Goal: Transaction & Acquisition: Purchase product/service

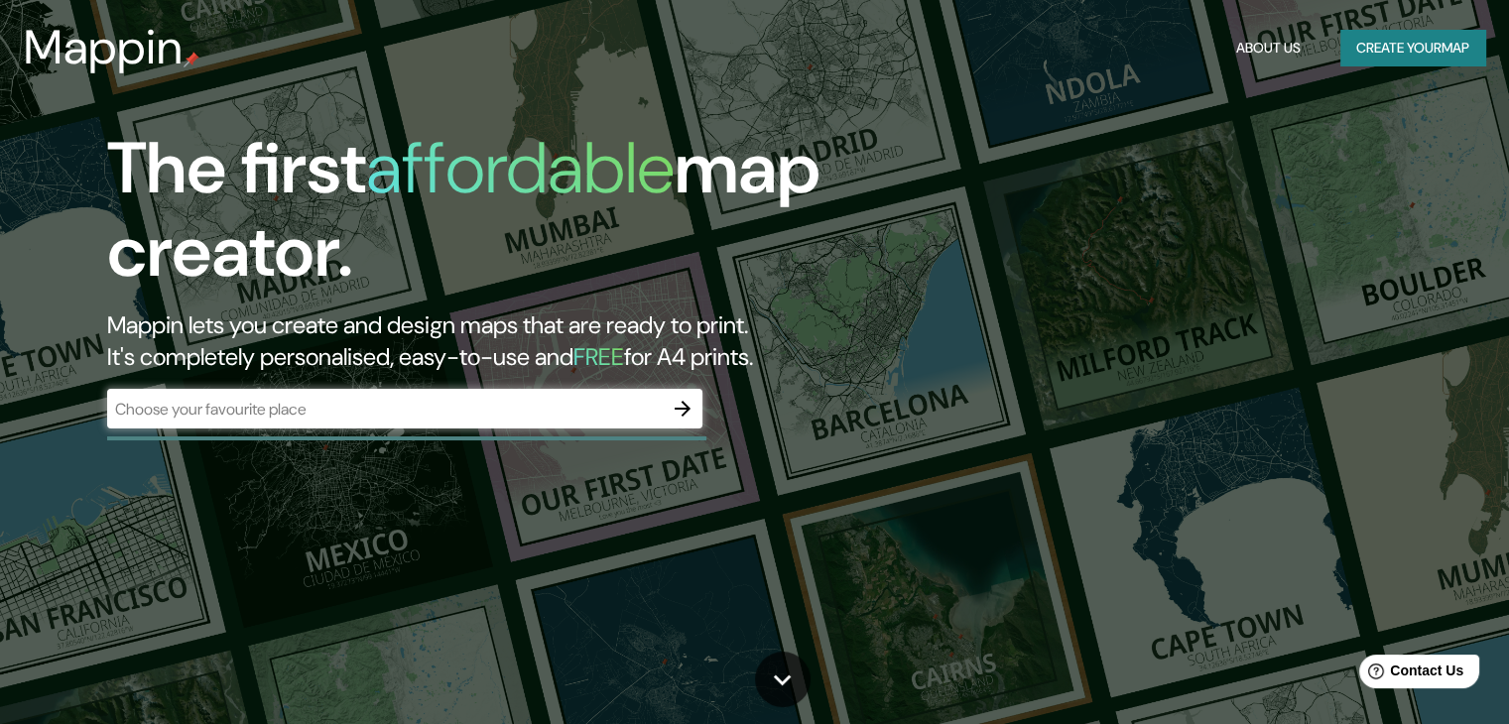
click at [1136, 222] on div "The first affordable map creator. Mappin lets you create and design maps that a…" at bounding box center [754, 362] width 1509 height 724
click at [401, 398] on input "text" at bounding box center [385, 409] width 556 height 23
click at [683, 411] on icon "button" at bounding box center [683, 409] width 24 height 24
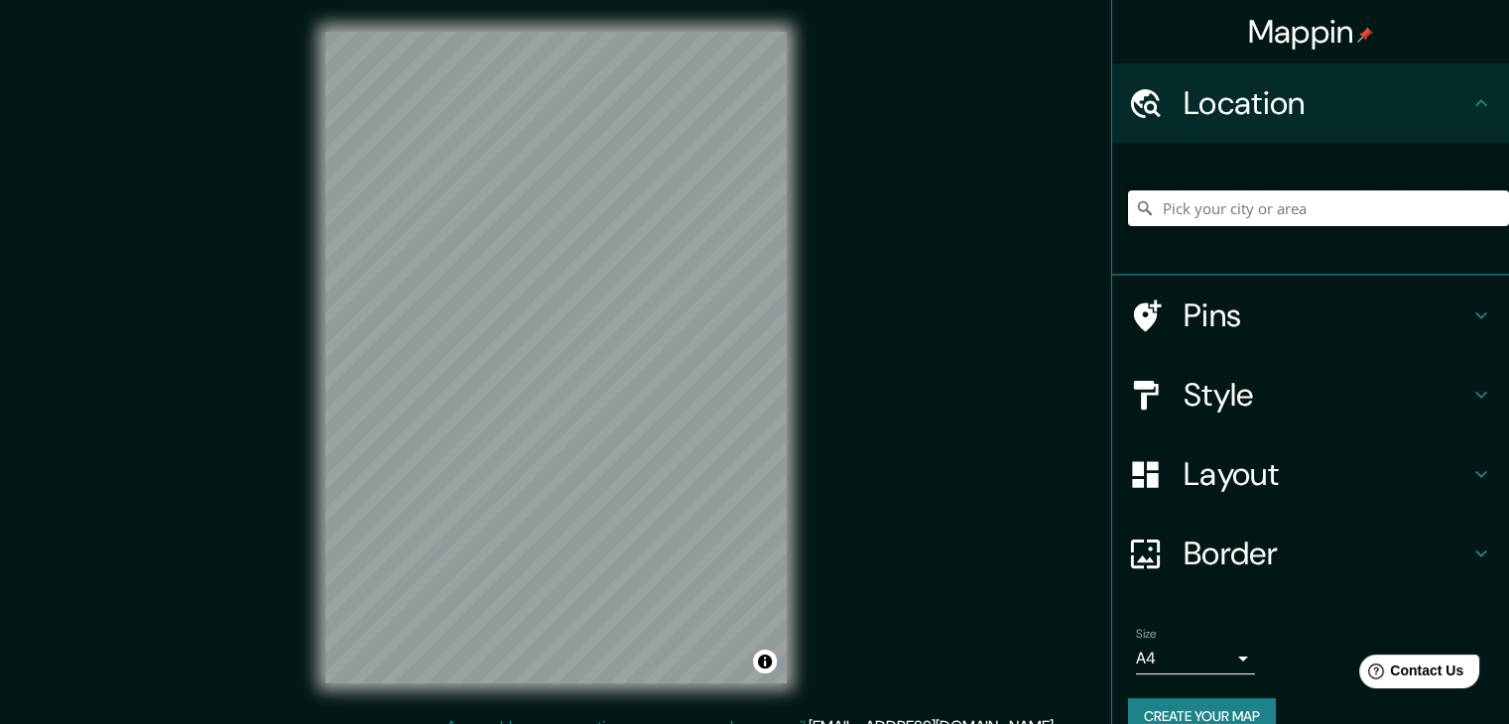
click at [1238, 214] on input "Pick your city or area" at bounding box center [1318, 209] width 381 height 36
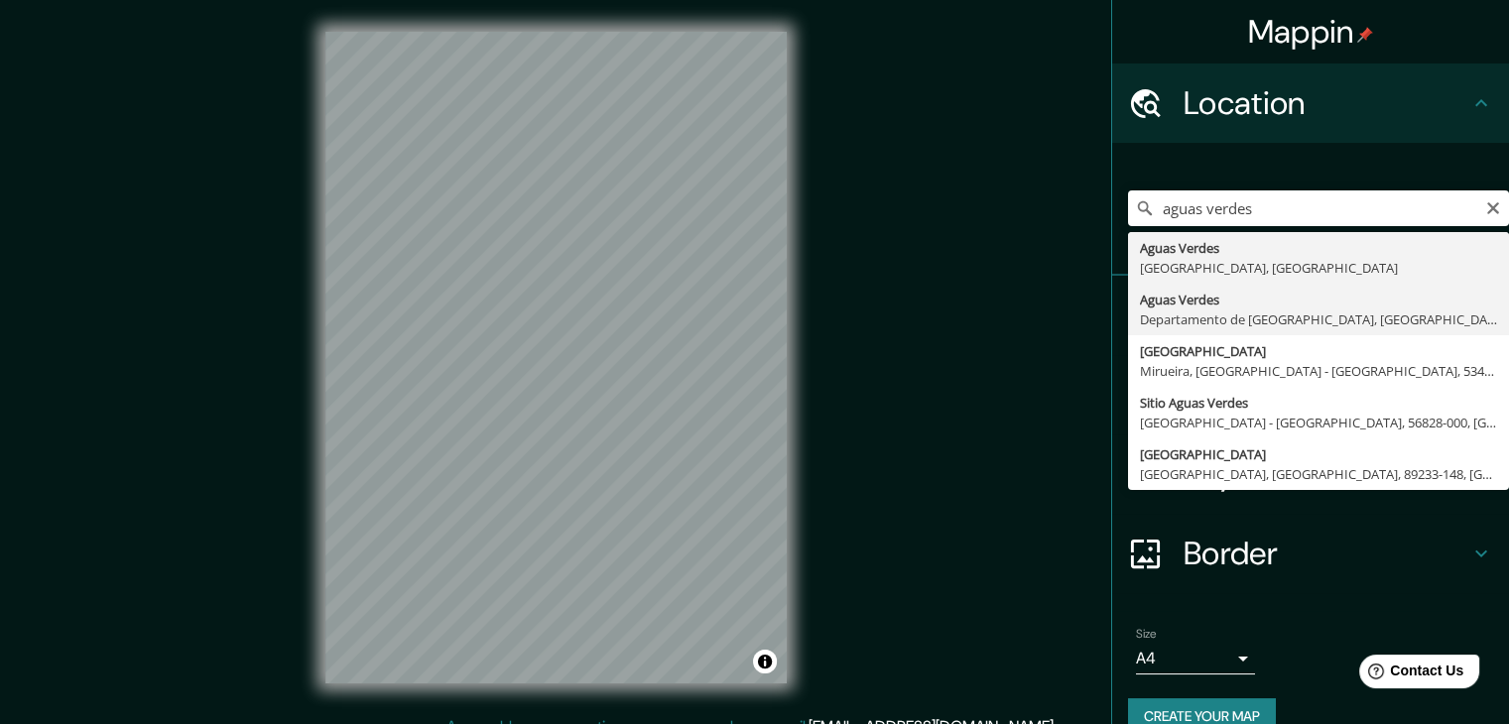
type input "Aguas Verdes, [GEOGRAPHIC_DATA], [GEOGRAPHIC_DATA]"
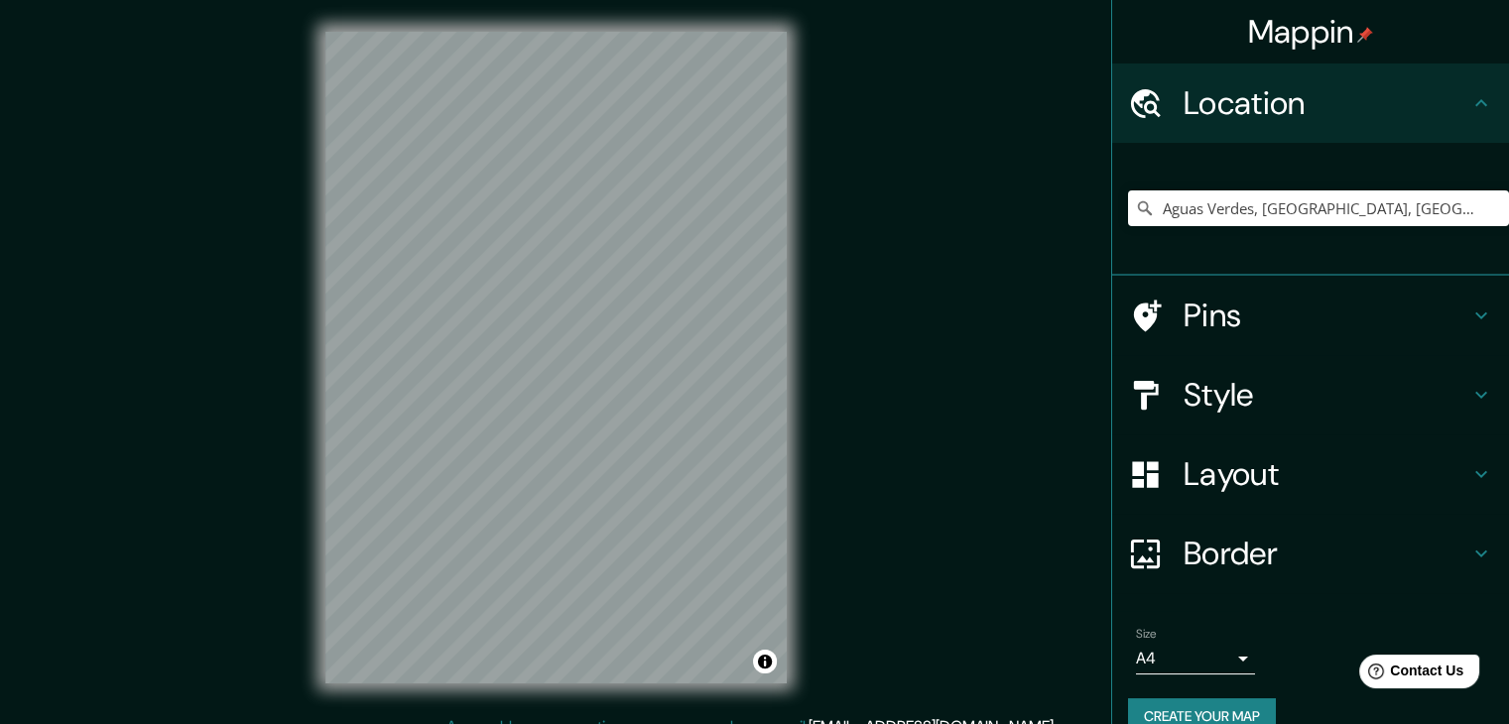
click at [1203, 316] on h4 "Pins" at bounding box center [1327, 316] width 286 height 40
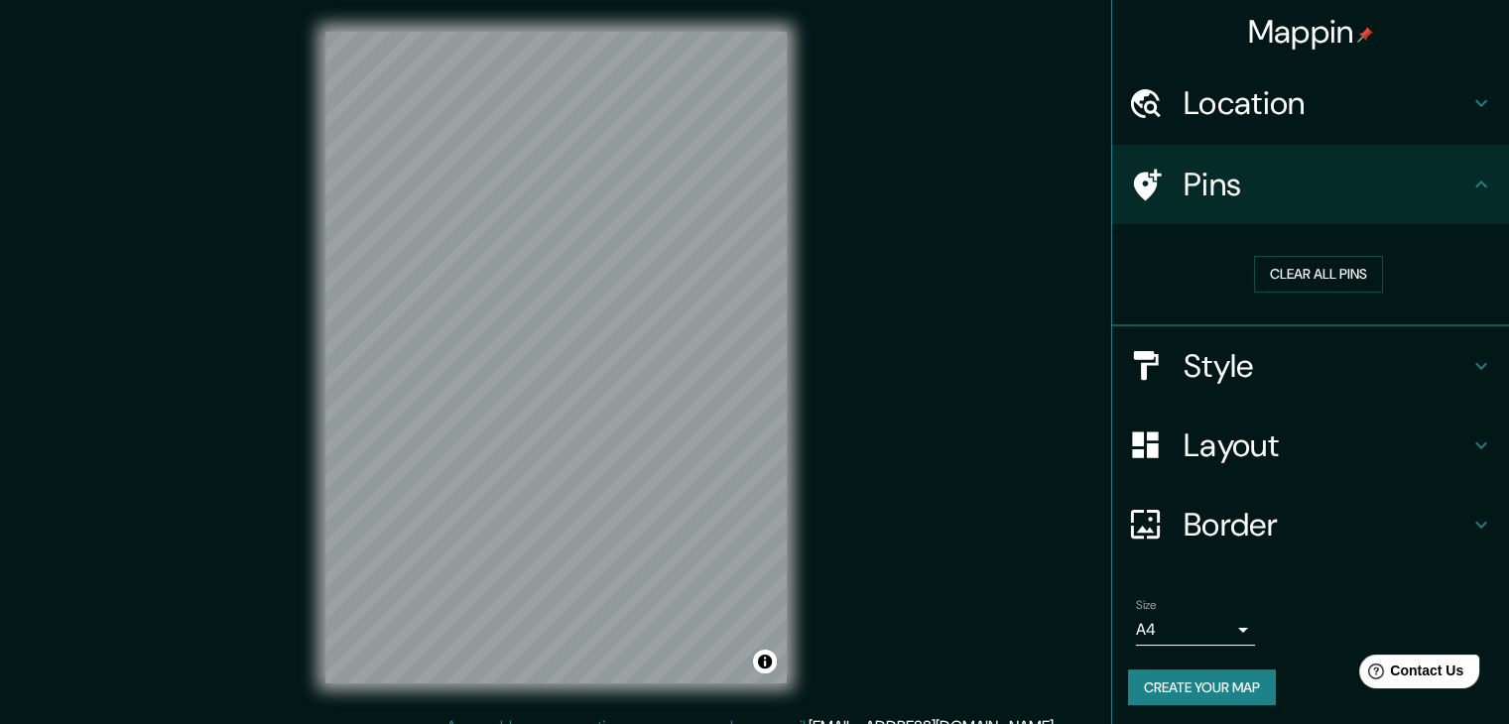
click at [1184, 176] on h4 "Pins" at bounding box center [1327, 185] width 286 height 40
click at [1220, 366] on h4 "Style" at bounding box center [1327, 366] width 286 height 40
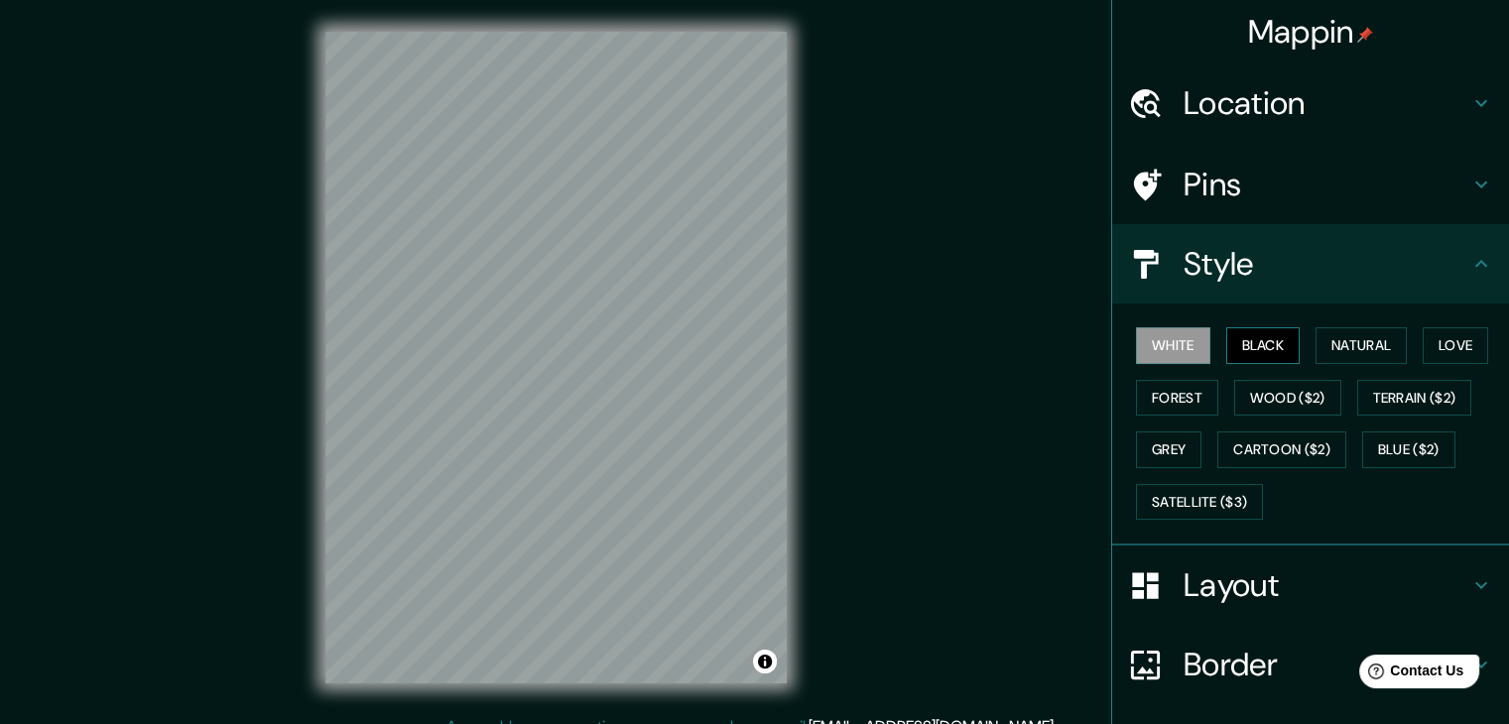
click at [1244, 341] on button "Black" at bounding box center [1263, 345] width 74 height 37
click at [1253, 386] on button "Wood ($2)" at bounding box center [1287, 398] width 107 height 37
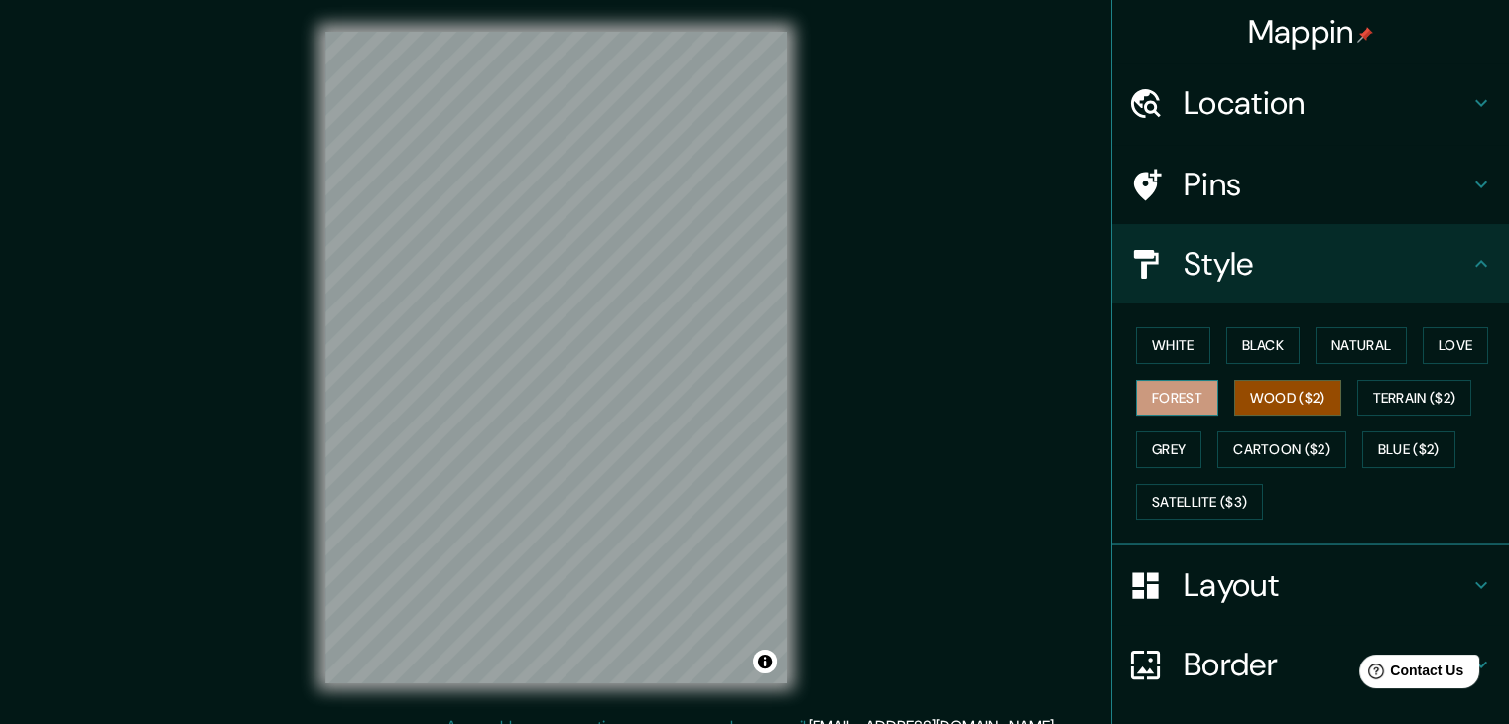
click at [1143, 395] on button "Forest" at bounding box center [1177, 398] width 82 height 37
click at [1405, 397] on button "Terrain ($2)" at bounding box center [1414, 398] width 115 height 37
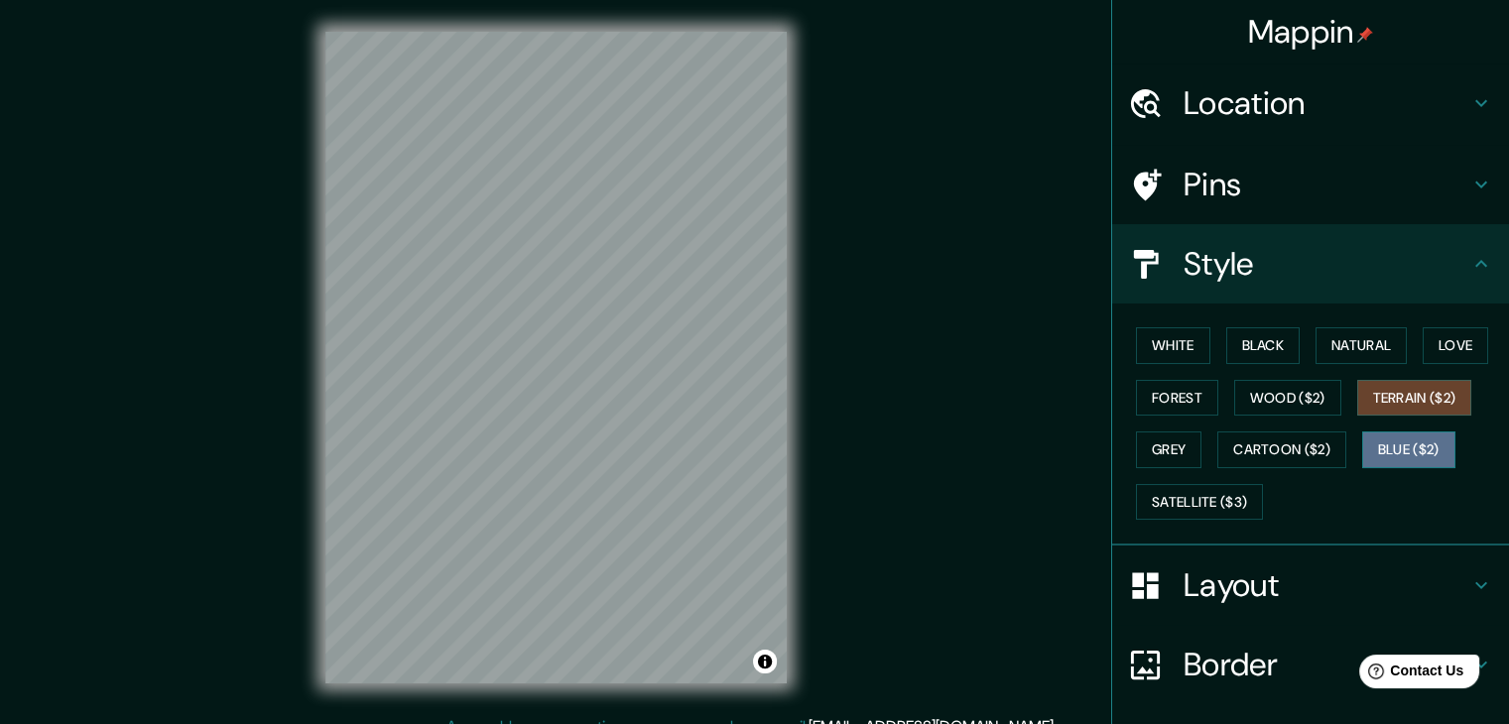
click at [1400, 446] on button "Blue ($2)" at bounding box center [1408, 450] width 93 height 37
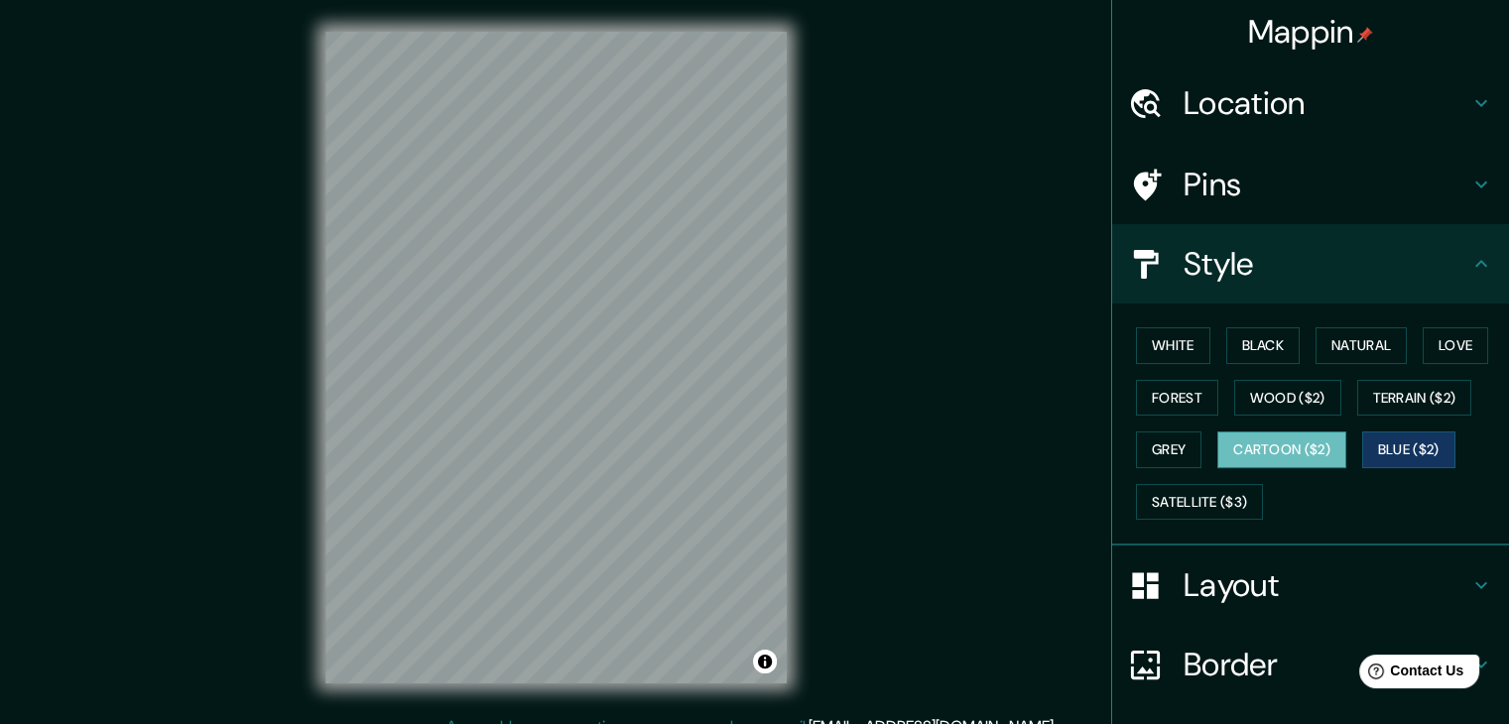
click at [1272, 442] on button "Cartoon ($2)" at bounding box center [1282, 450] width 129 height 37
click at [1350, 346] on button "Natural" at bounding box center [1361, 345] width 91 height 37
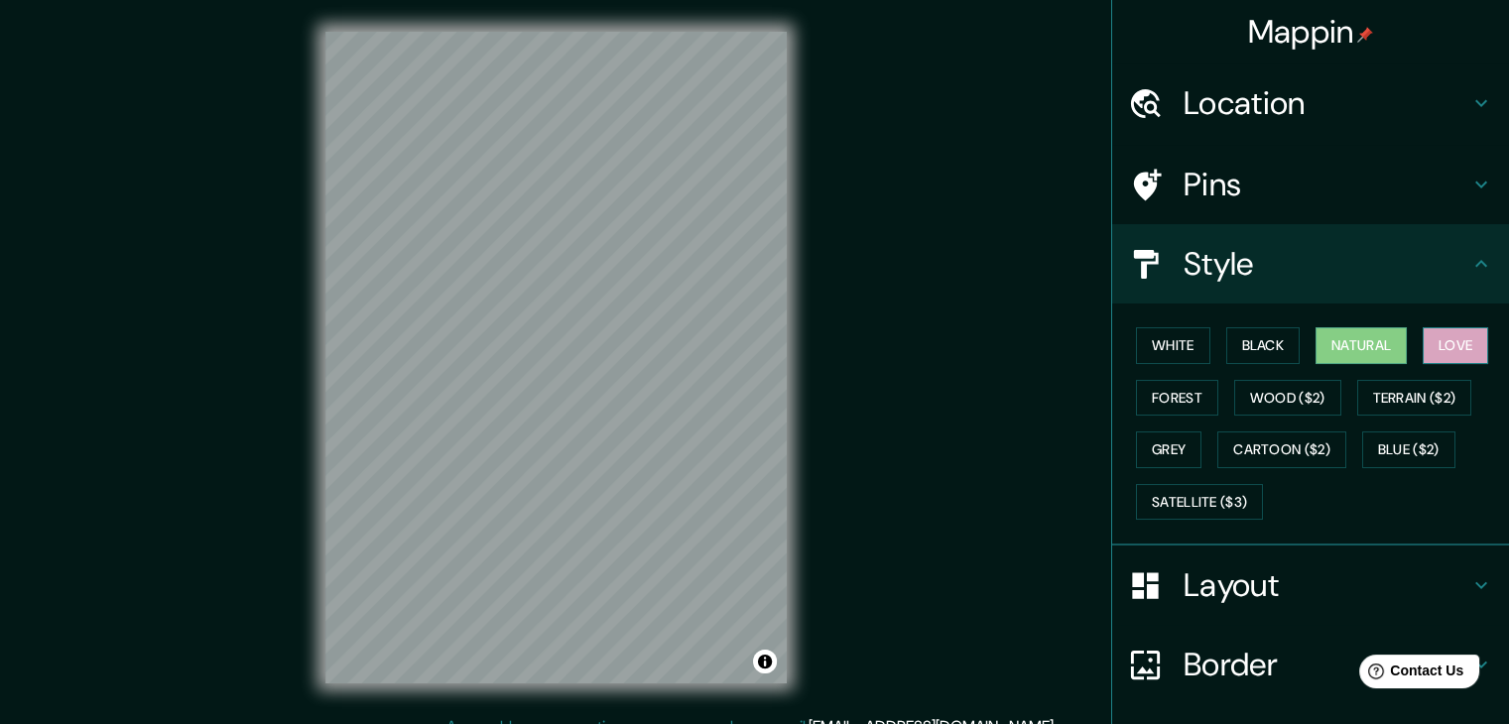
click at [1434, 338] on button "Love" at bounding box center [1455, 345] width 65 height 37
click at [1147, 443] on button "Grey" at bounding box center [1168, 450] width 65 height 37
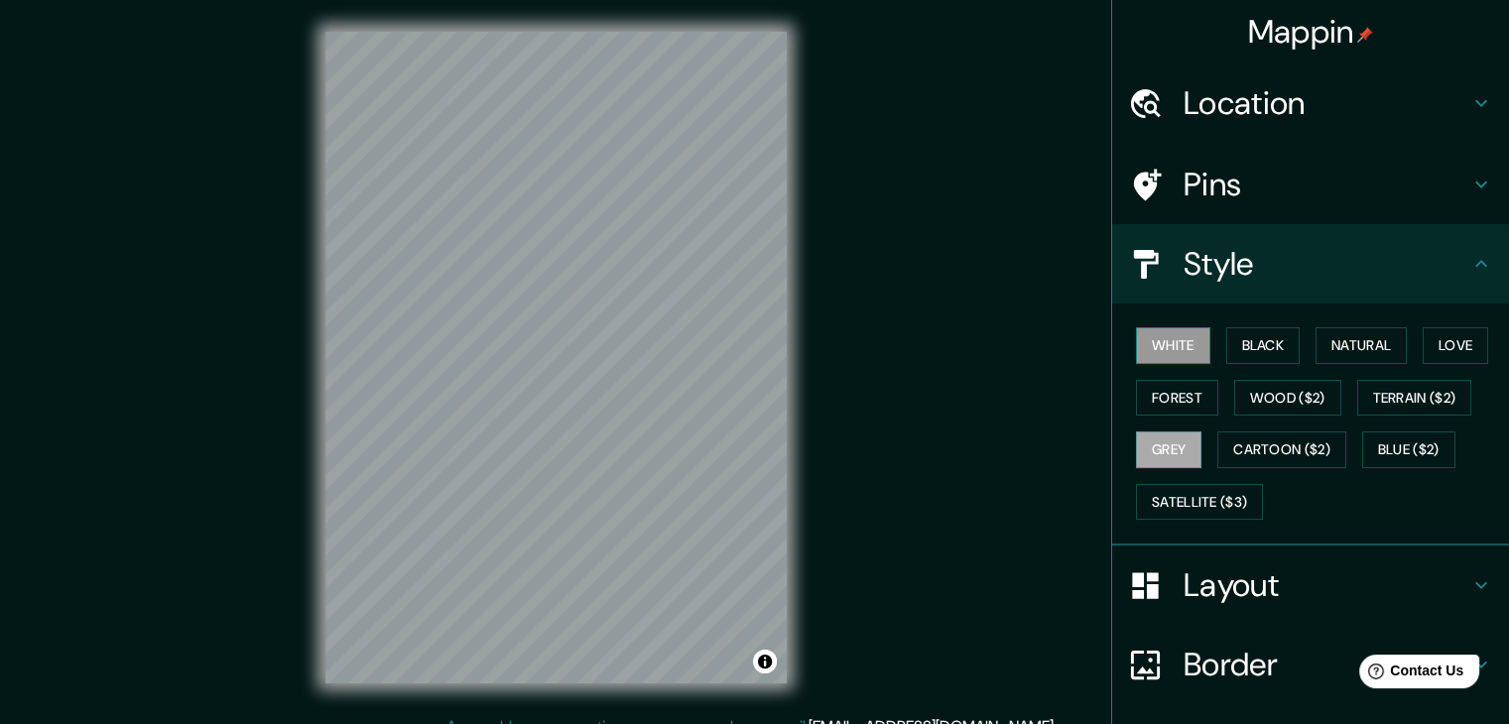
click at [1151, 340] on button "White" at bounding box center [1173, 345] width 74 height 37
click at [1151, 439] on button "Grey" at bounding box center [1168, 450] width 65 height 37
click at [1156, 334] on button "White" at bounding box center [1173, 345] width 74 height 37
click at [1184, 264] on h4 "Style" at bounding box center [1327, 264] width 286 height 40
click at [1474, 263] on icon at bounding box center [1482, 264] width 24 height 24
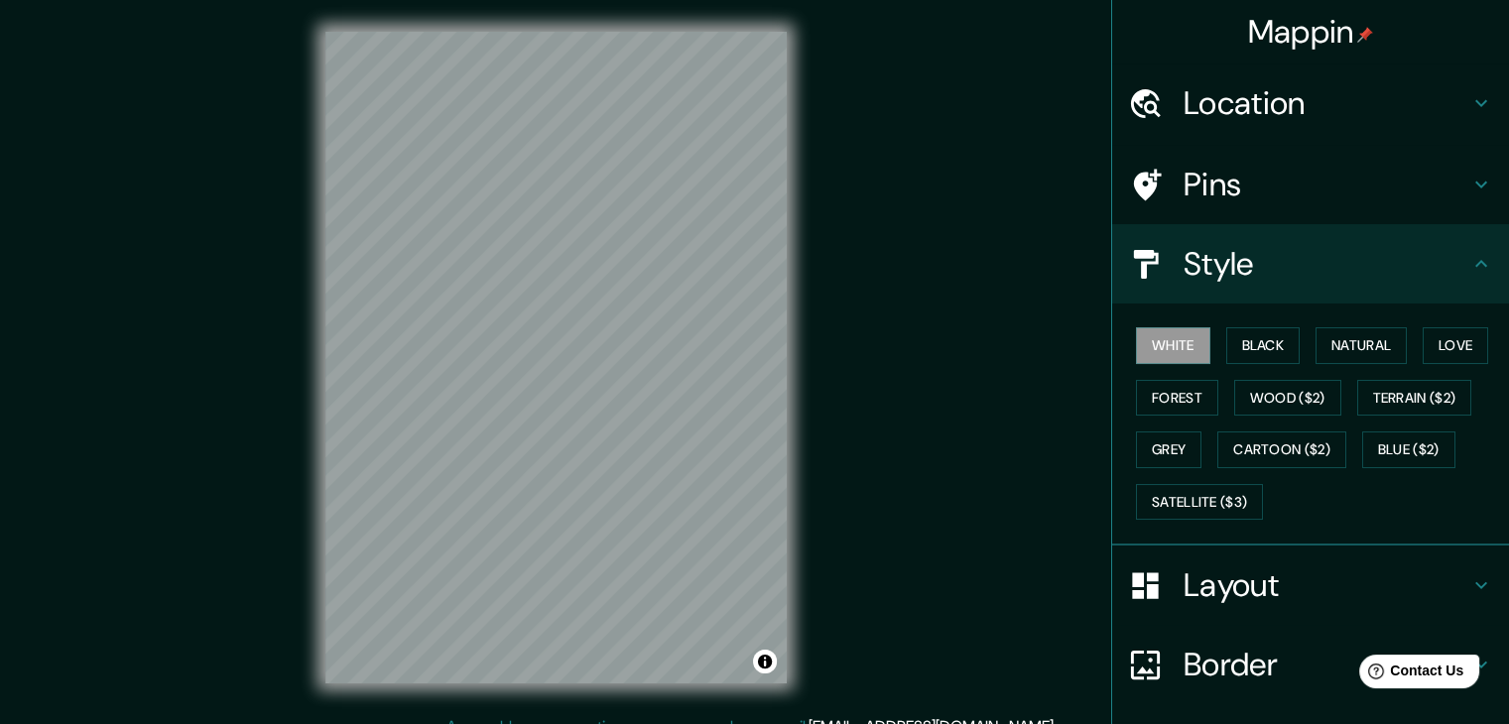
click at [1470, 266] on icon at bounding box center [1482, 264] width 24 height 24
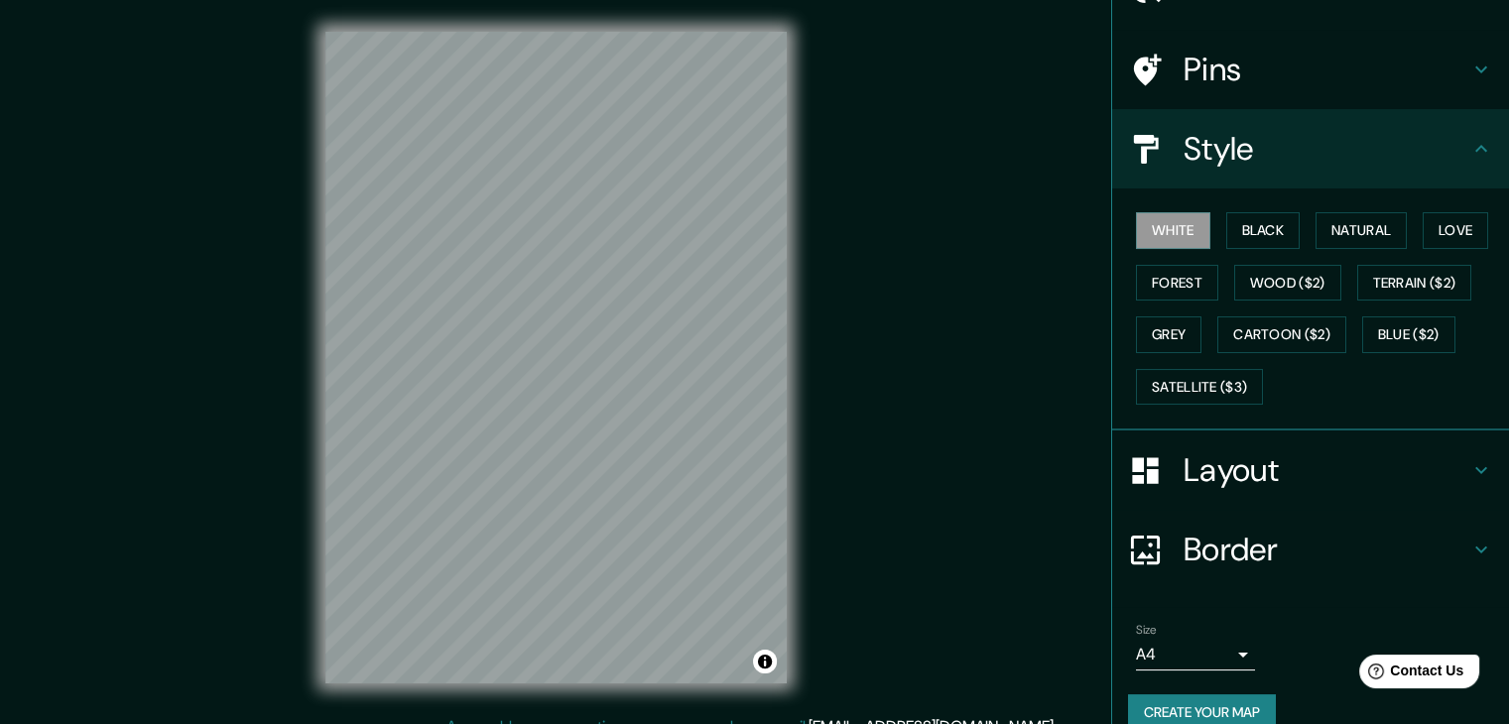
scroll to position [143, 0]
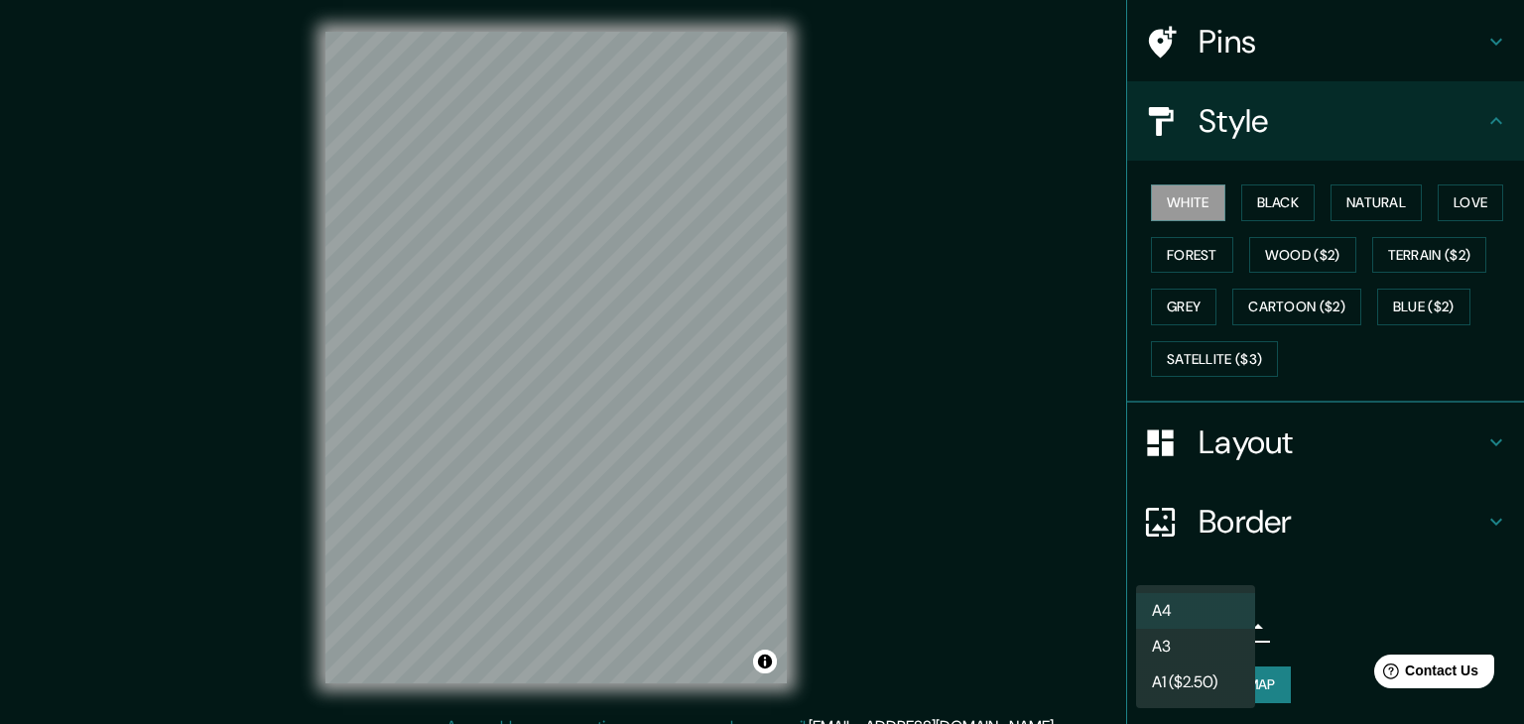
click at [1220, 621] on body "Mappin Location [GEOGRAPHIC_DATA], [GEOGRAPHIC_DATA], [GEOGRAPHIC_DATA] Pins St…" at bounding box center [762, 362] width 1524 height 724
click at [1220, 621] on li "A4" at bounding box center [1195, 611] width 119 height 36
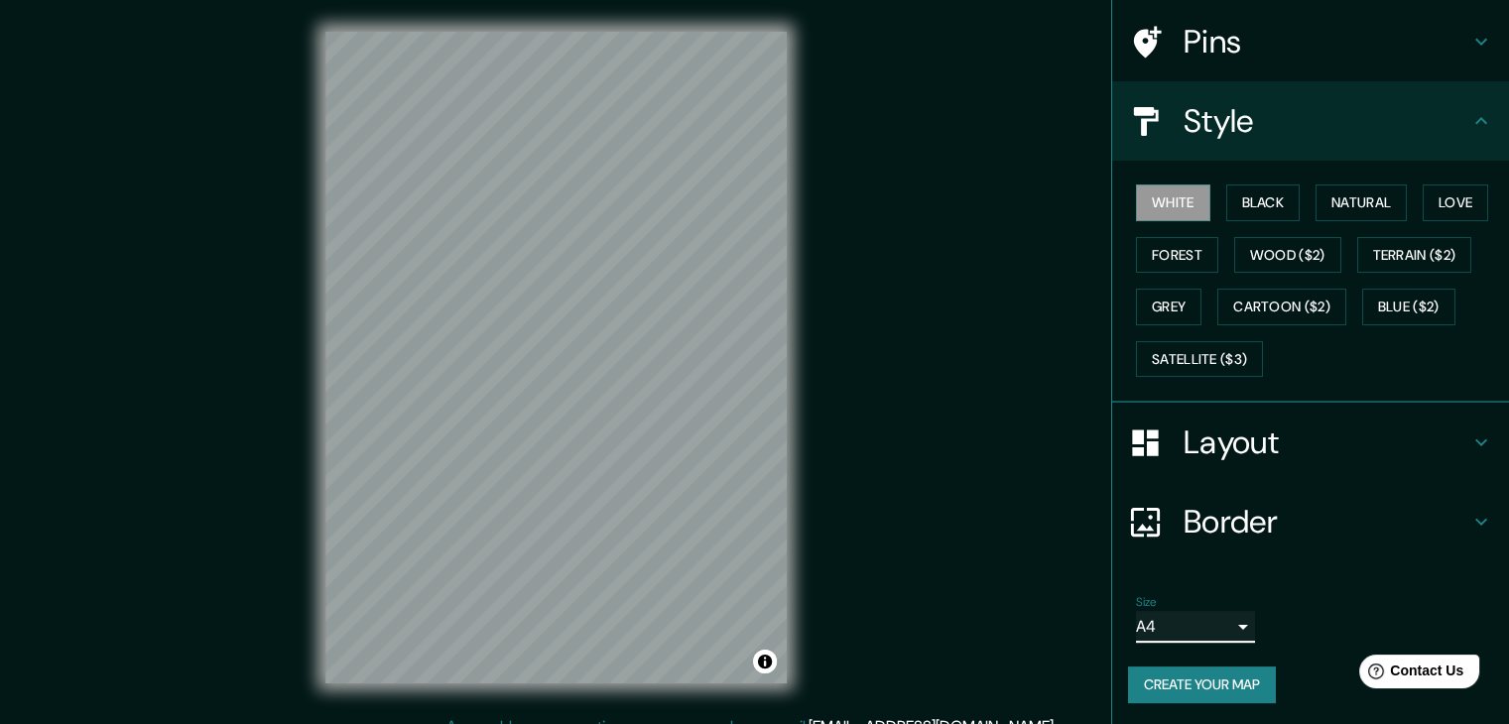
scroll to position [23, 0]
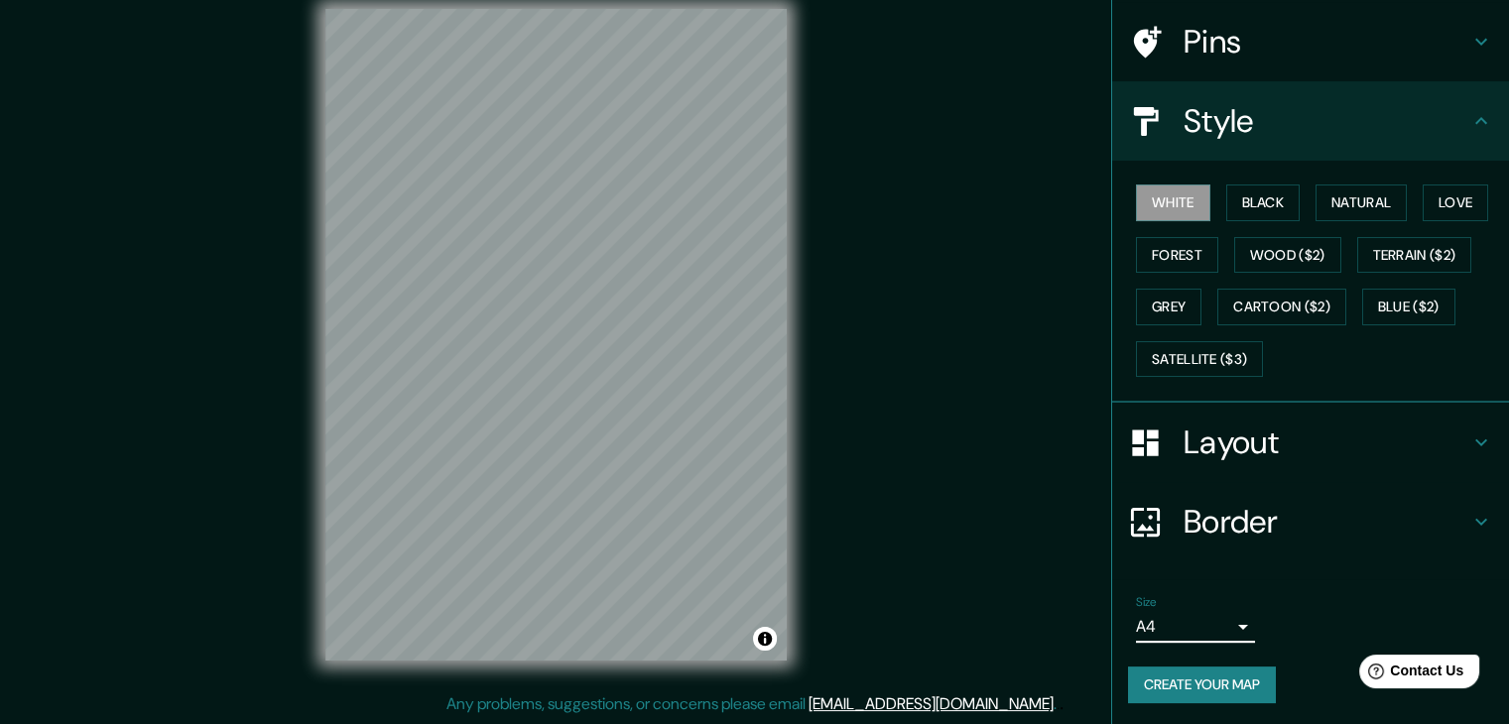
click at [1216, 435] on h4 "Layout" at bounding box center [1327, 443] width 286 height 40
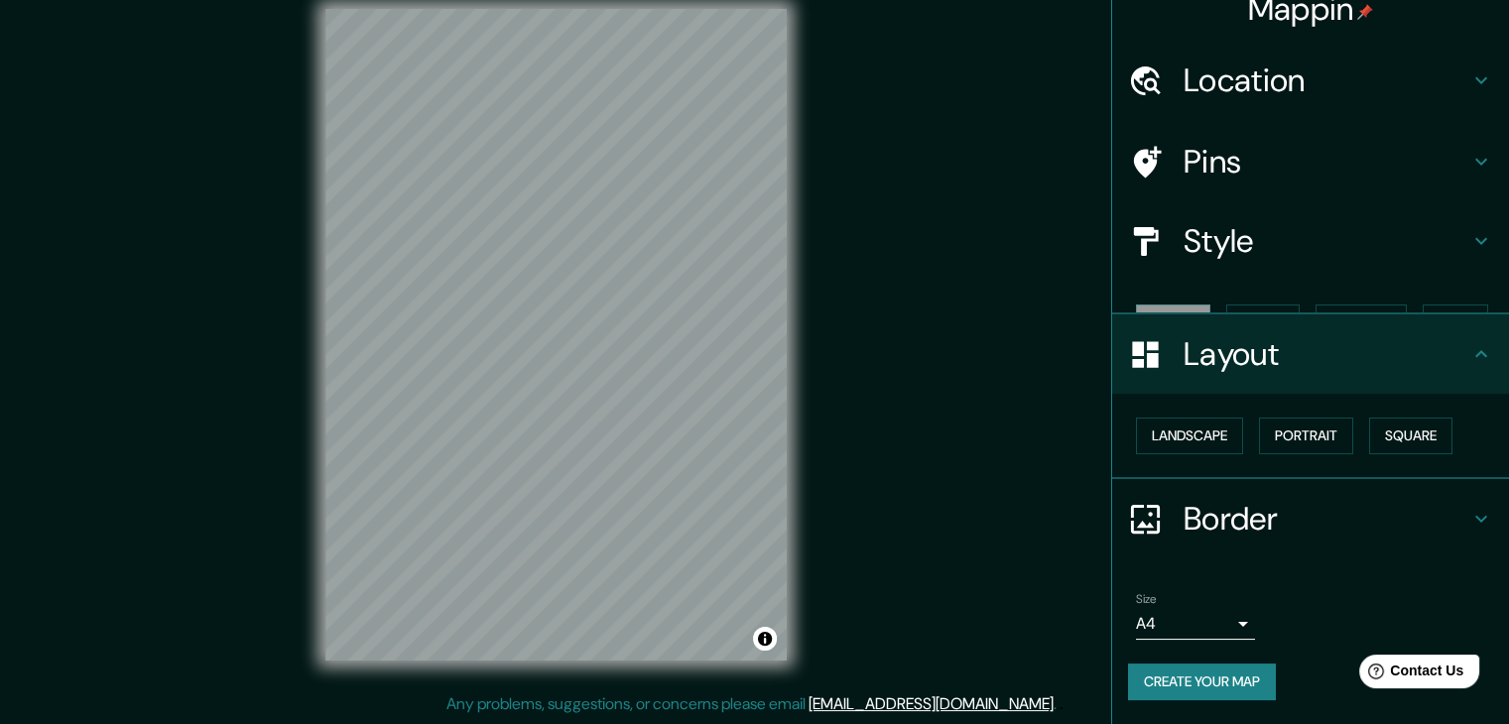
scroll to position [0, 0]
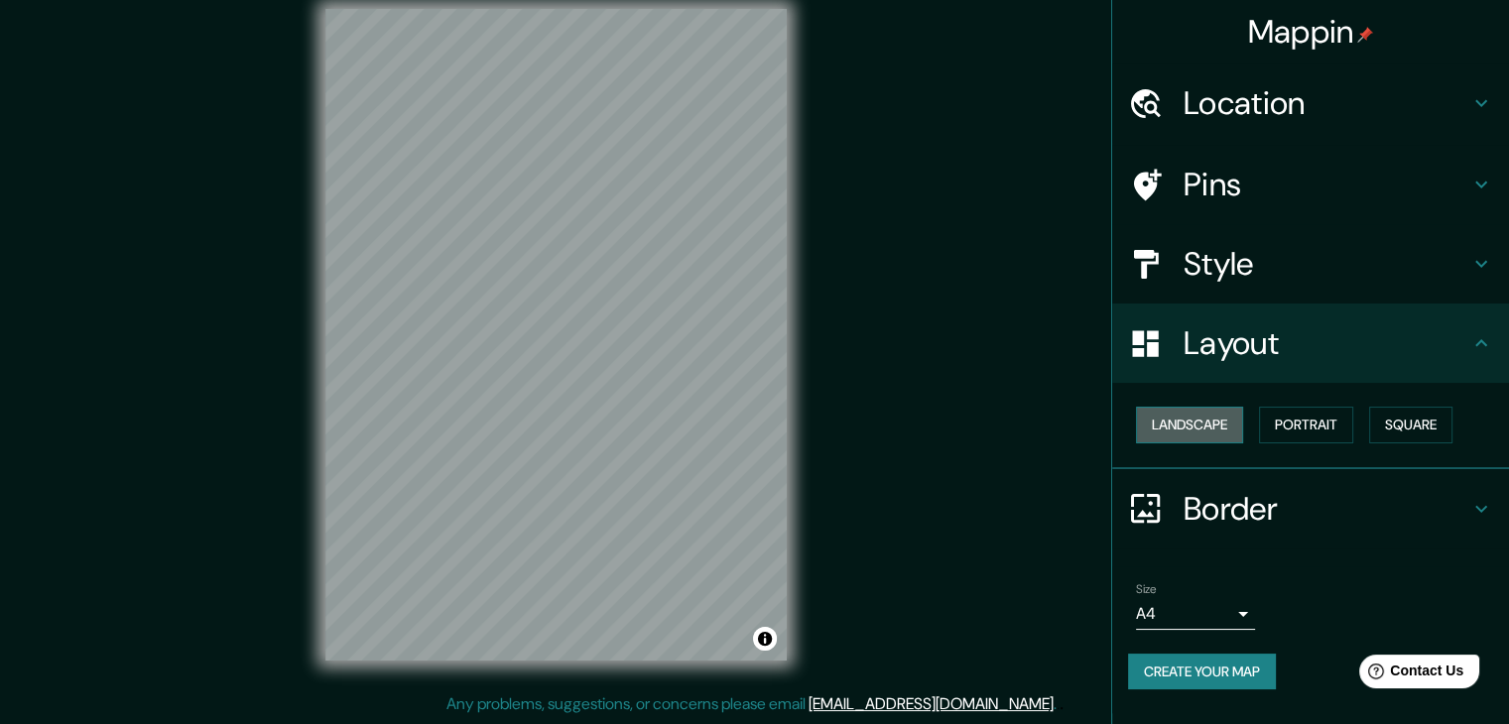
click at [1195, 421] on button "Landscape" at bounding box center [1189, 425] width 107 height 37
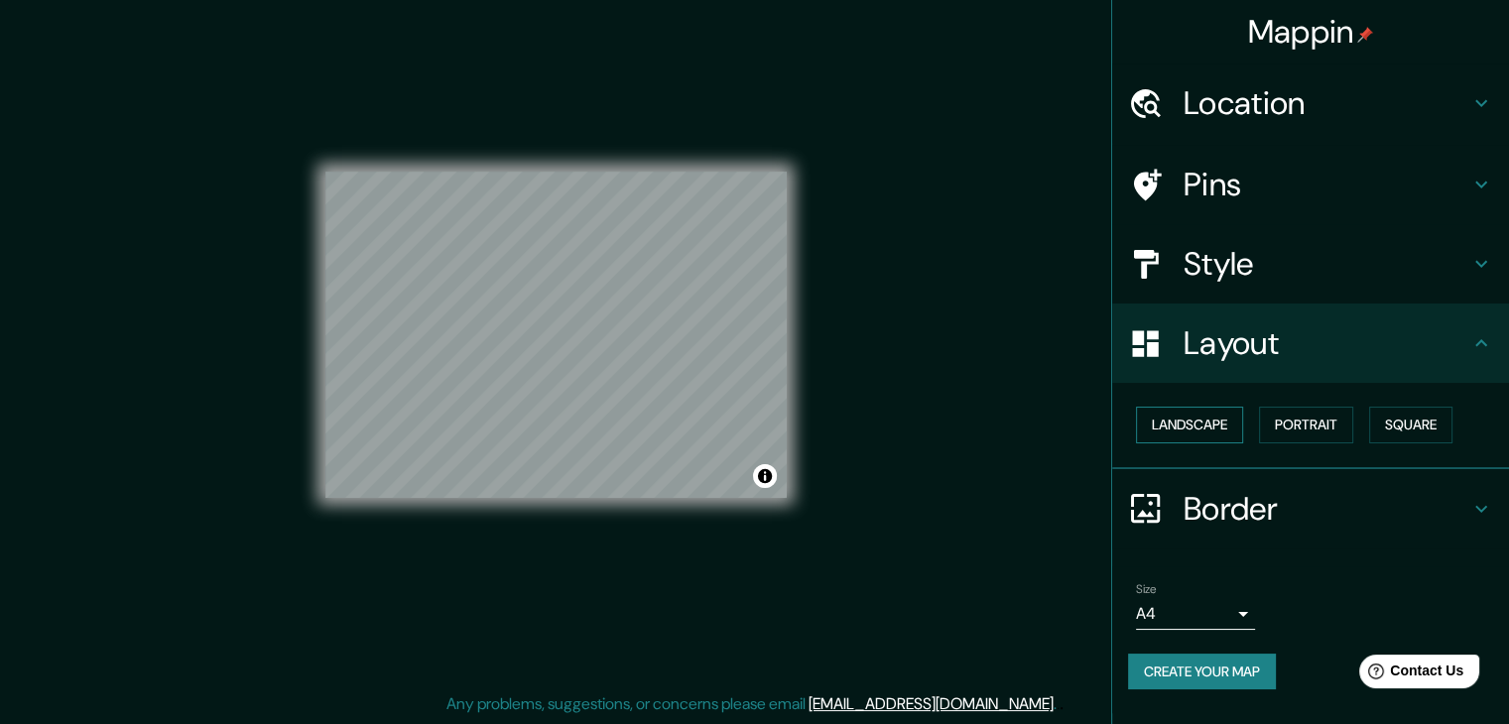
click at [1195, 420] on button "Landscape" at bounding box center [1189, 425] width 107 height 37
click at [1292, 421] on button "Portrait" at bounding box center [1306, 425] width 94 height 37
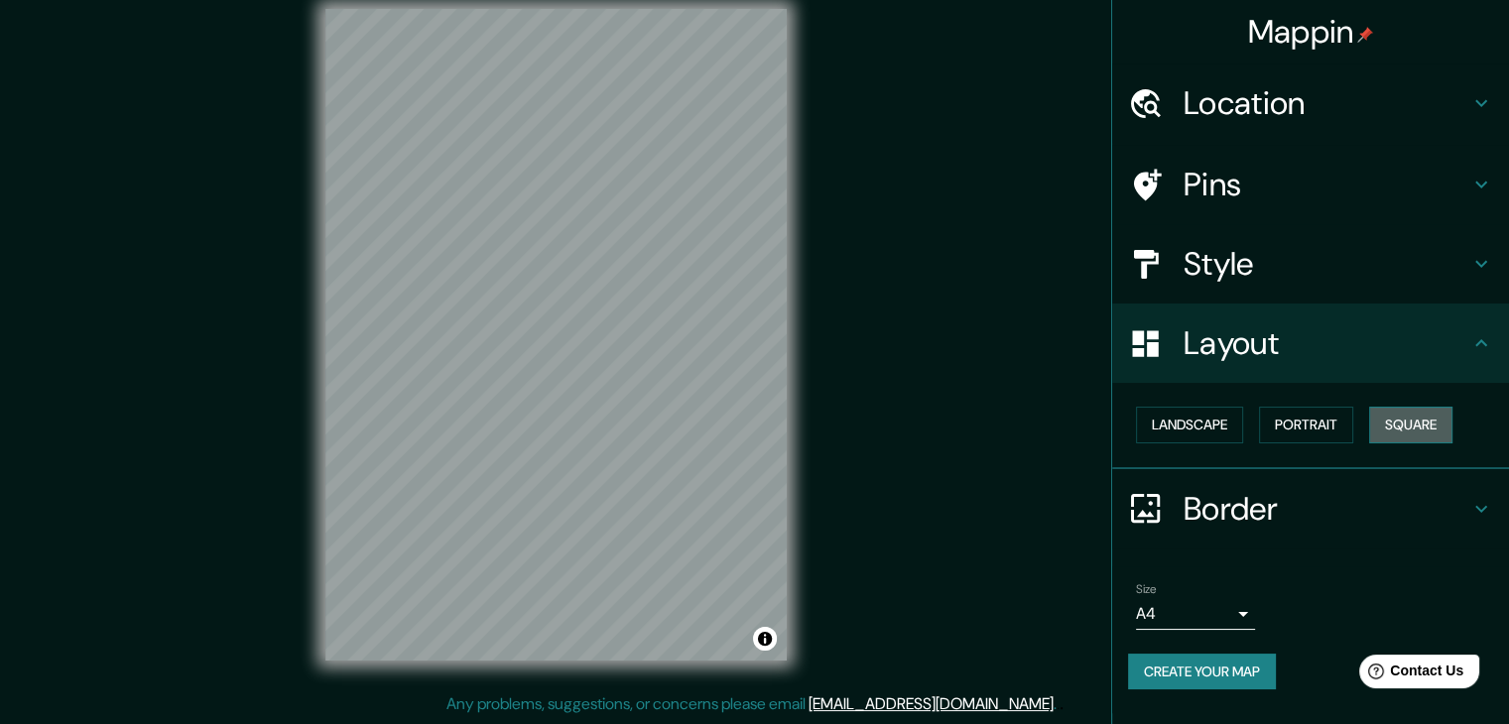
click at [1406, 422] on button "Square" at bounding box center [1410, 425] width 83 height 37
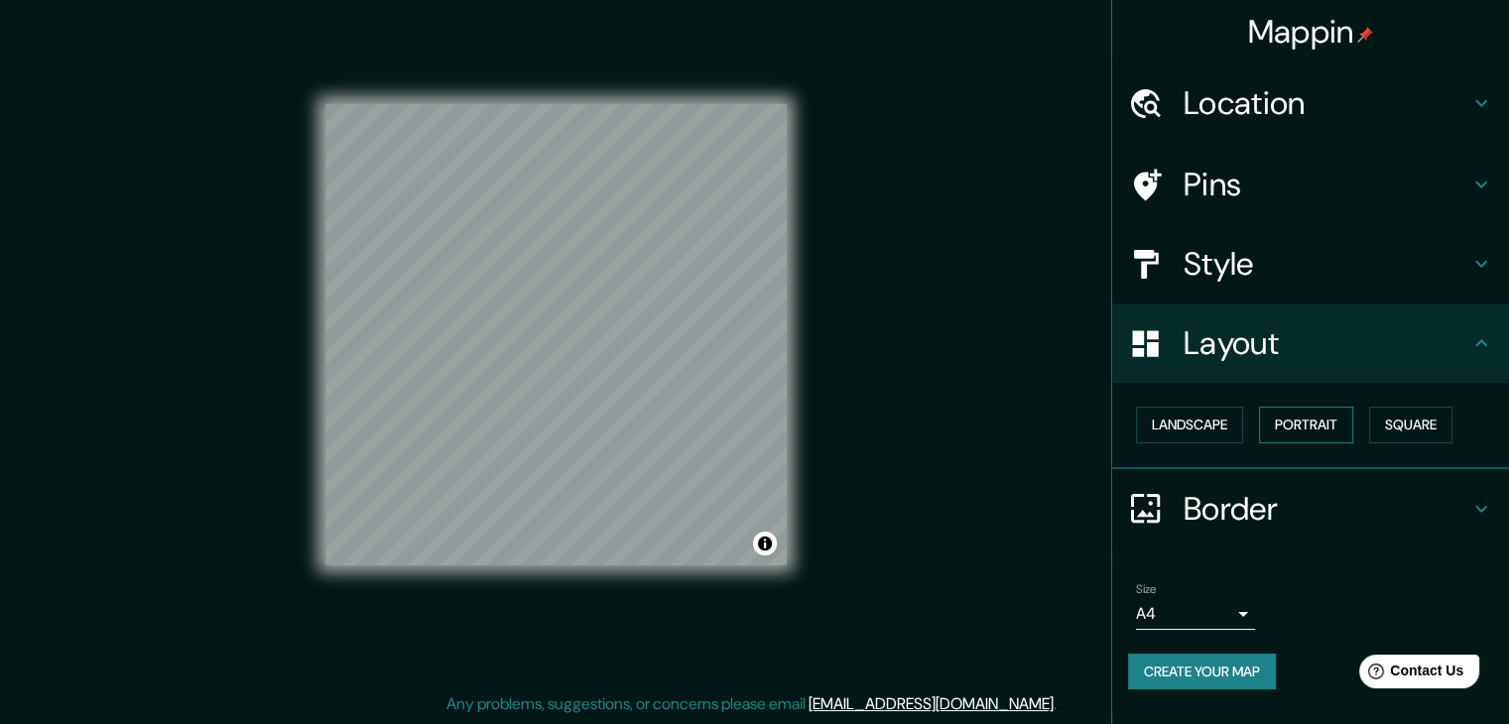
click at [1310, 418] on button "Portrait" at bounding box center [1306, 425] width 94 height 37
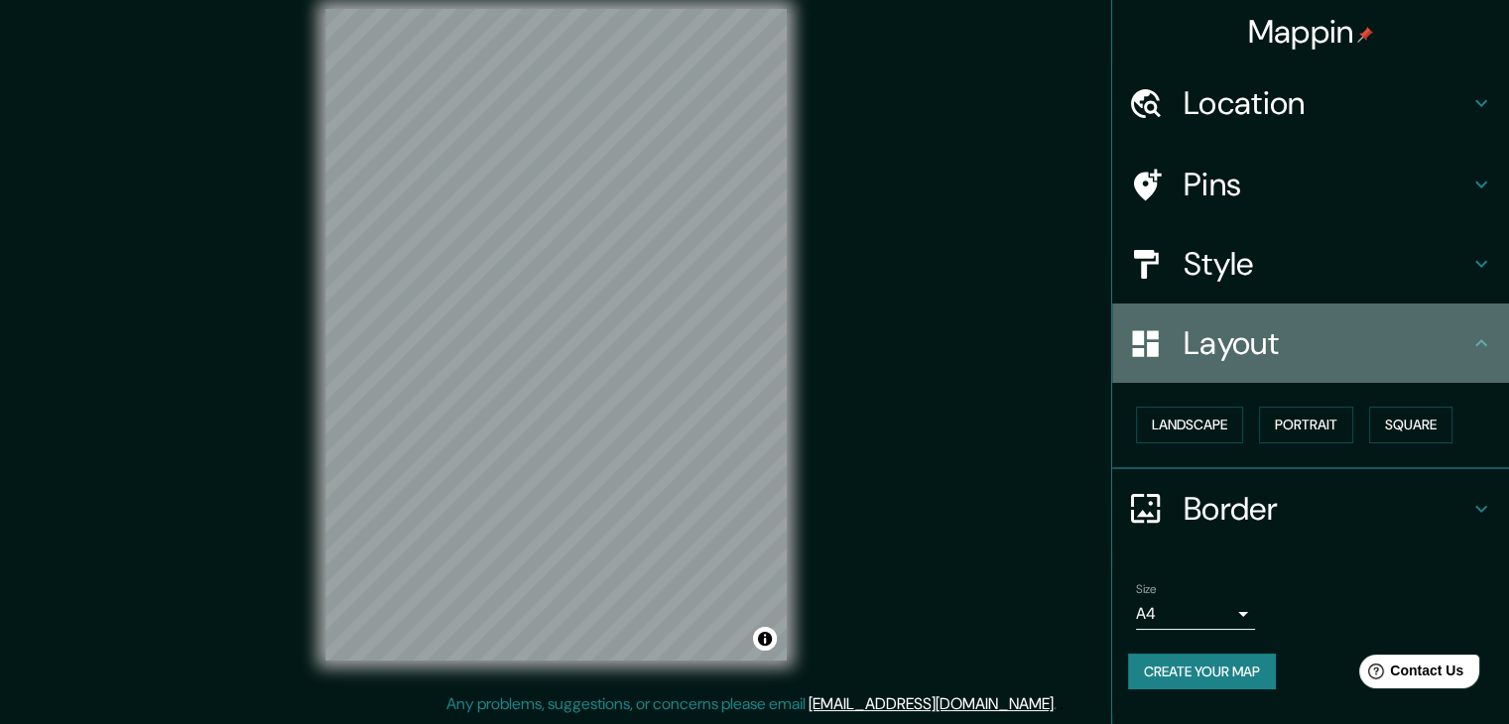
click at [1206, 342] on h4 "Layout" at bounding box center [1327, 343] width 286 height 40
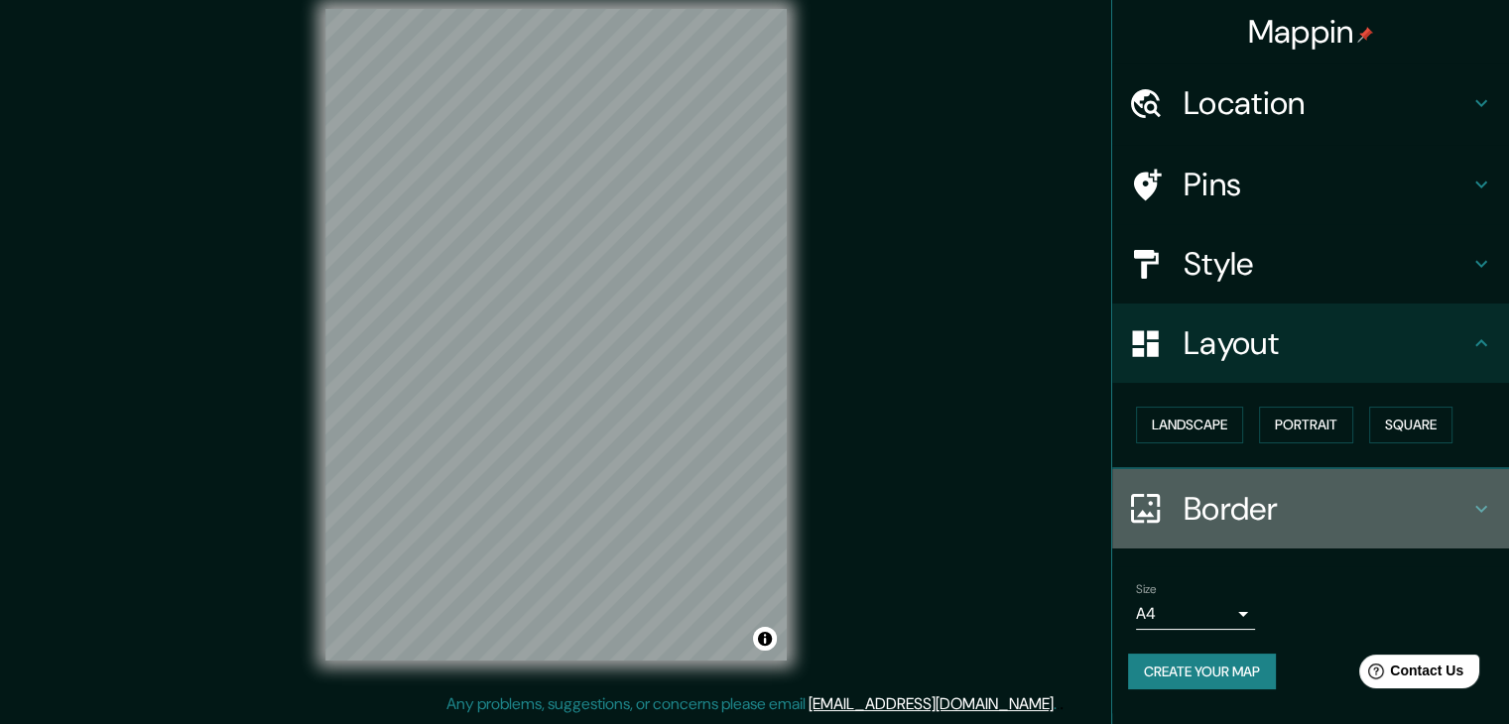
click at [1224, 507] on h4 "Border" at bounding box center [1327, 509] width 286 height 40
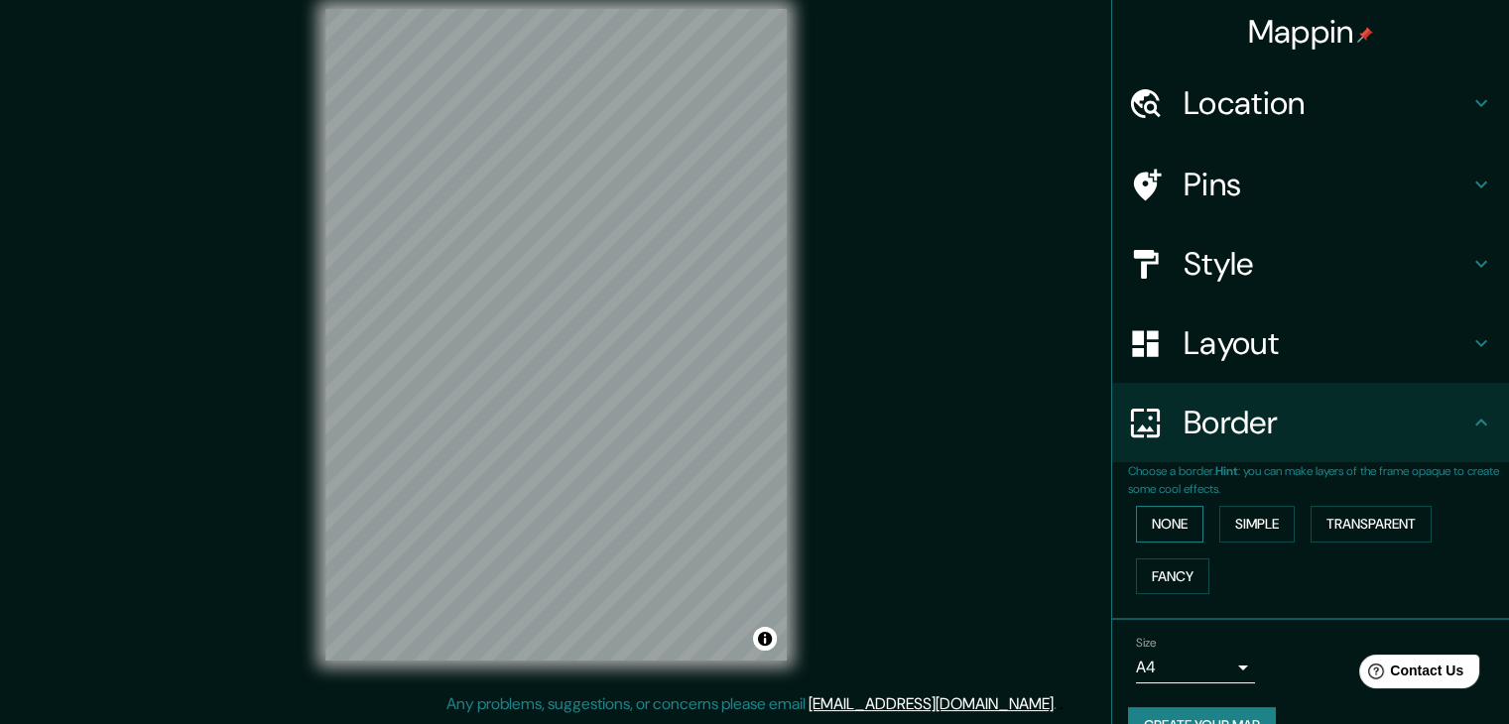
click at [1175, 517] on button "None" at bounding box center [1169, 524] width 67 height 37
click at [1251, 521] on button "Simple" at bounding box center [1257, 524] width 75 height 37
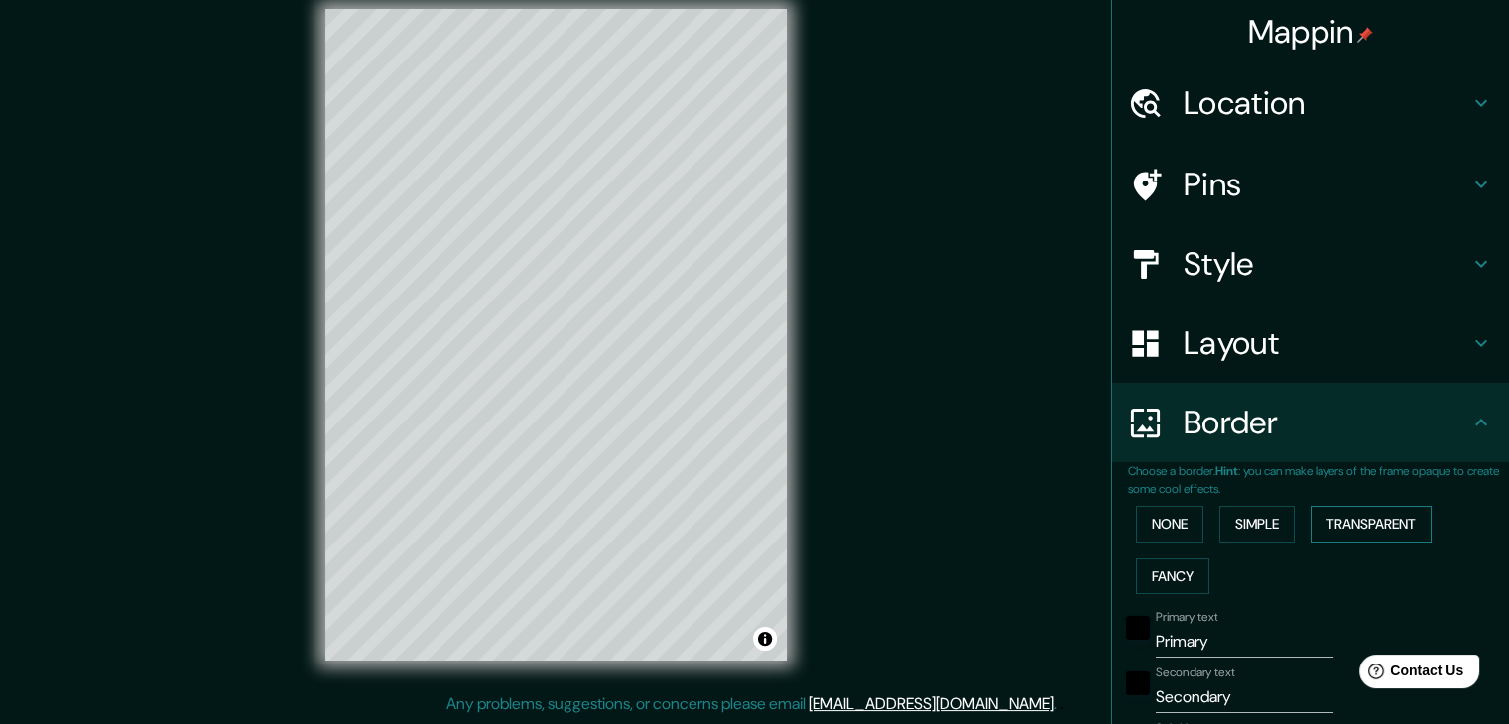
click at [1355, 523] on button "Transparent" at bounding box center [1371, 524] width 121 height 37
click at [1162, 571] on button "Fancy" at bounding box center [1172, 577] width 73 height 37
click at [1157, 522] on button "None" at bounding box center [1169, 524] width 67 height 37
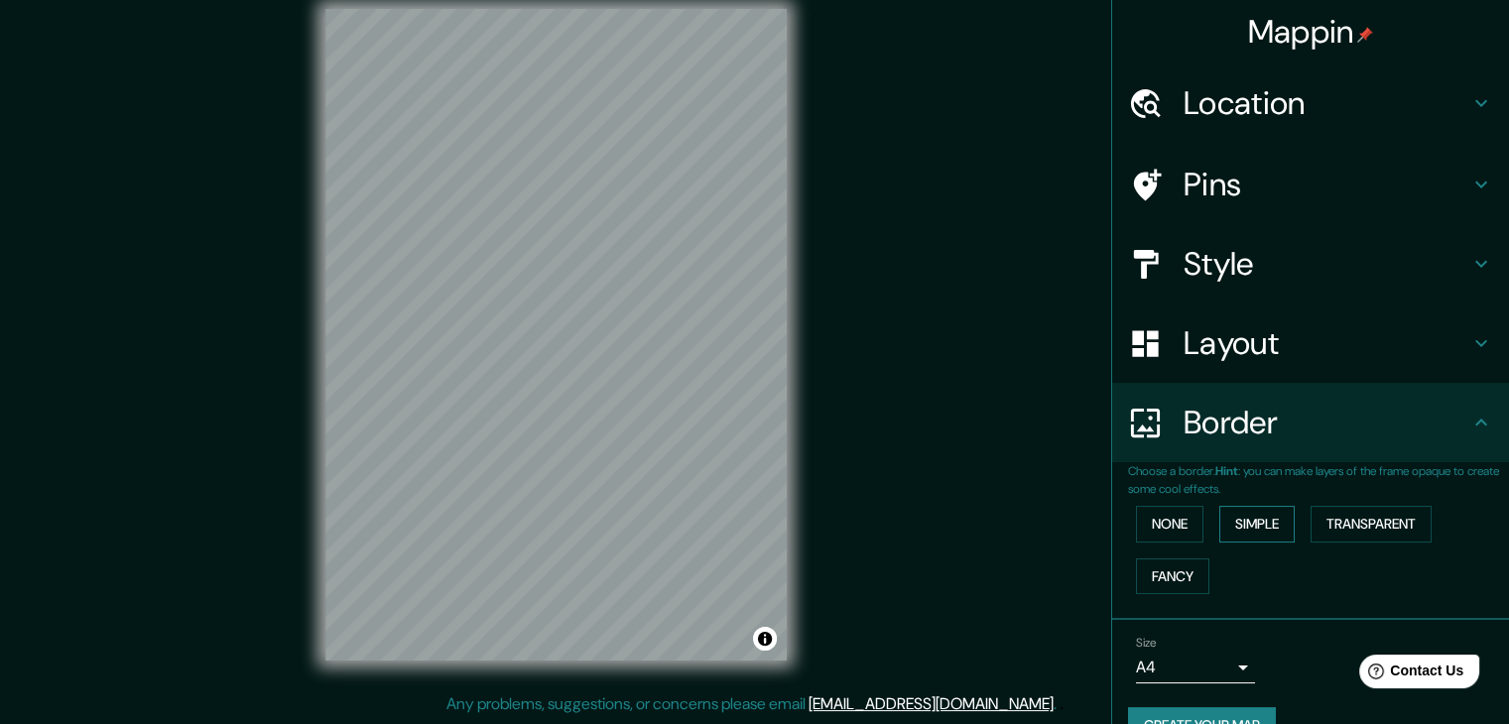
click at [1263, 520] on button "Simple" at bounding box center [1257, 524] width 75 height 37
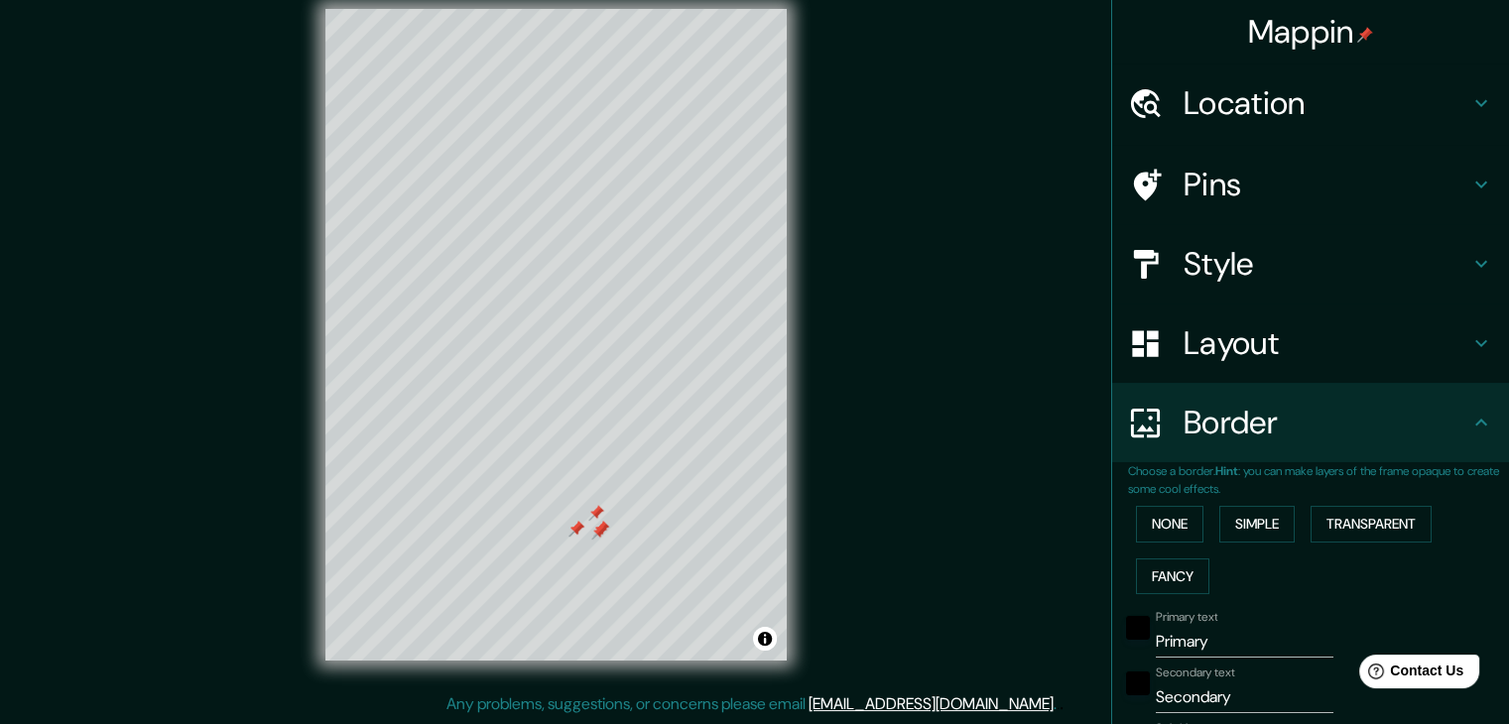
click at [595, 507] on div at bounding box center [596, 513] width 16 height 16
click at [603, 533] on div at bounding box center [599, 532] width 16 height 16
click at [574, 533] on div at bounding box center [577, 529] width 16 height 16
click at [603, 531] on div at bounding box center [601, 529] width 16 height 16
click at [602, 525] on div at bounding box center [601, 529] width 16 height 16
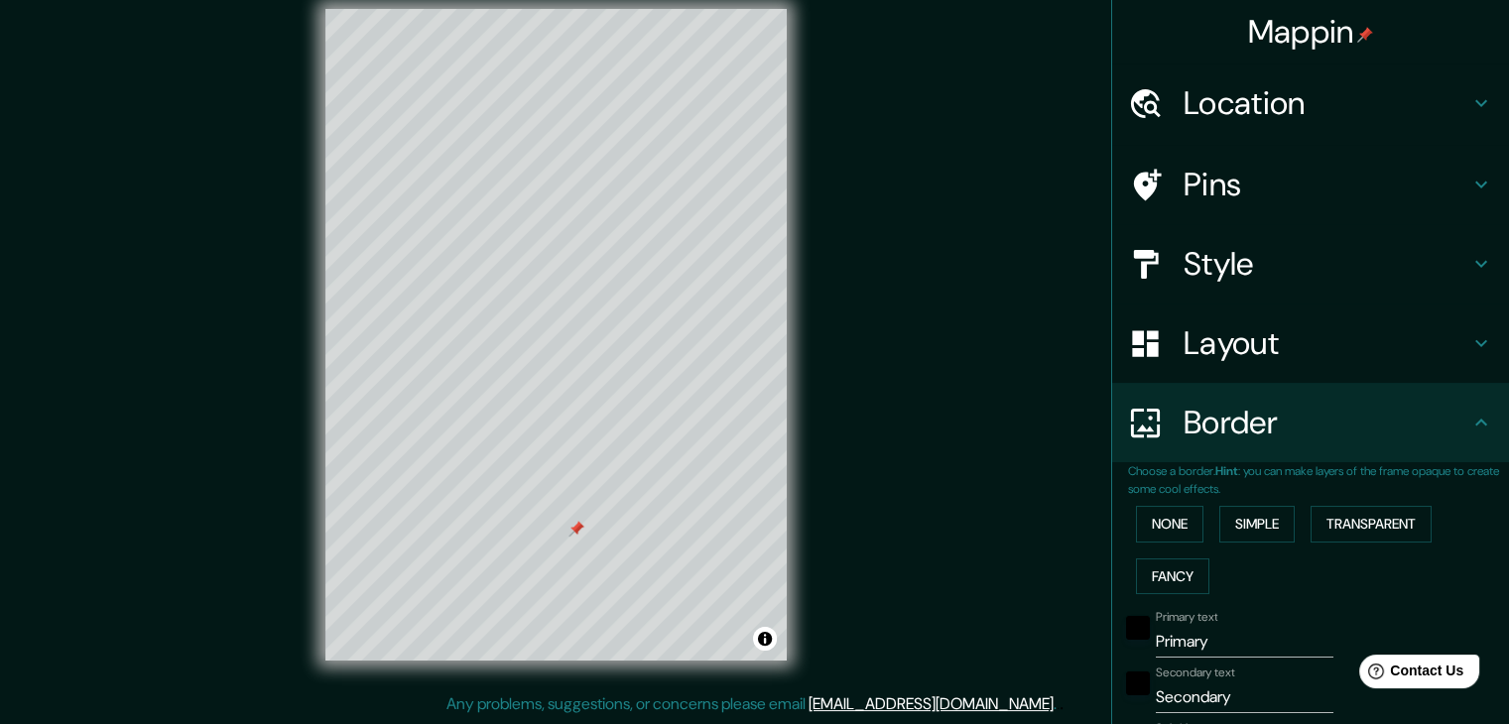
click at [575, 527] on div at bounding box center [577, 529] width 16 height 16
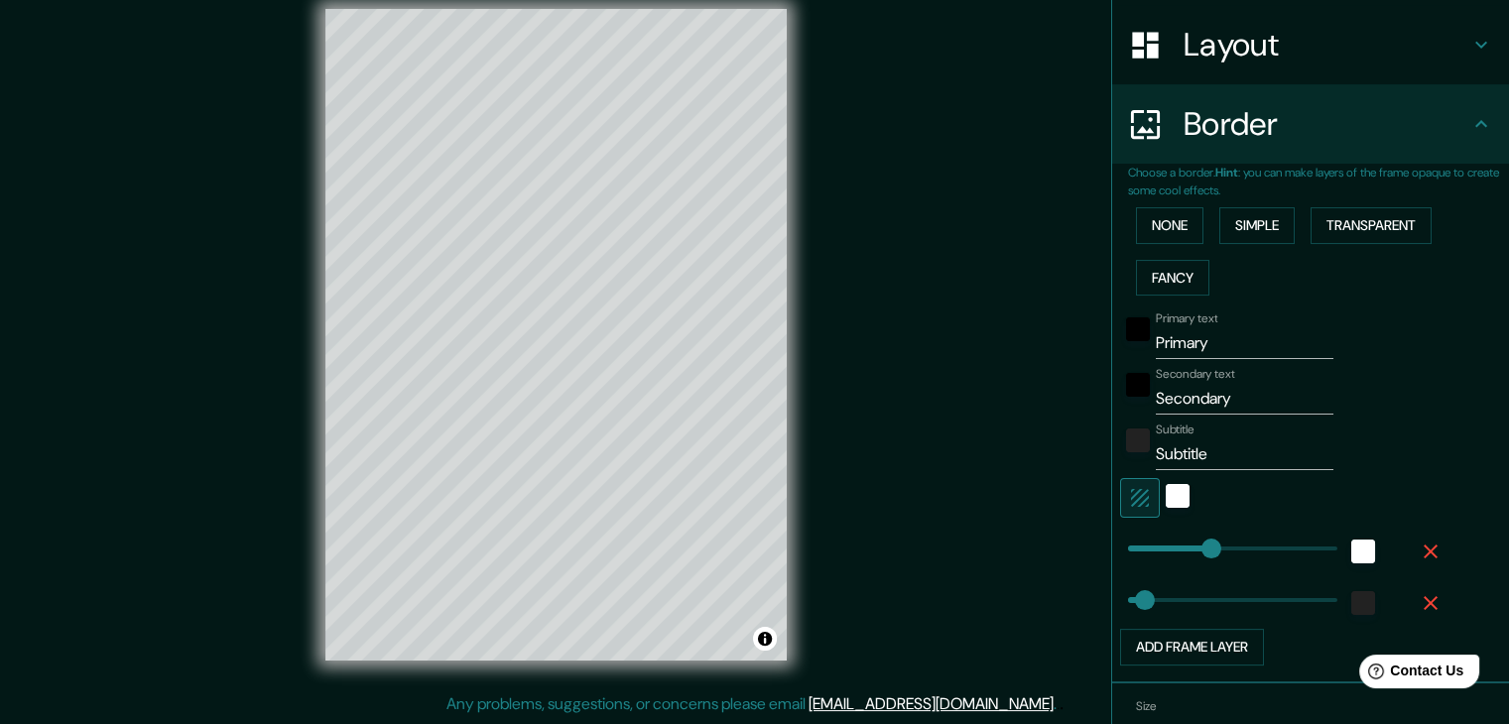
scroll to position [298, 0]
drag, startPoint x: 1163, startPoint y: 344, endPoint x: 1242, endPoint y: 355, distance: 80.1
click at [1242, 354] on input "Primary" at bounding box center [1245, 344] width 178 height 32
type input "Pri"
type input "37"
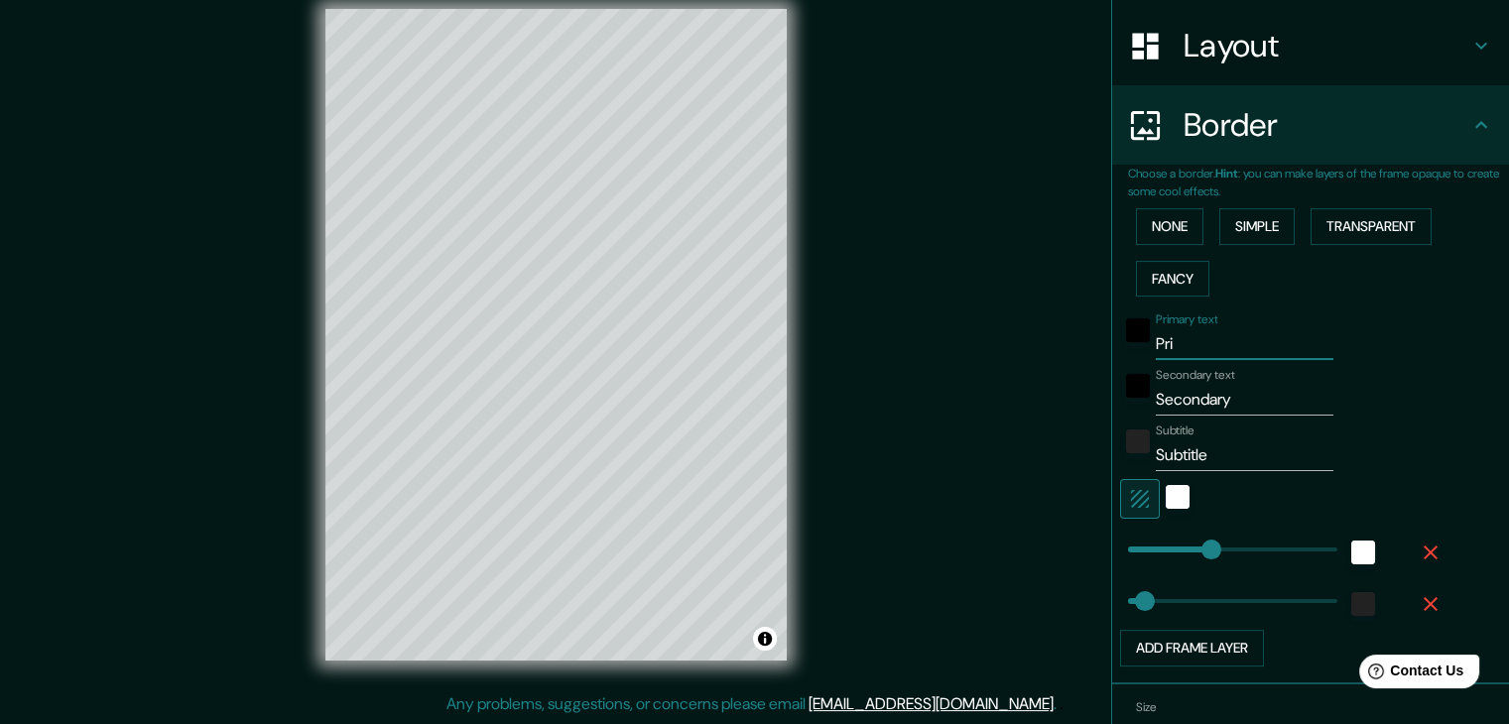
type input "Pr"
type input "37"
type input "P"
type input "37"
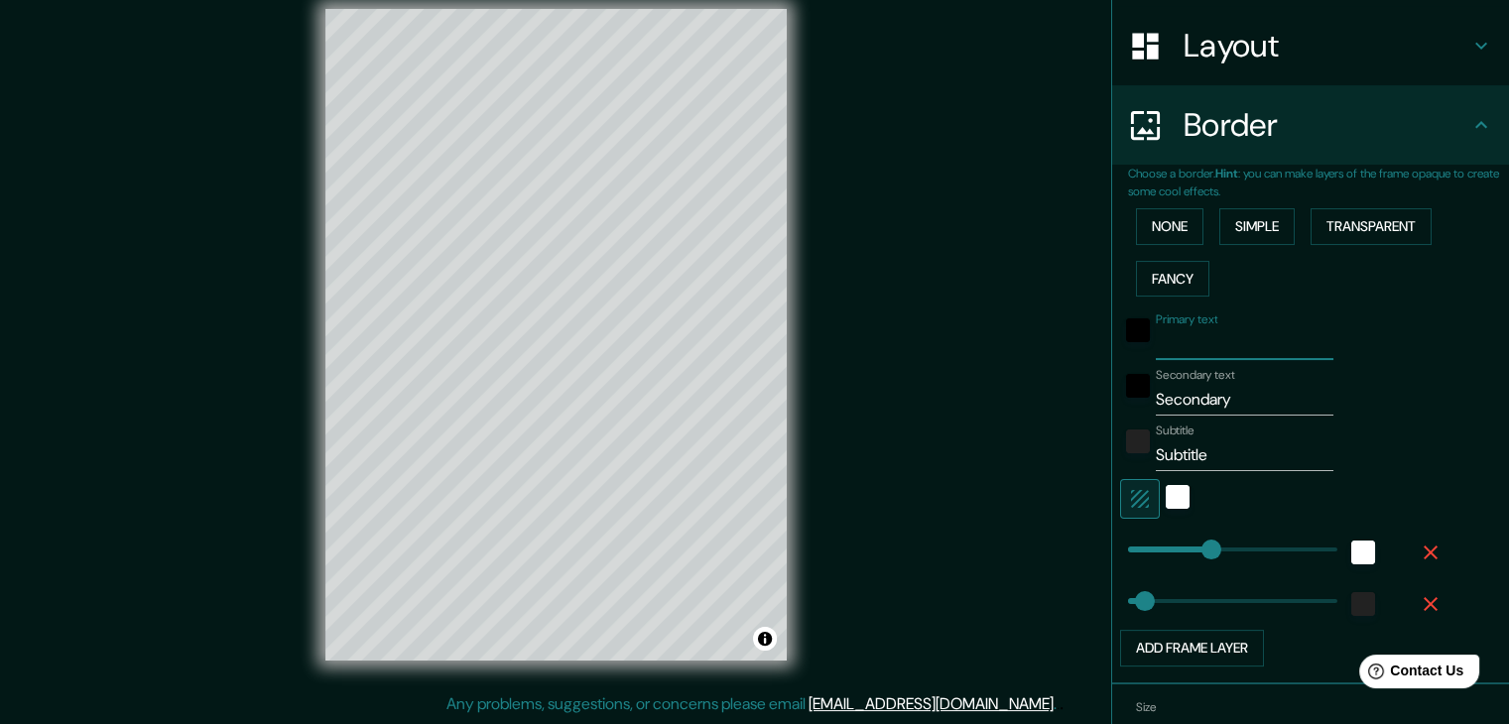
type input "D"
type input "37"
type input "Ds"
type input "37"
type input "Dsi"
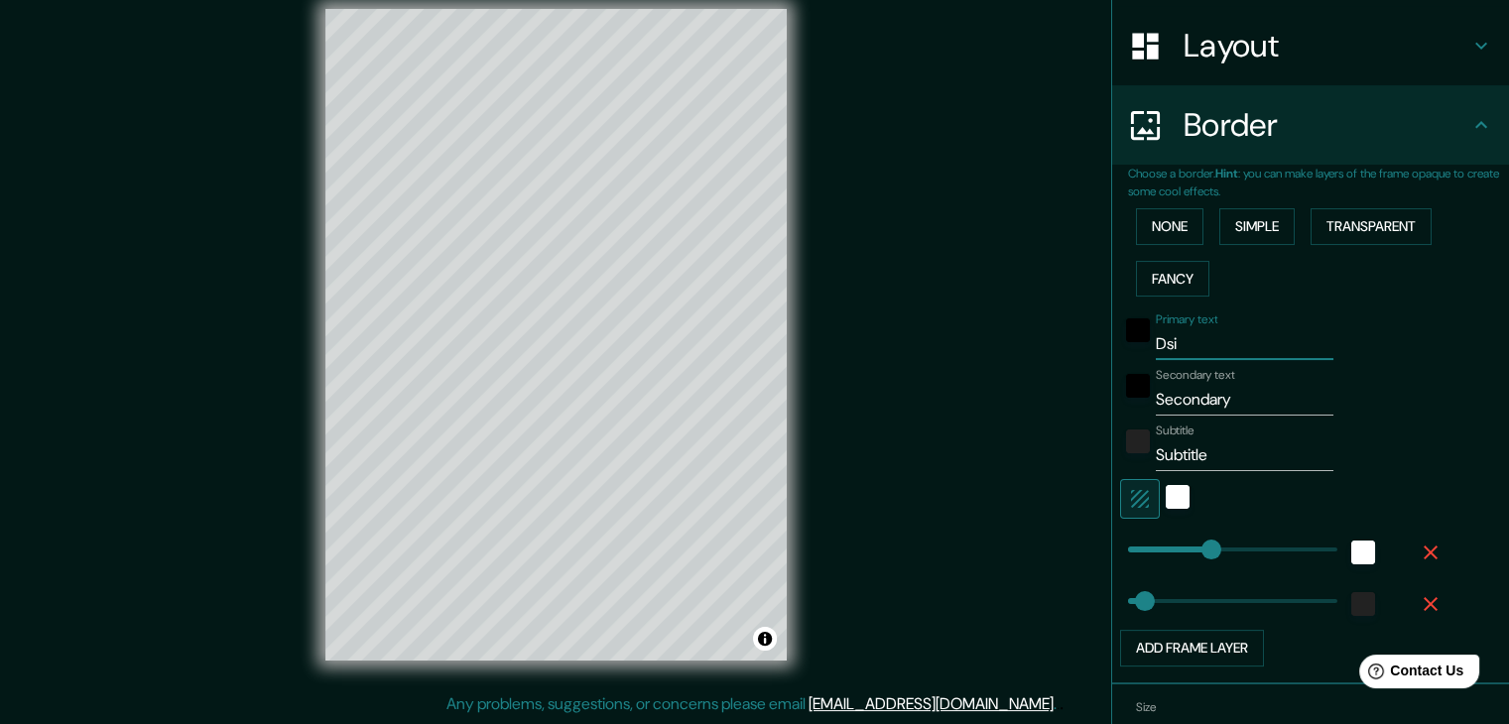
type input "37"
type input "Ds"
type input "37"
type input "D"
type input "37"
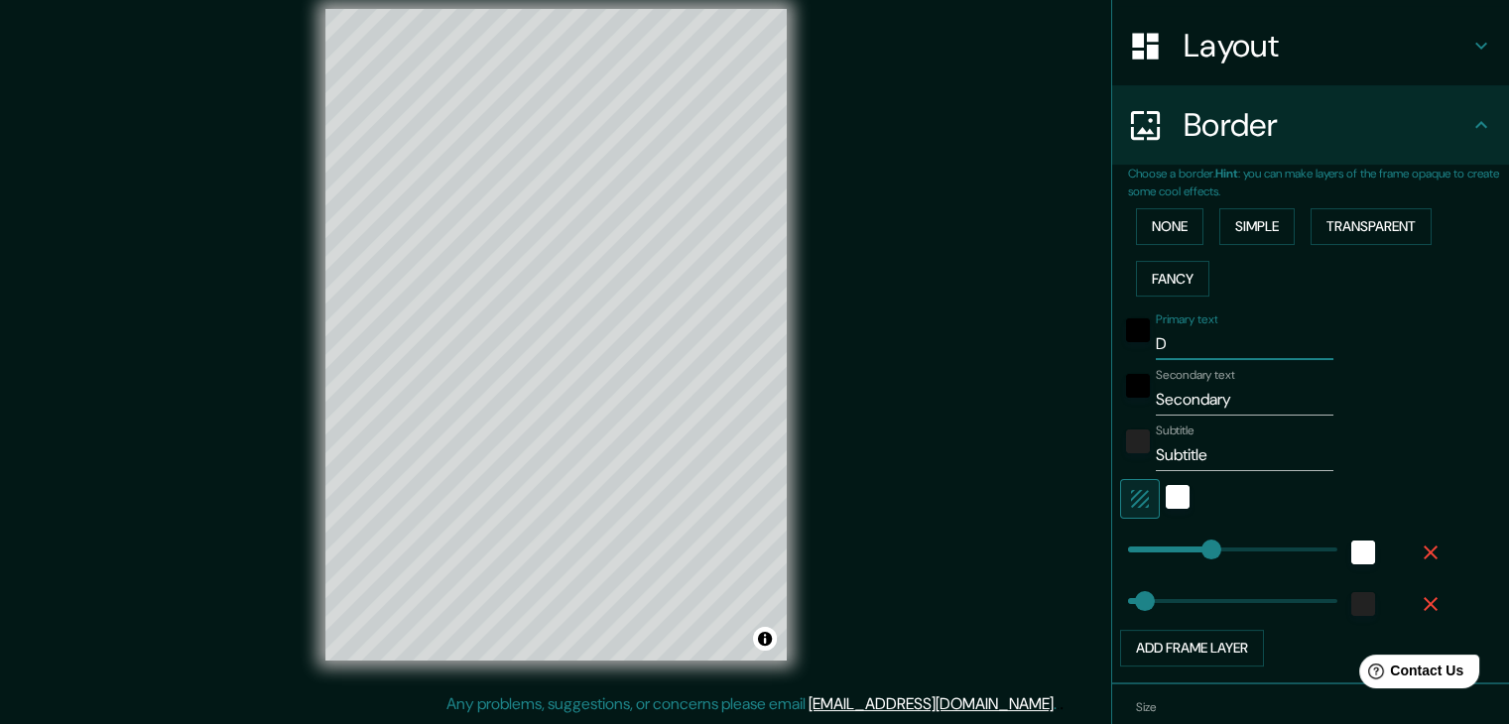
type input "Di"
type input "37"
type input "Dis"
type input "37"
type input "Dist"
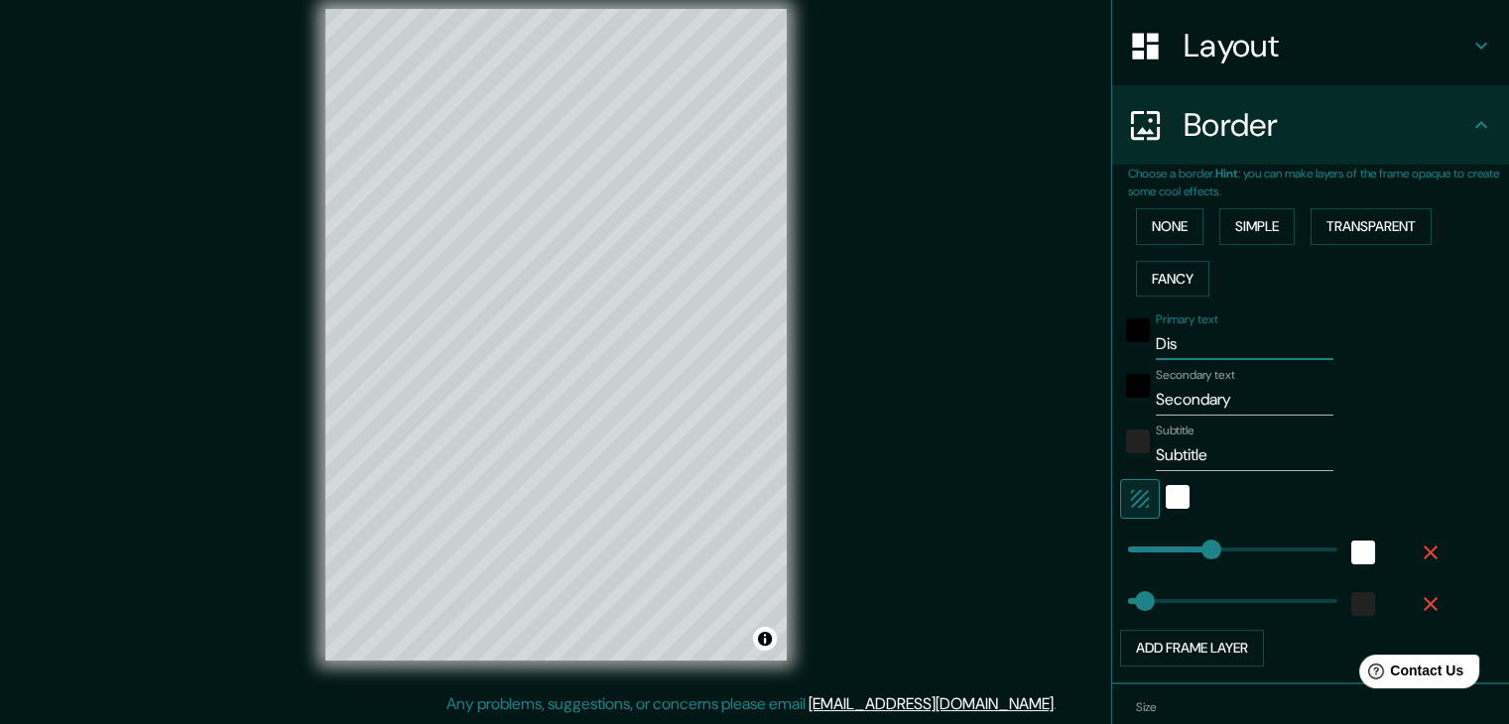
type input "37"
type input "Distr"
type input "37"
type input "Distri"
type input "37"
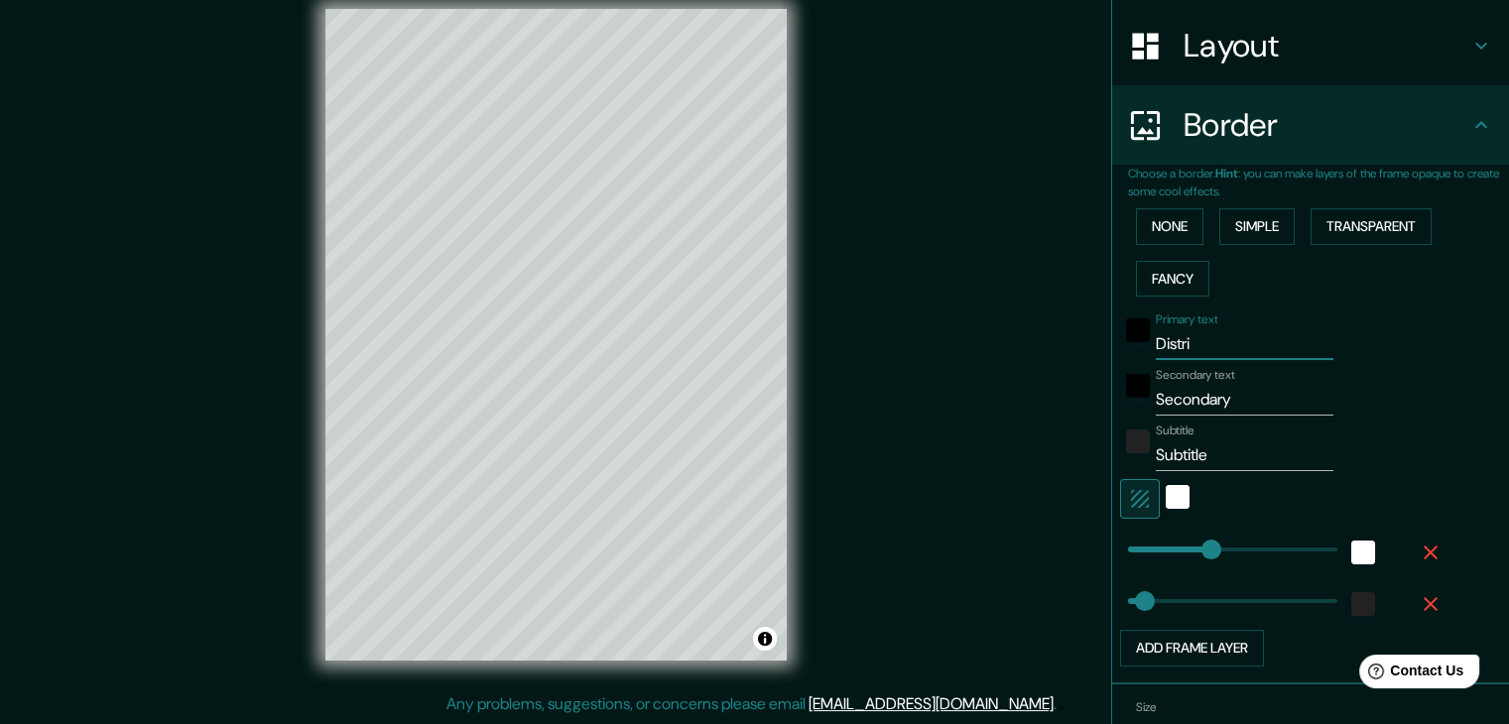
type input "Distrit"
type input "37"
type input "Distrito"
type input "37"
type input "Distrito"
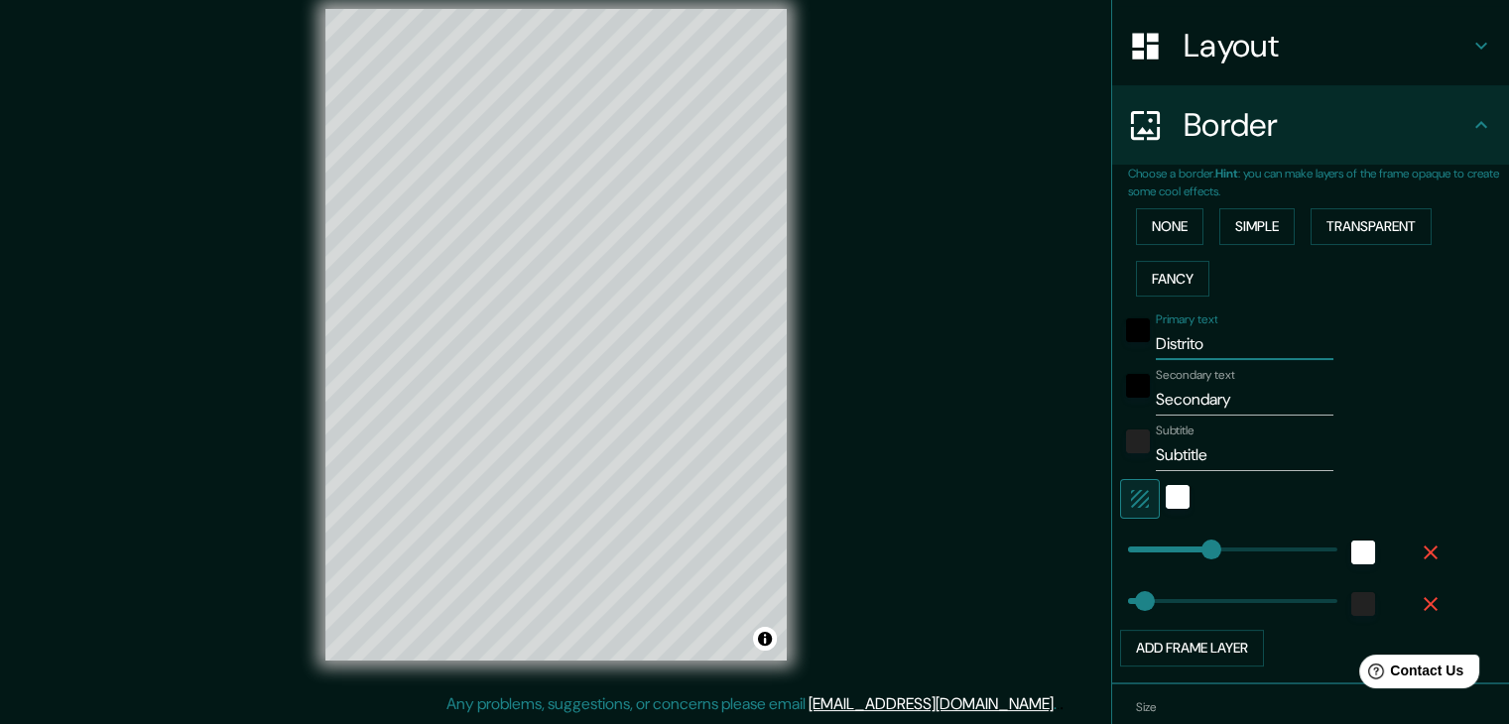
type input "37"
type input "Distrito d"
type input "37"
type input "Distrito de"
type input "37"
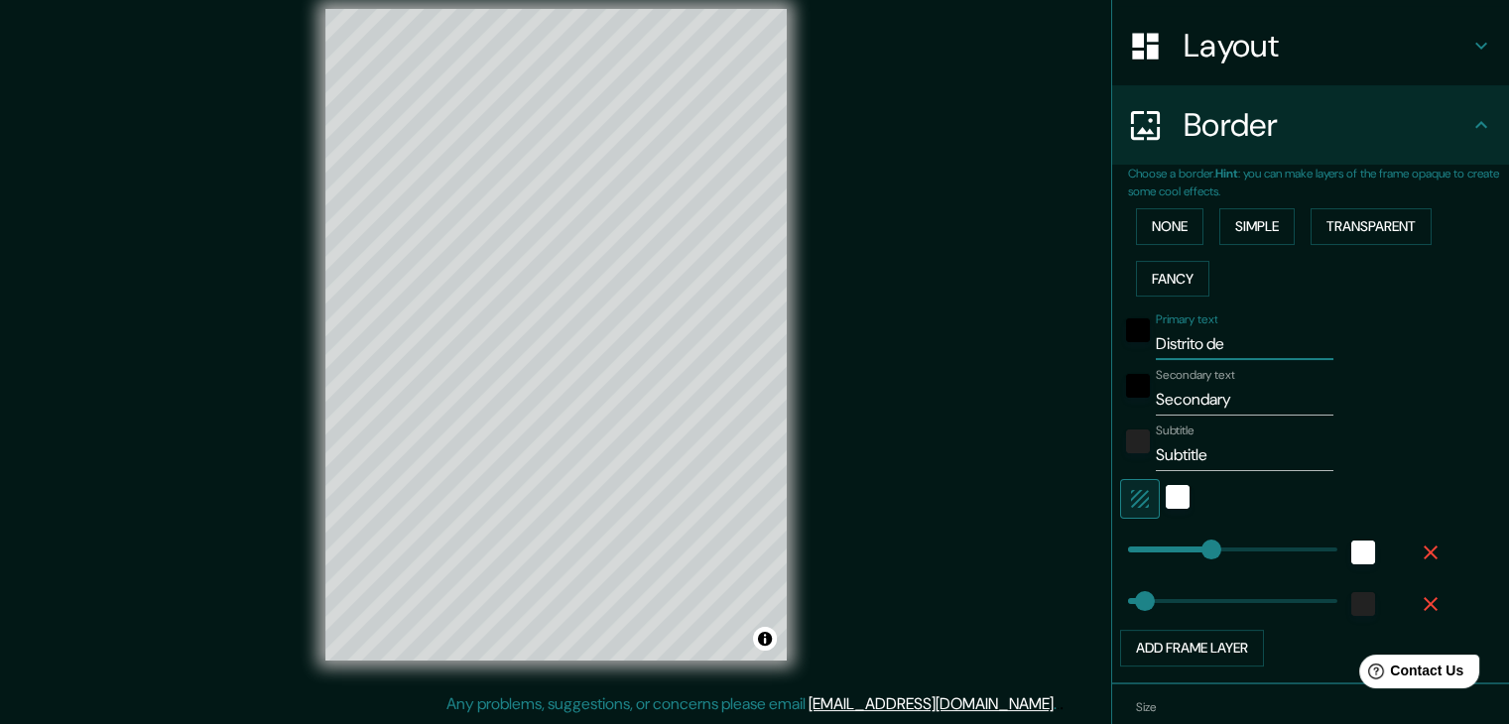
type input "Distrito de A"
type input "37"
type input "Distrito de"
type input "37"
type input "Distrito de"
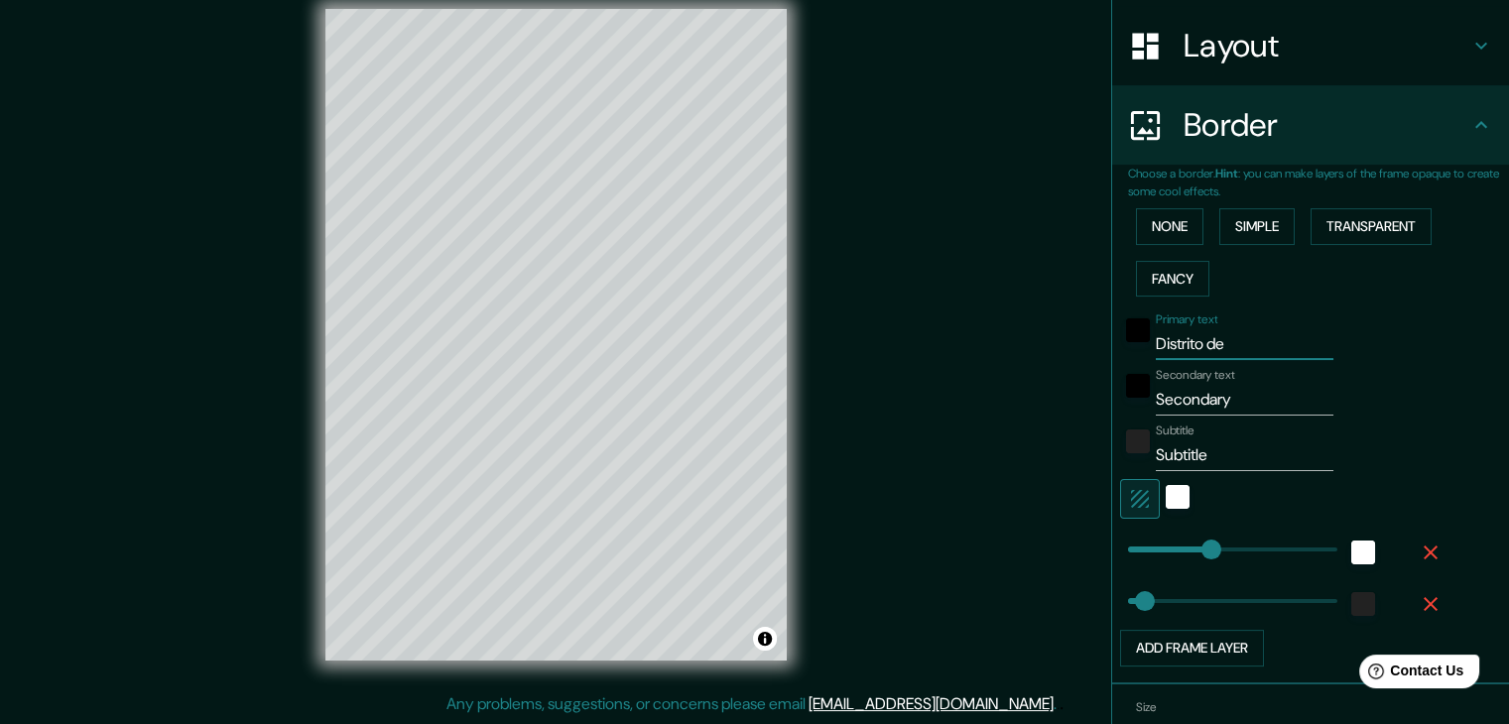
type input "37"
type input "Distrito d"
type input "37"
type input "D"
type input "37"
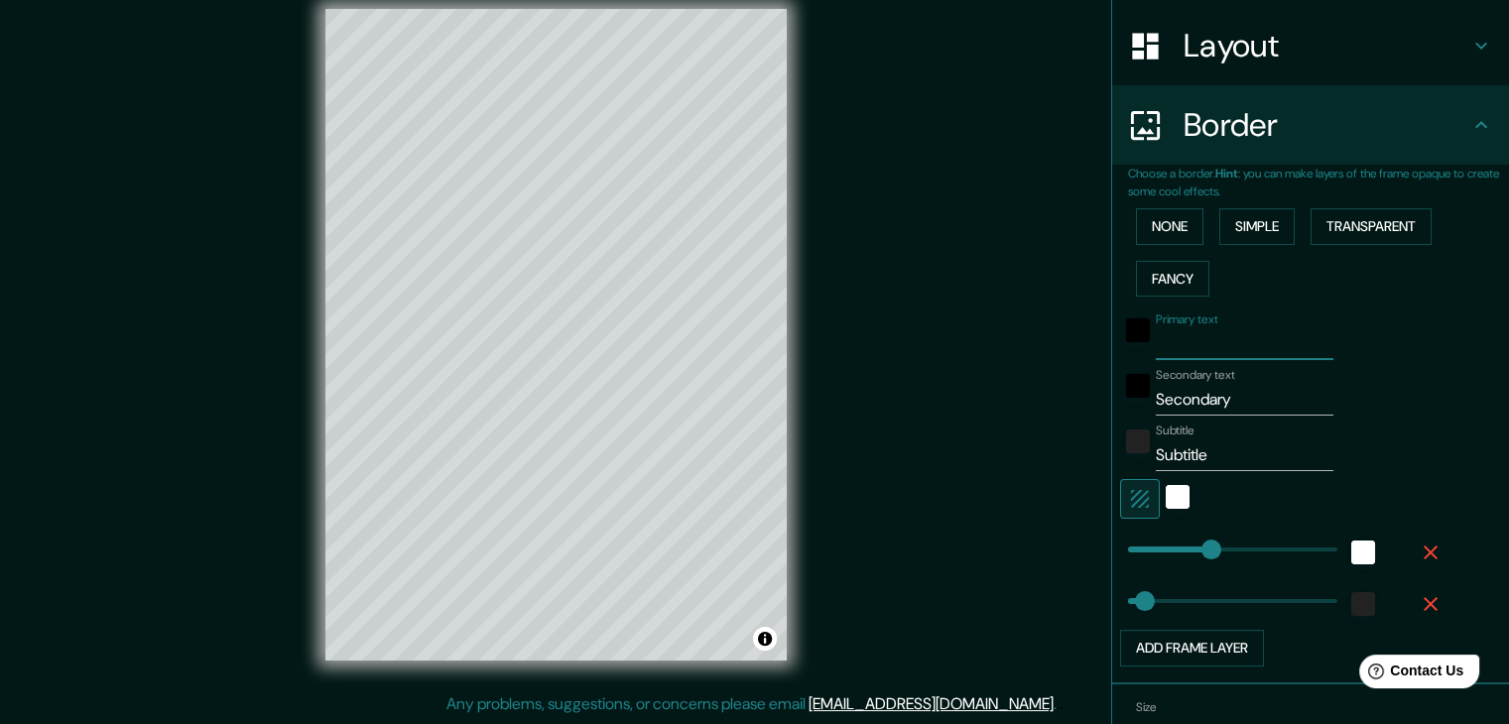
type input "A"
type input "37"
type input "Ag"
type input "37"
type input "Agu"
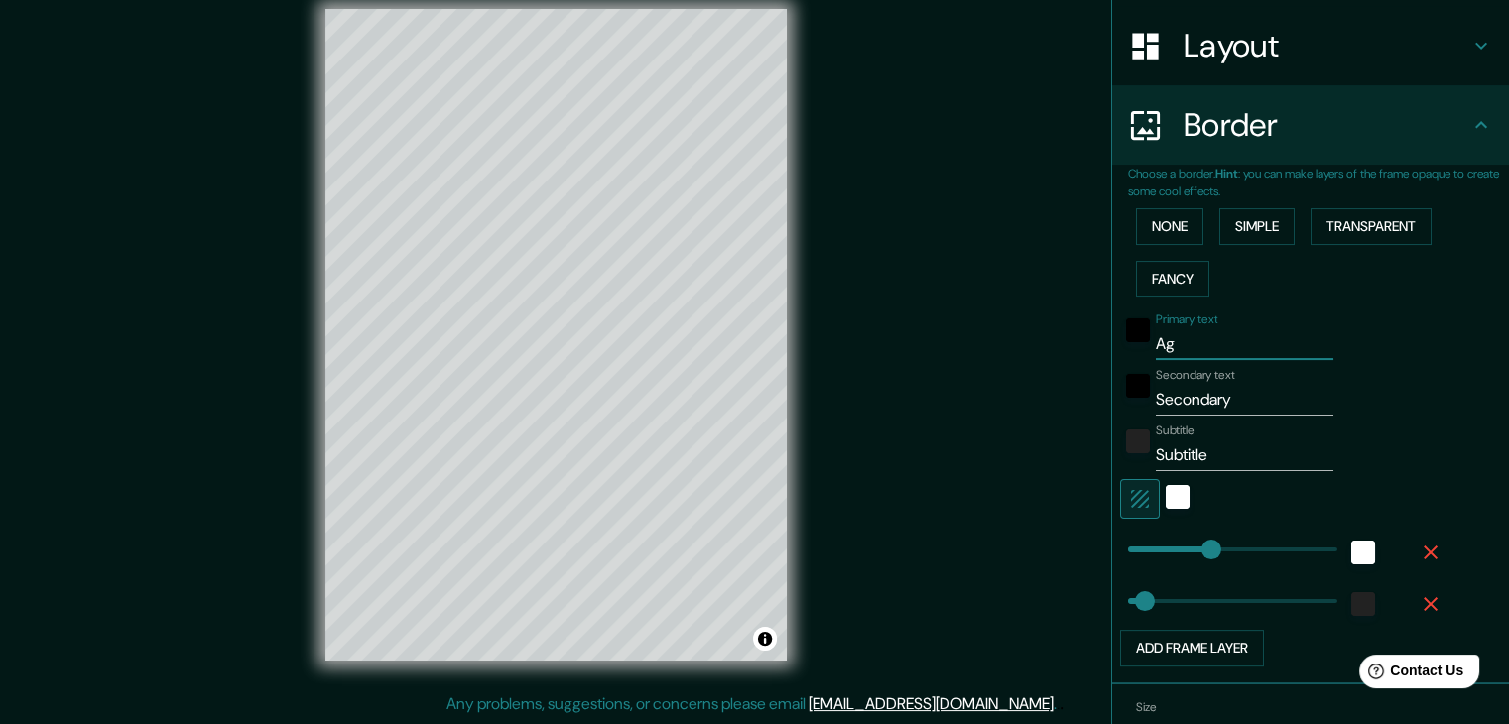
type input "37"
type input "Agua"
type input "37"
type input "Aguas"
type input "37"
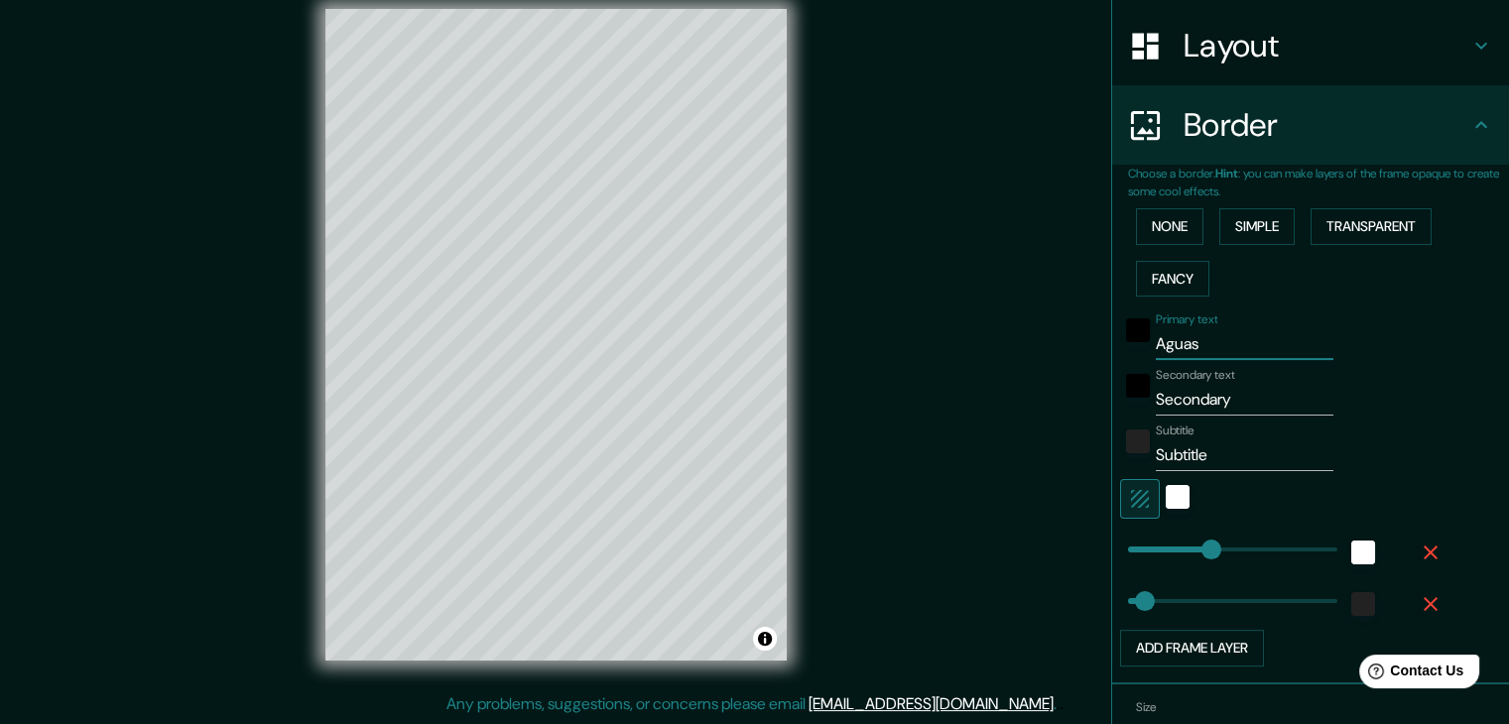
type input "Aguas"
type input "37"
type input "Aguas V"
type input "37"
type input "Aguas Ve"
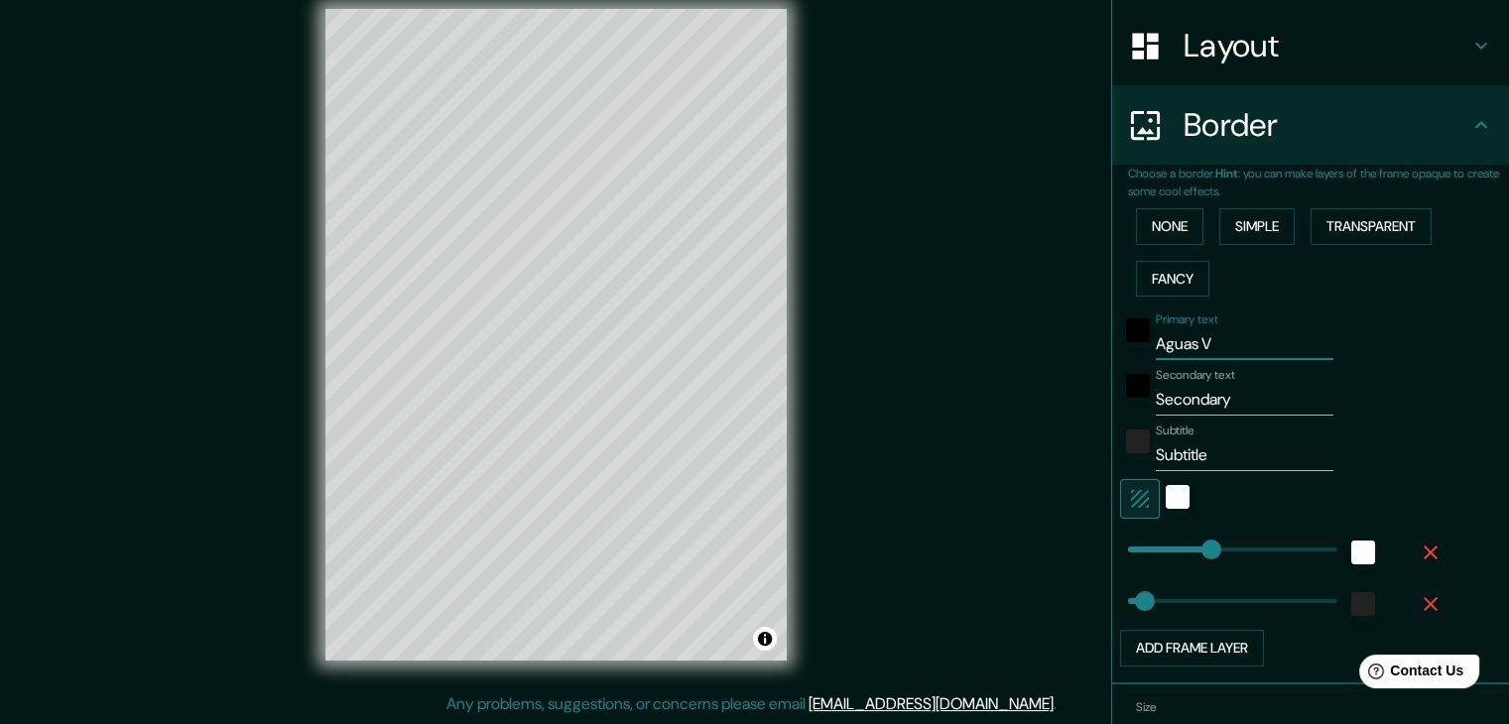
type input "37"
type input "Aguas Ver"
type input "37"
type input "[PERSON_NAME]"
type input "37"
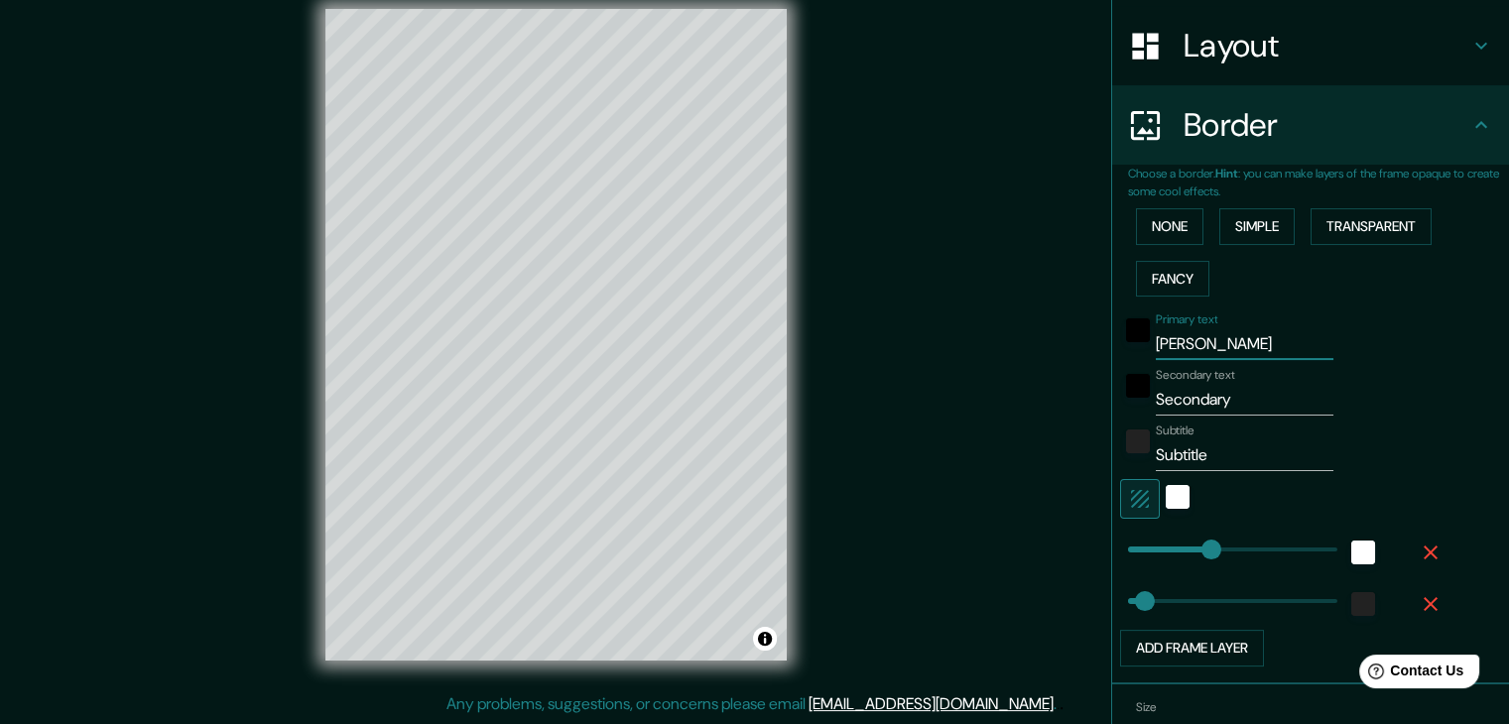
type input "Aguas Verde"
type input "37"
type input "Aguas Verdes"
type input "37"
type input "Aguas Verdes"
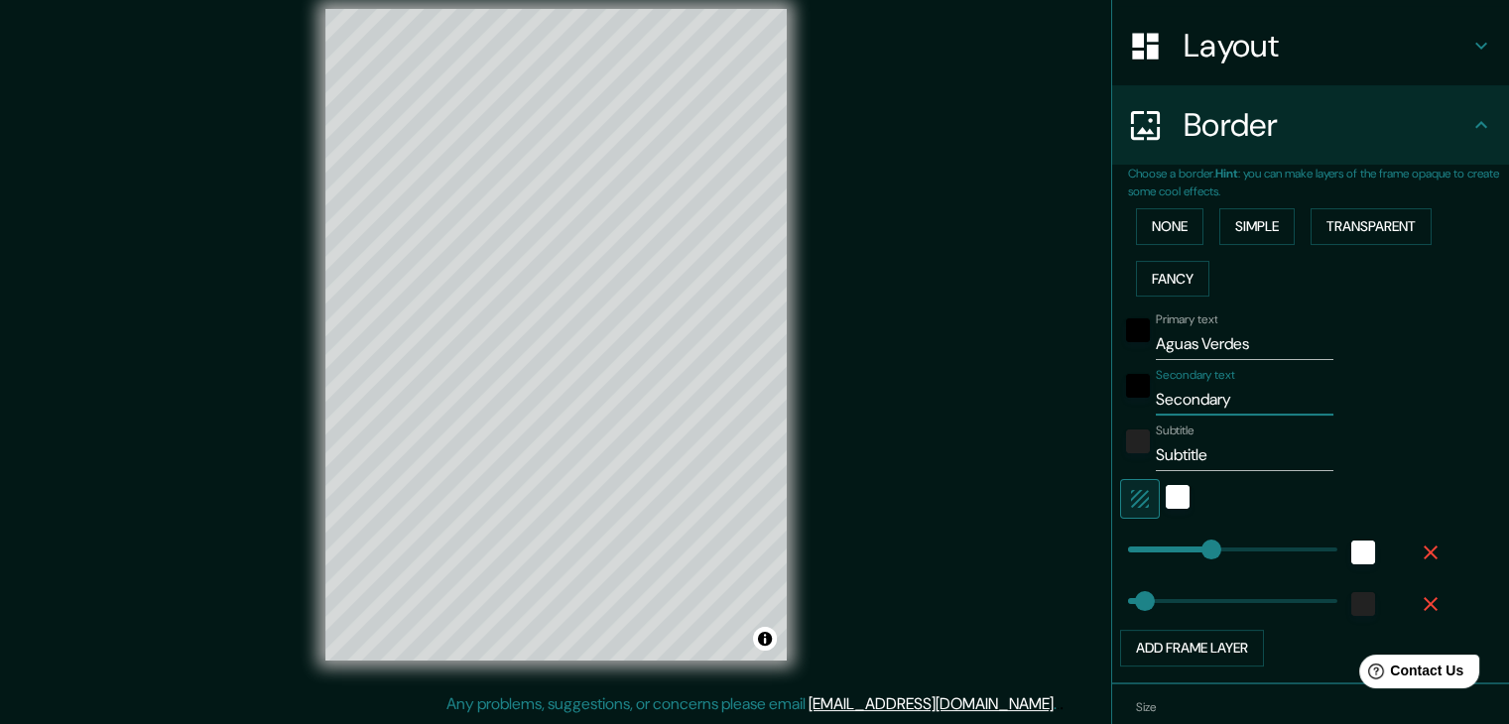
drag, startPoint x: 1211, startPoint y: 404, endPoint x: 1135, endPoint y: 406, distance: 75.4
click at [1135, 406] on div "Secondary text Secondary" at bounding box center [1282, 392] width 325 height 48
type input "D"
type input "37"
type input "Ds"
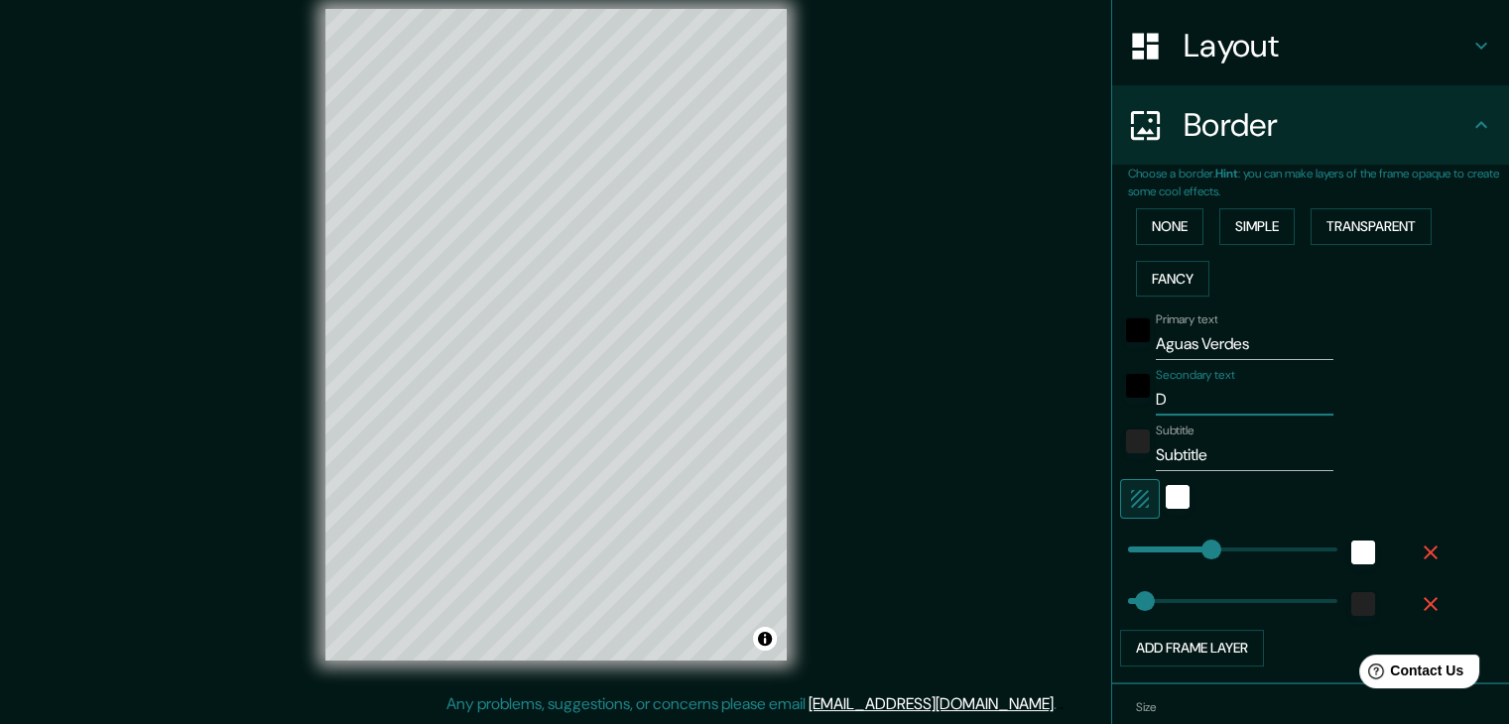
type input "37"
type input "D"
type input "37"
type input "Di"
type input "37"
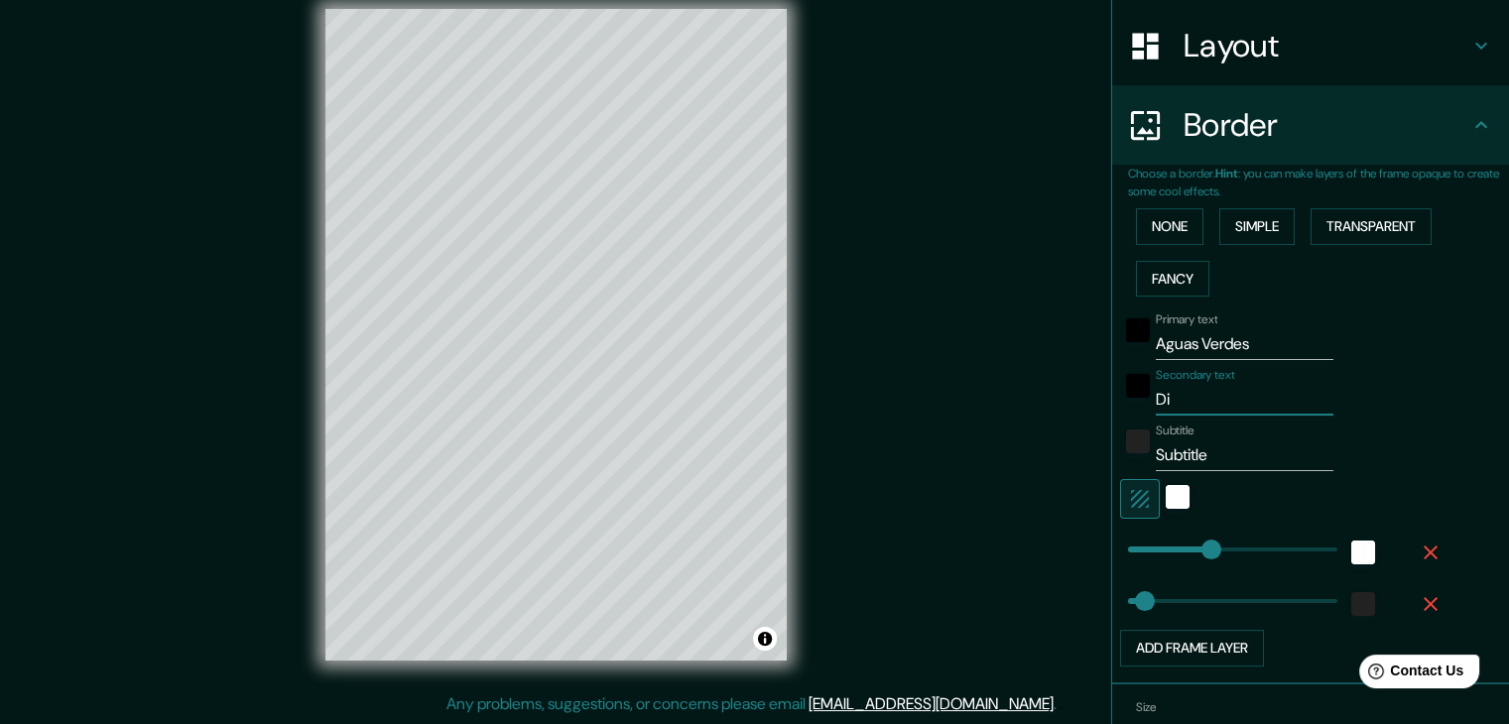
type input "D"
type input "37"
type input "c"
type input "37"
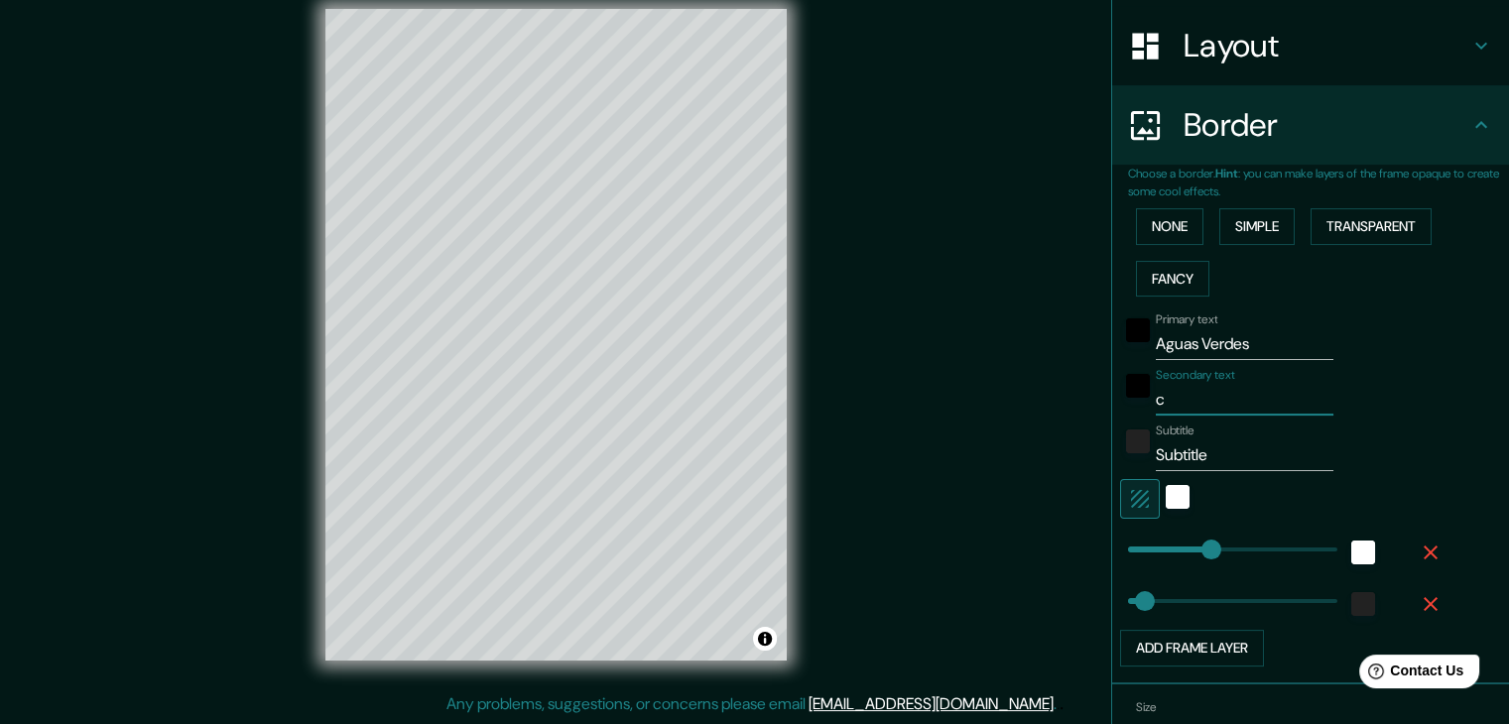
type input "ca"
type input "37"
type input "c"
type input "37"
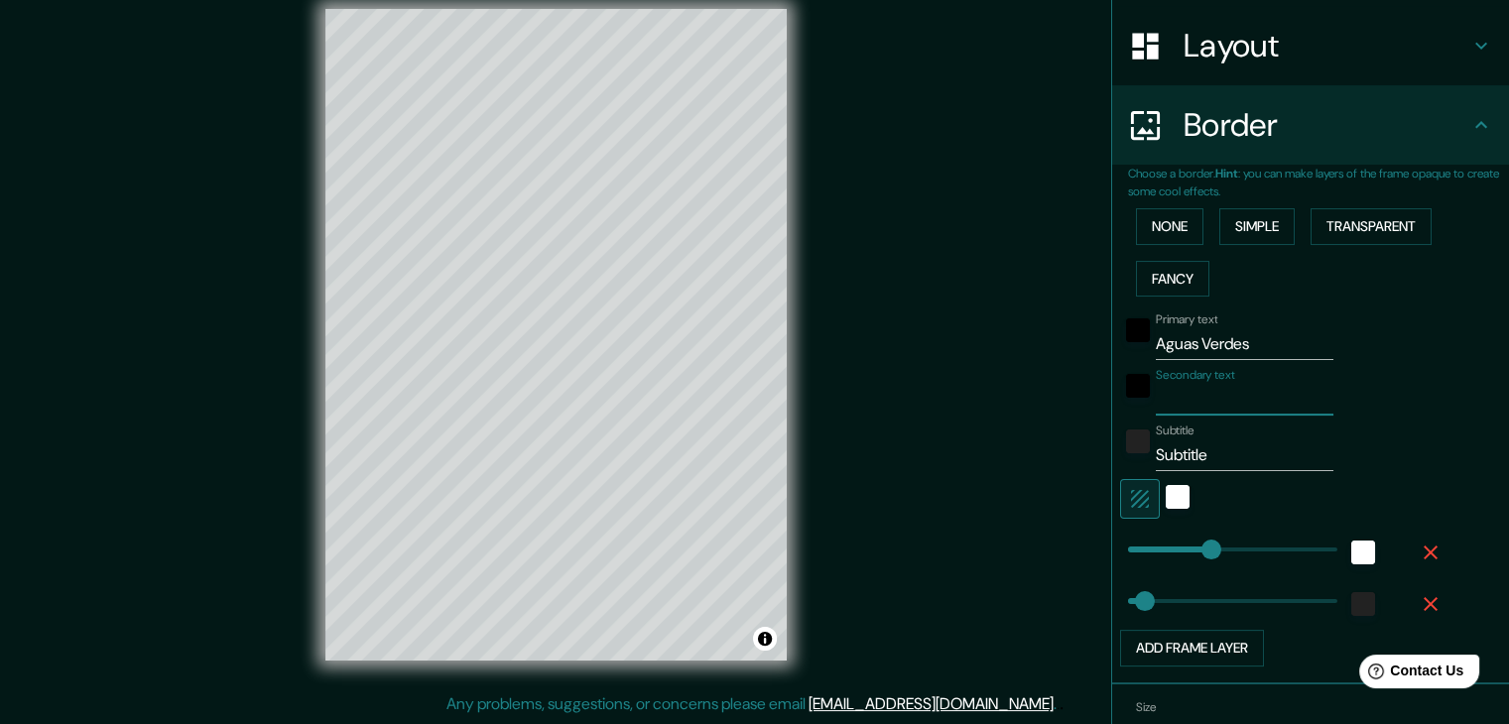
type input "C"
type input "37"
type input "Ca"
type input "37"
type input "Cas"
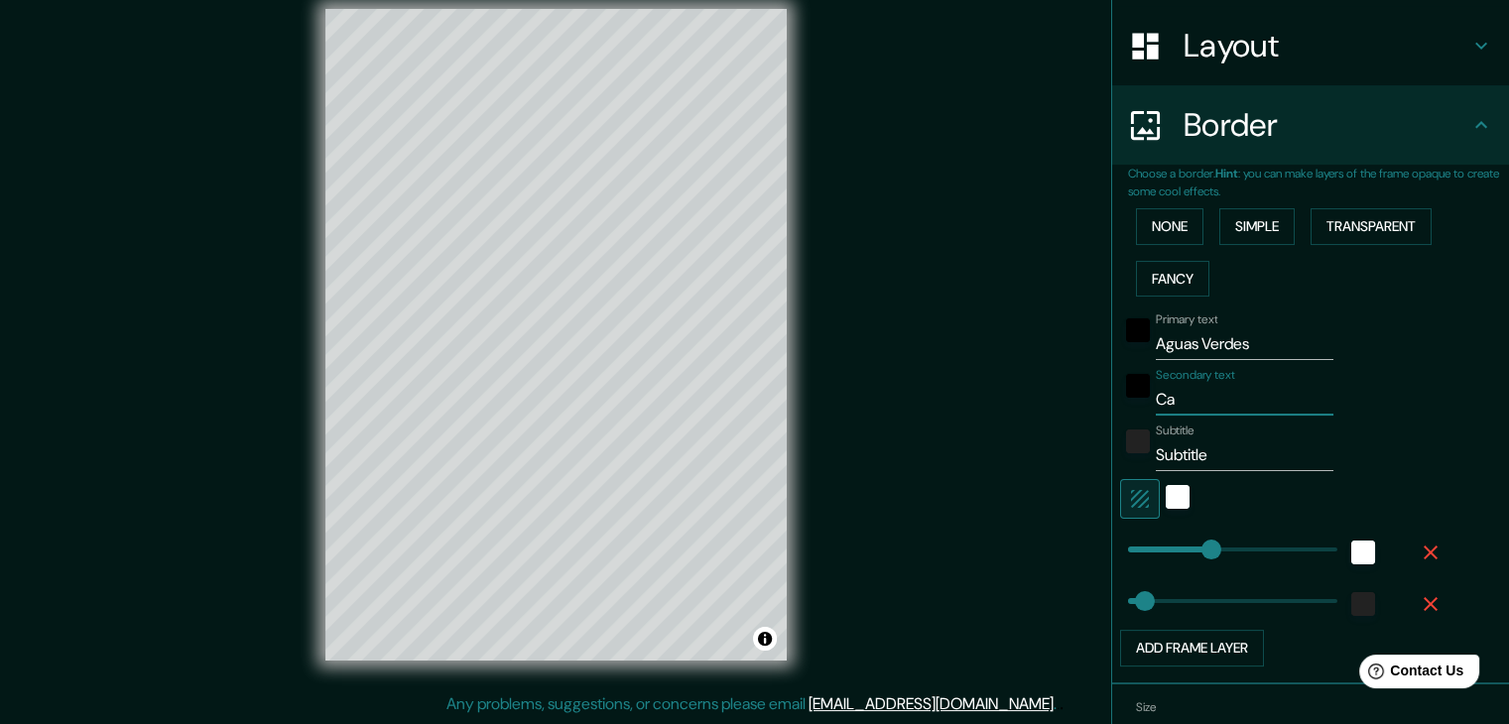
type input "37"
type input "Casc"
type input "37"
type input "Casco"
type input "37"
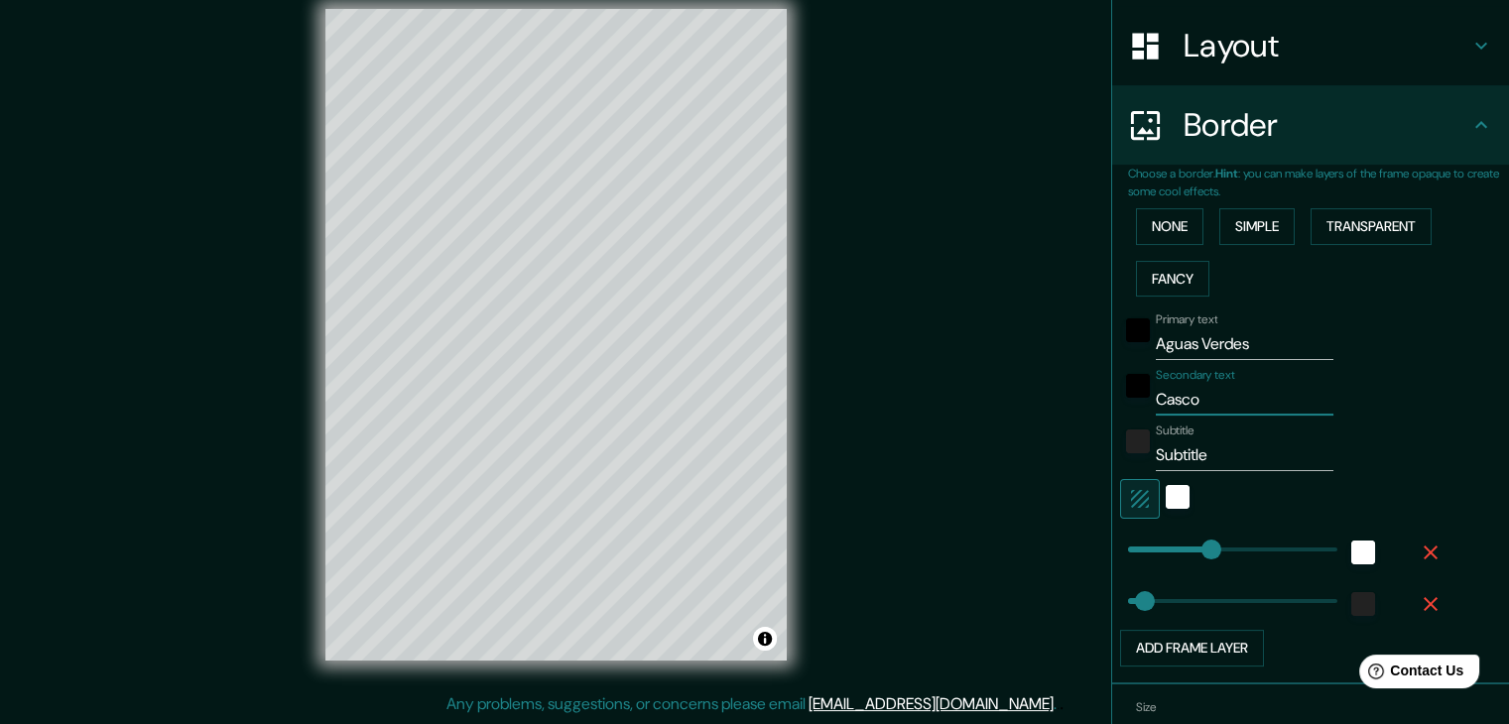
type input "Casco"
type input "37"
type input "Casco U"
type input "37"
type input "Casco Ur"
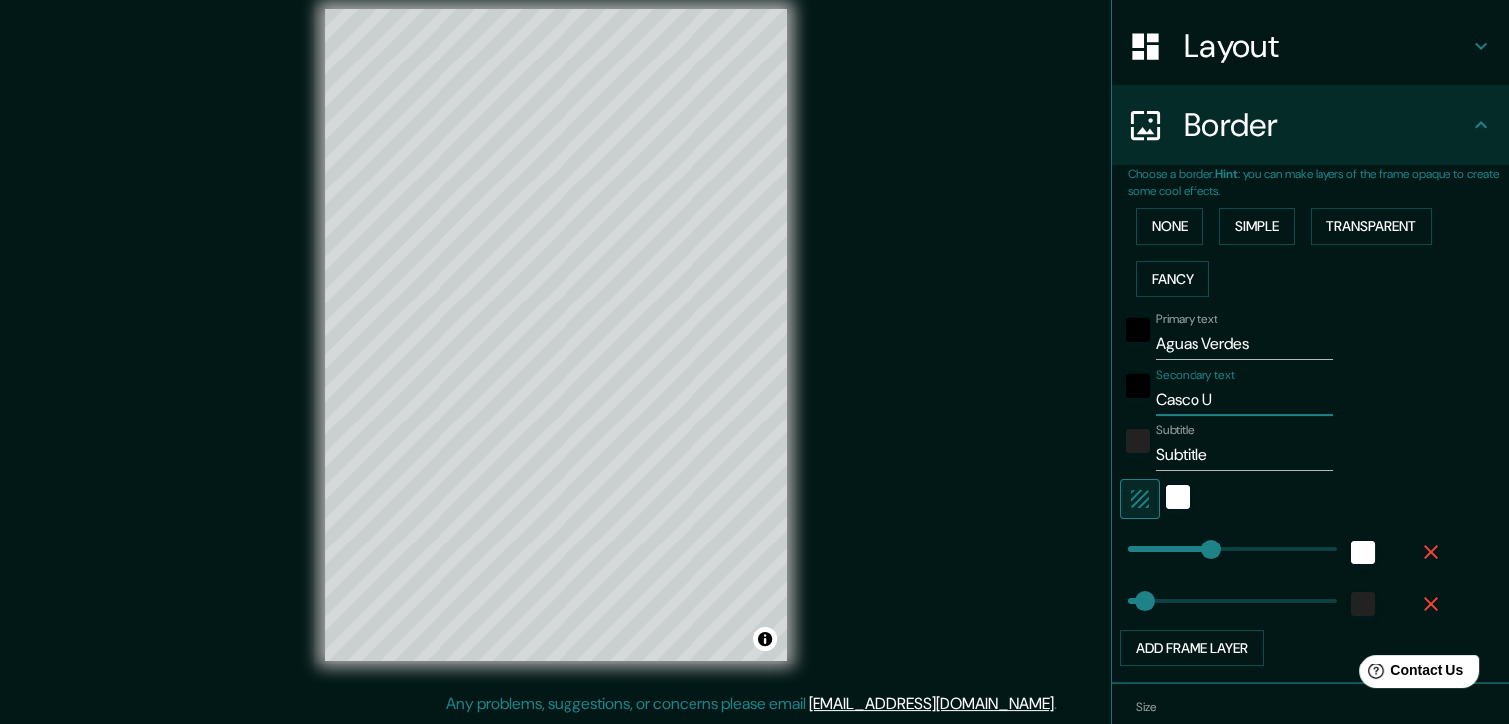
type input "37"
type input "Casco Urb"
type input "37"
type input "Casco Urba"
type input "37"
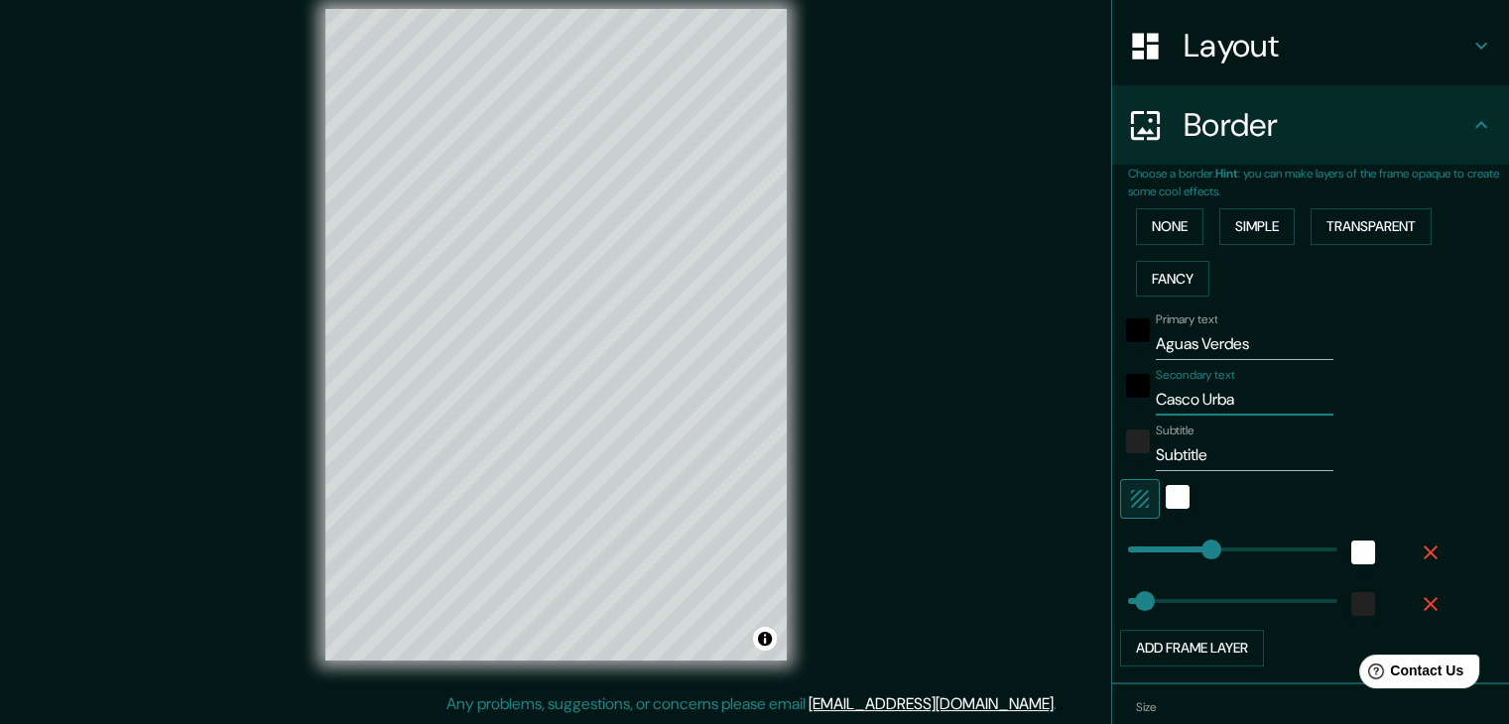
type input "Casco Urban"
type input "37"
type input "Casco [PERSON_NAME]"
type input "37"
type input "Casco Urban"
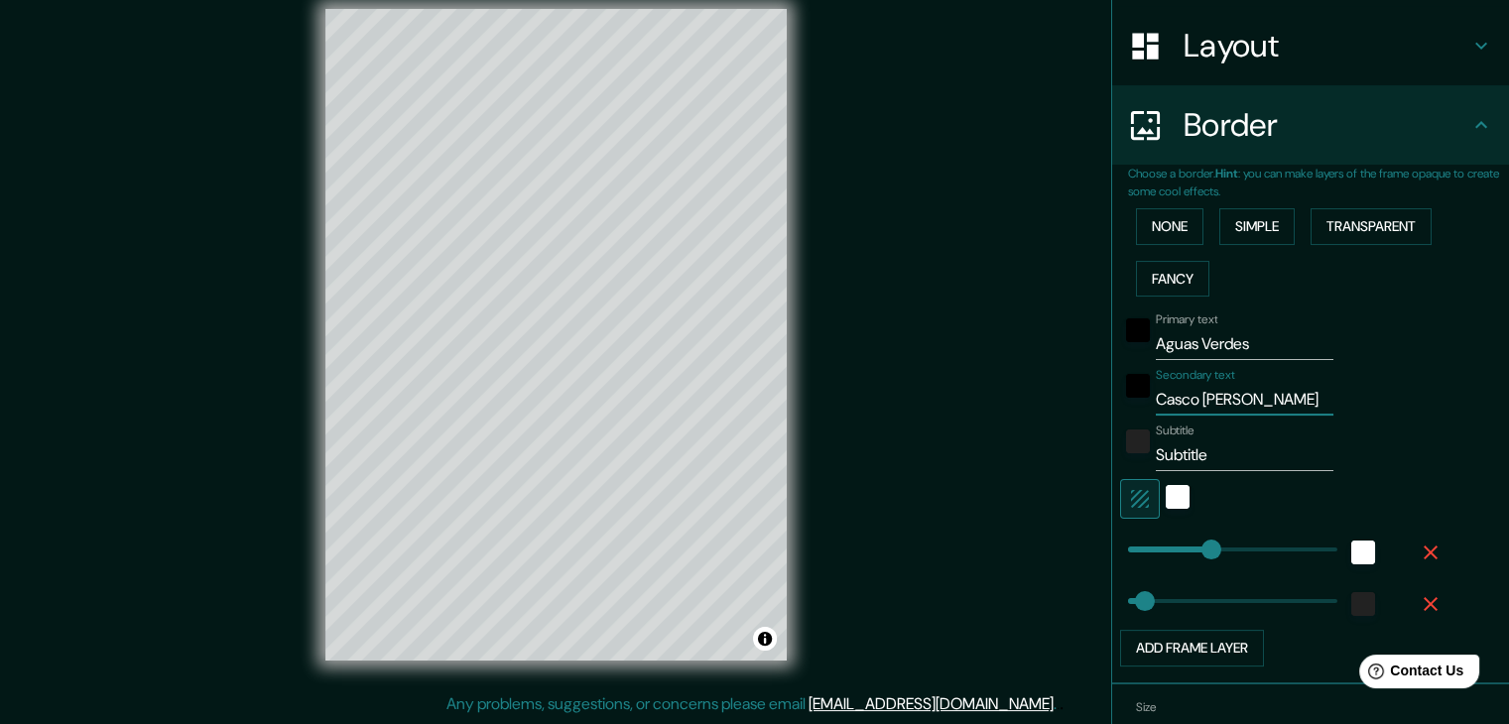
type input "37"
type input "[PERSON_NAME]"
type input "37"
type input "[PERSON_NAME]"
click at [1204, 457] on input "Subtitle" at bounding box center [1245, 456] width 178 height 32
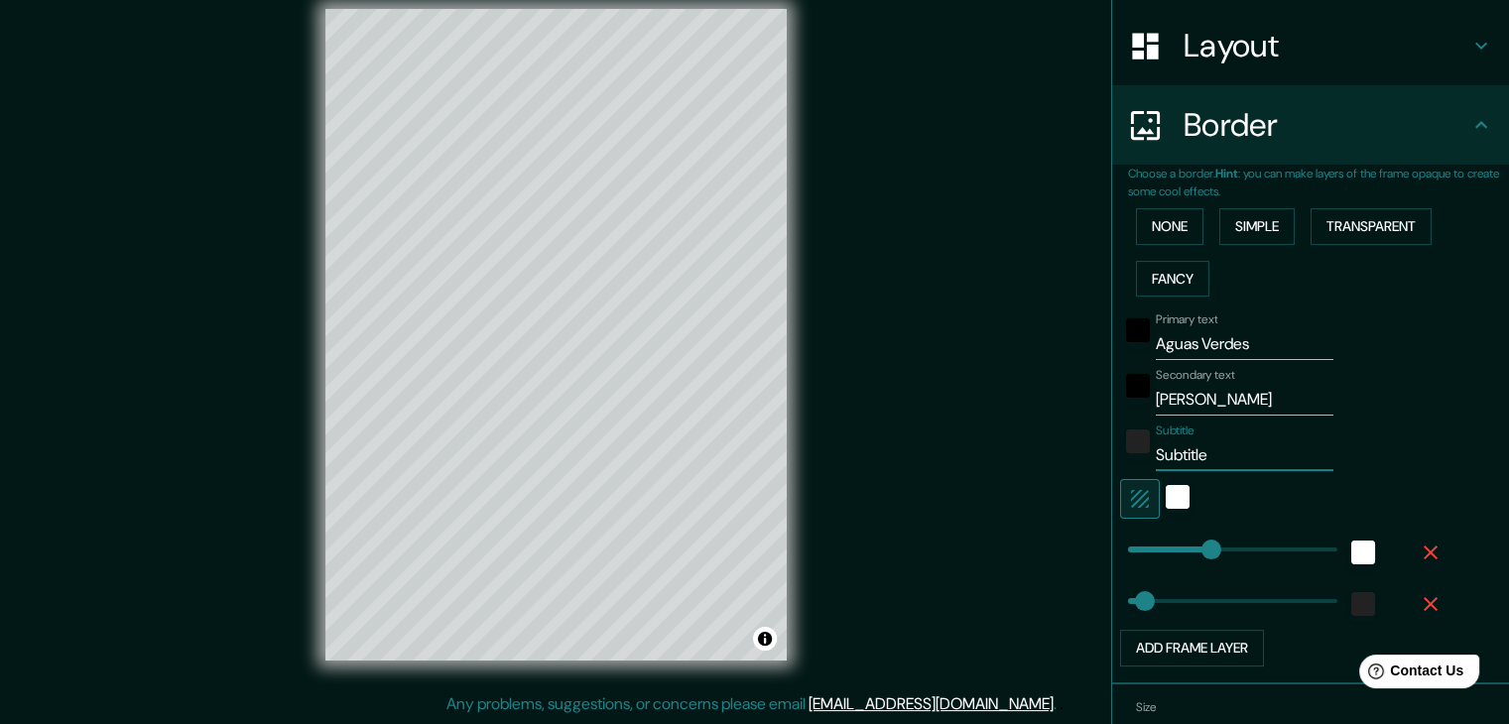
type input "Subtitl"
type input "37"
type input "Subtit"
type input "37"
type input "Subti"
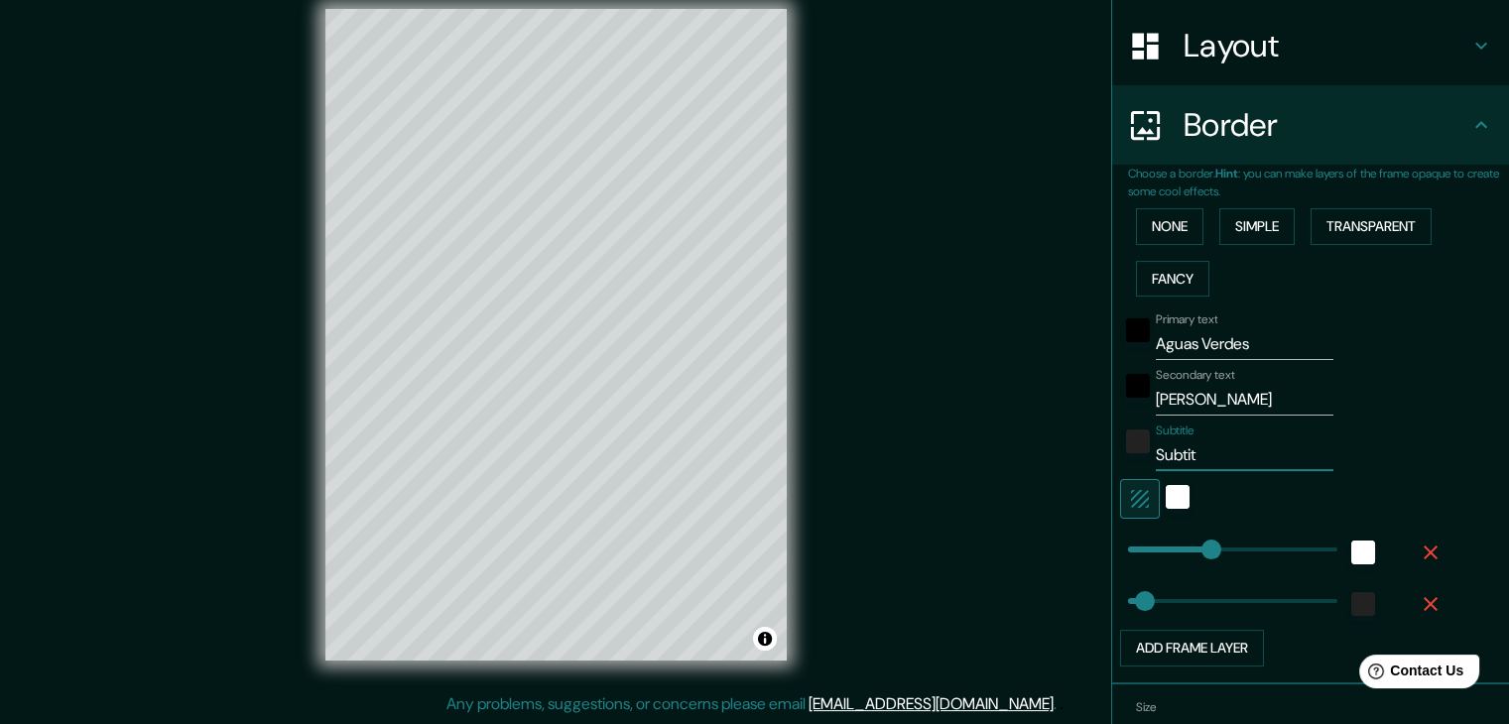
type input "37"
type input "Subt"
type input "37"
type input "Sub"
type input "37"
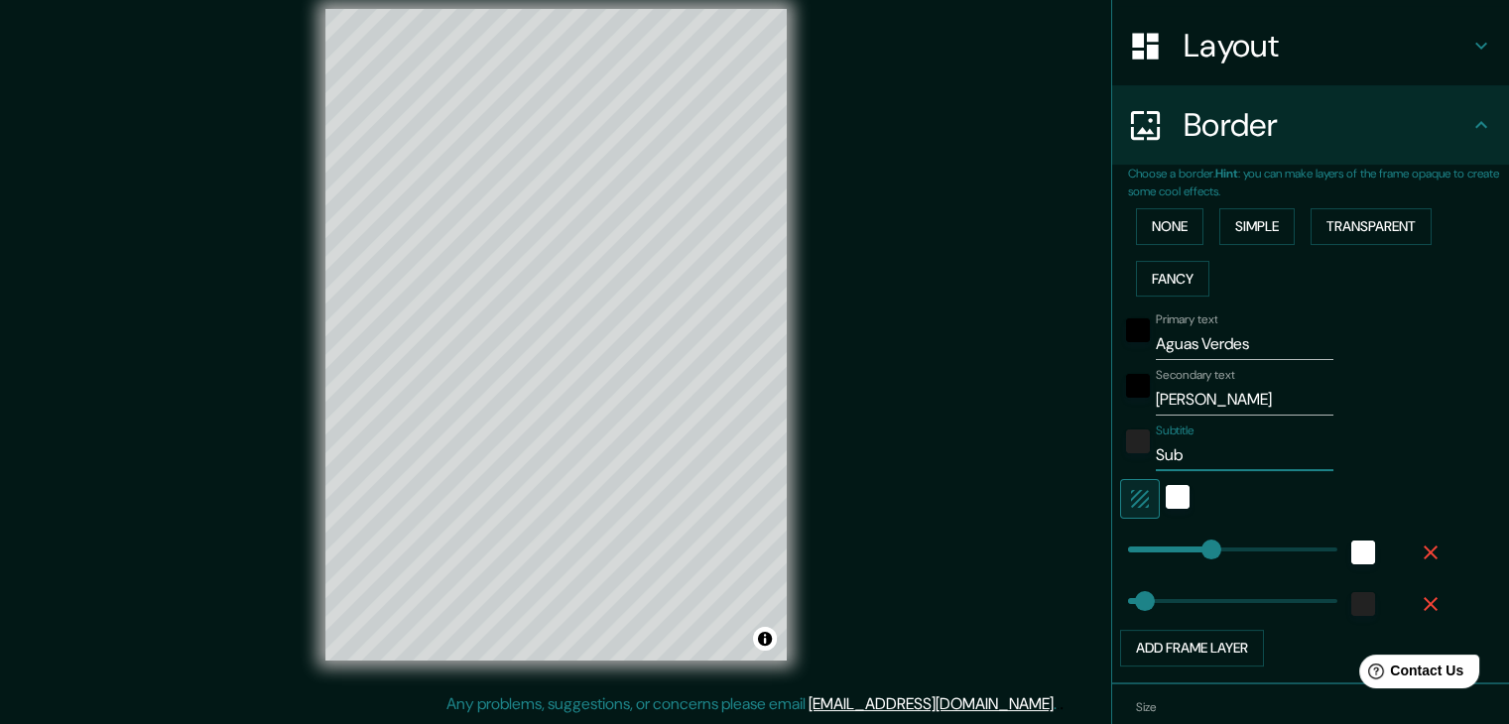
type input "Su"
type input "37"
type input "S"
type input "37"
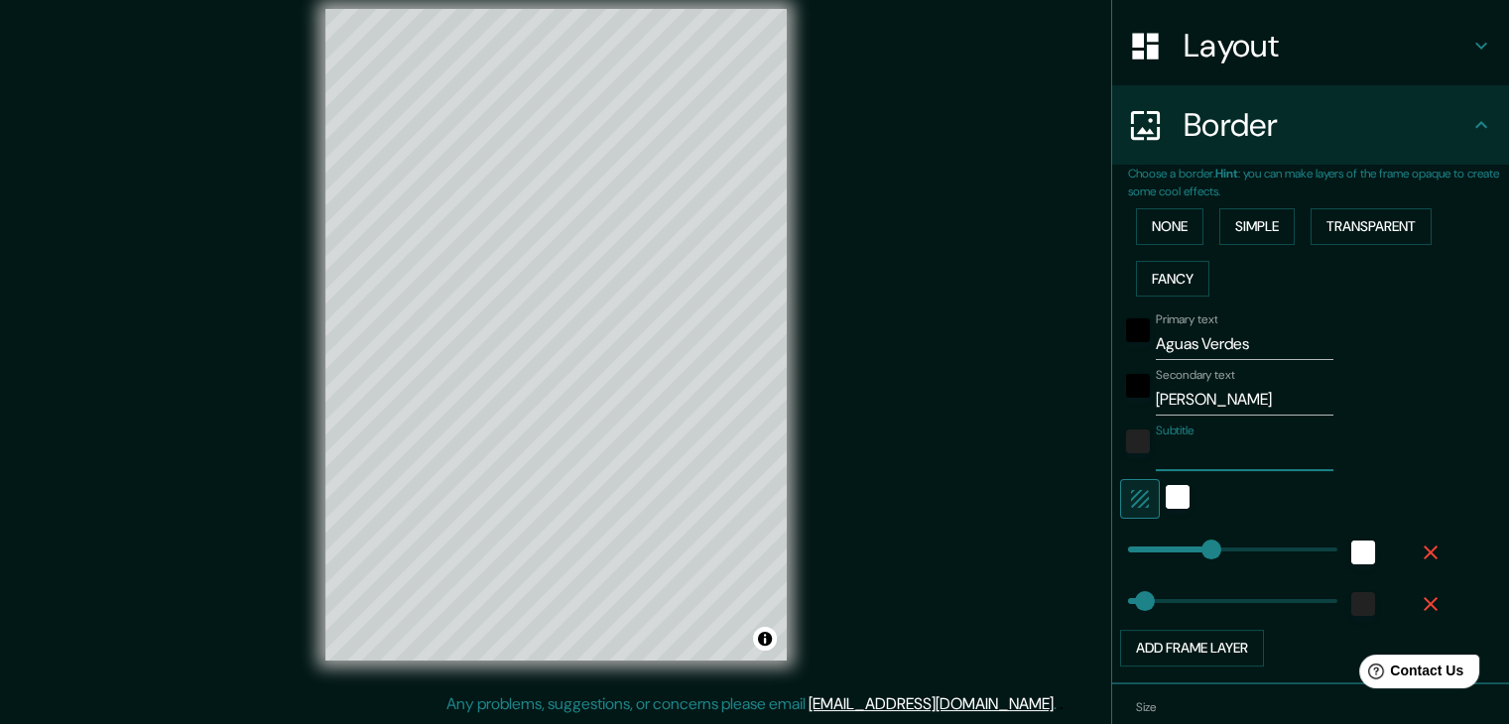
type input "U"
type input "37"
type input "Ub"
type input "37"
type input "Ubi"
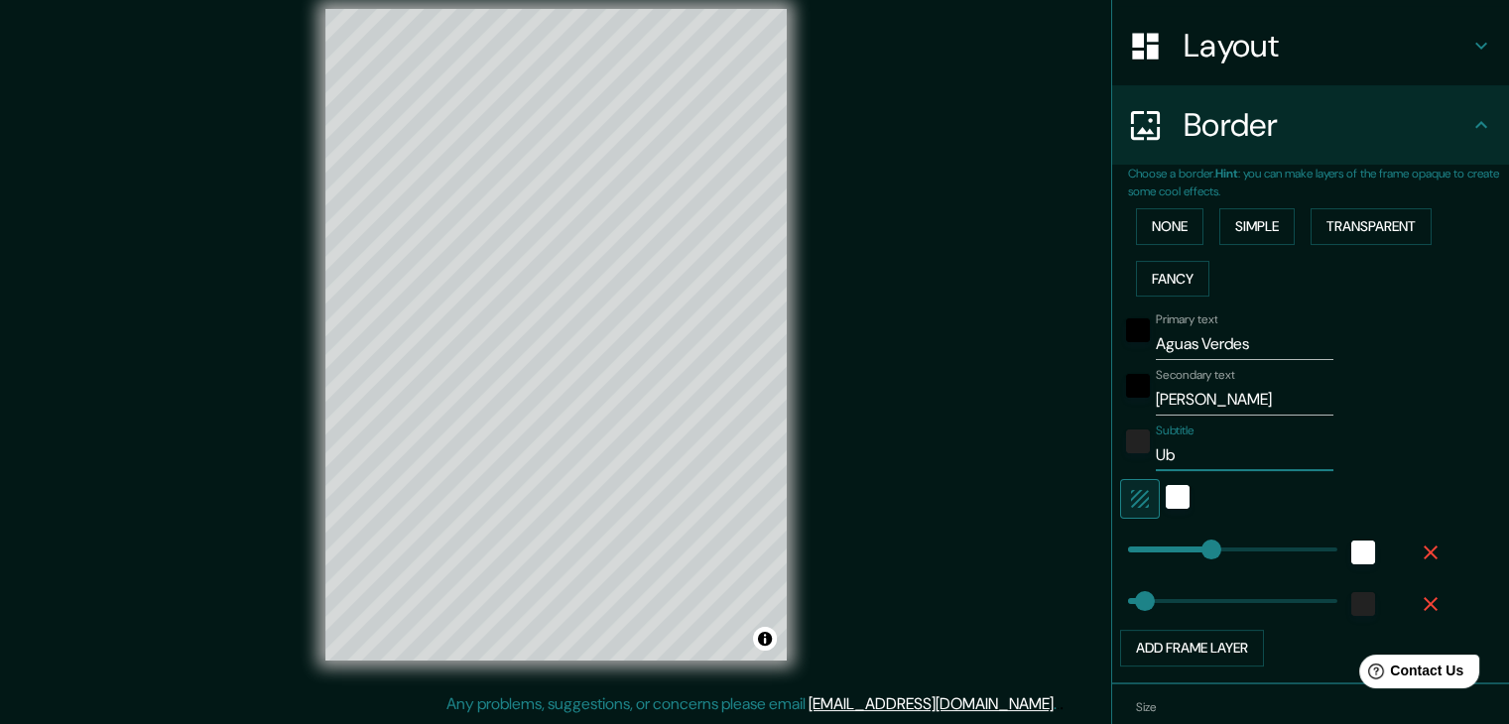
type input "37"
type input "Ubic"
type input "37"
type input "Ubica"
type input "37"
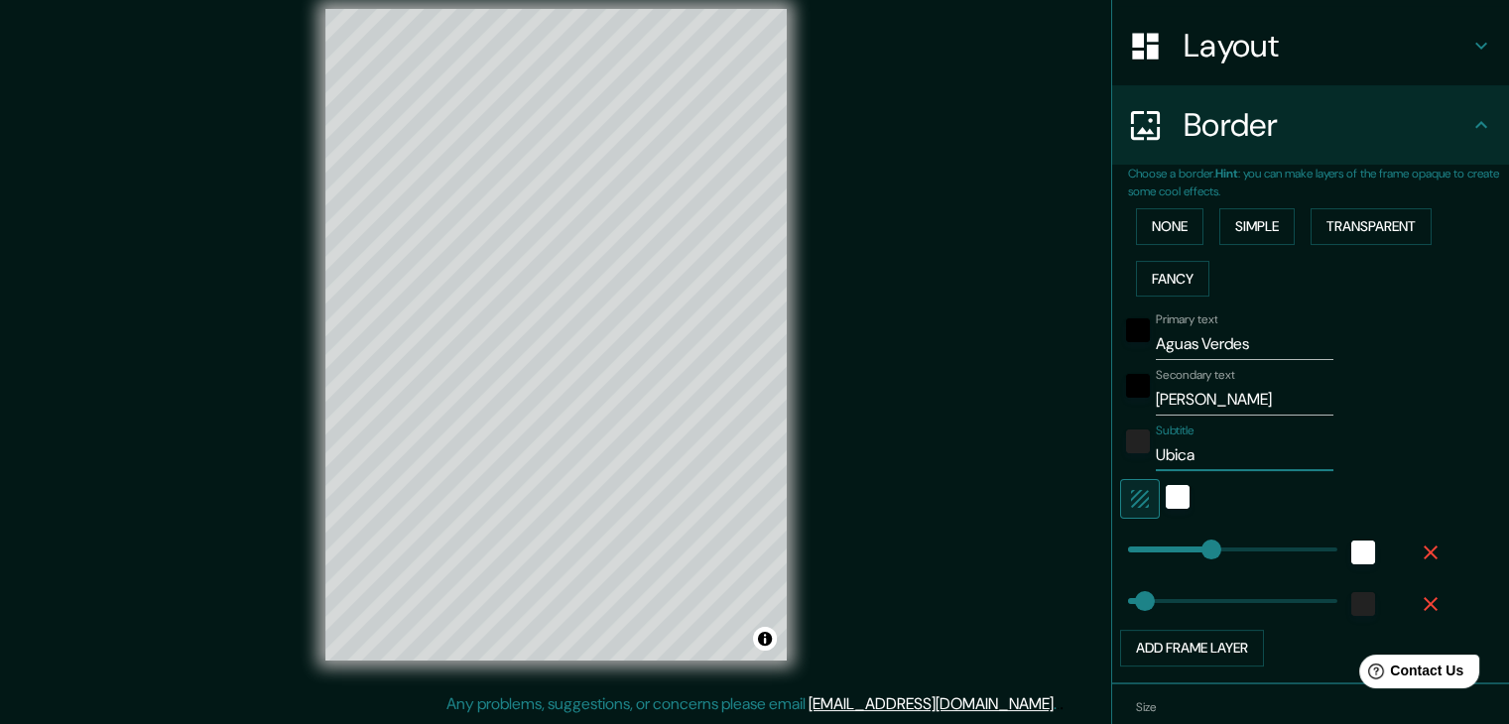
type input "Ubicac"
type input "37"
type input "Ubicaci"
type input "37"
type input "Ubicació"
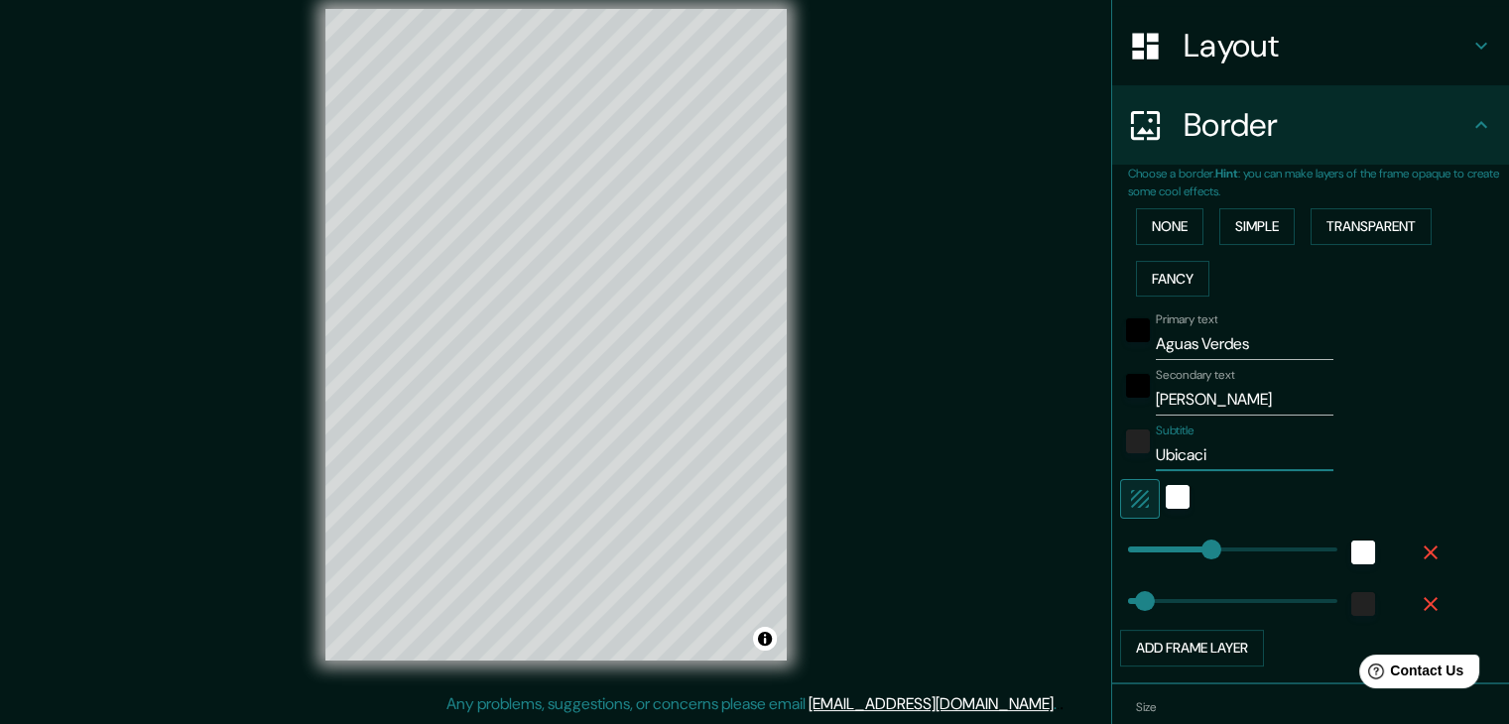
type input "37"
type input "Ubicación"
type input "37"
click at [1156, 451] on input "Ubicación" at bounding box center [1245, 456] width 178 height 32
type input "PUbicación"
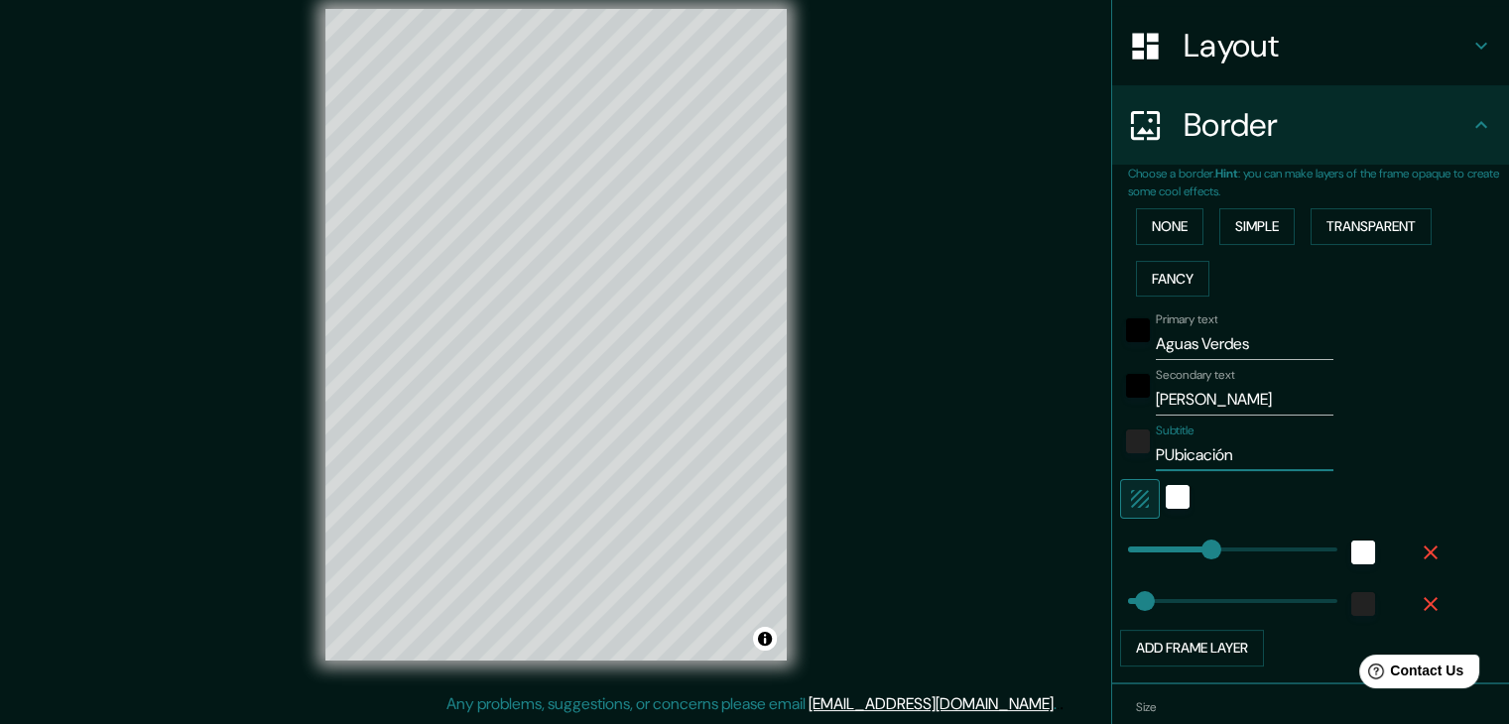
type input "37"
type input "PlUbicación"
type input "37"
type input "PlaUbicación"
type input "37"
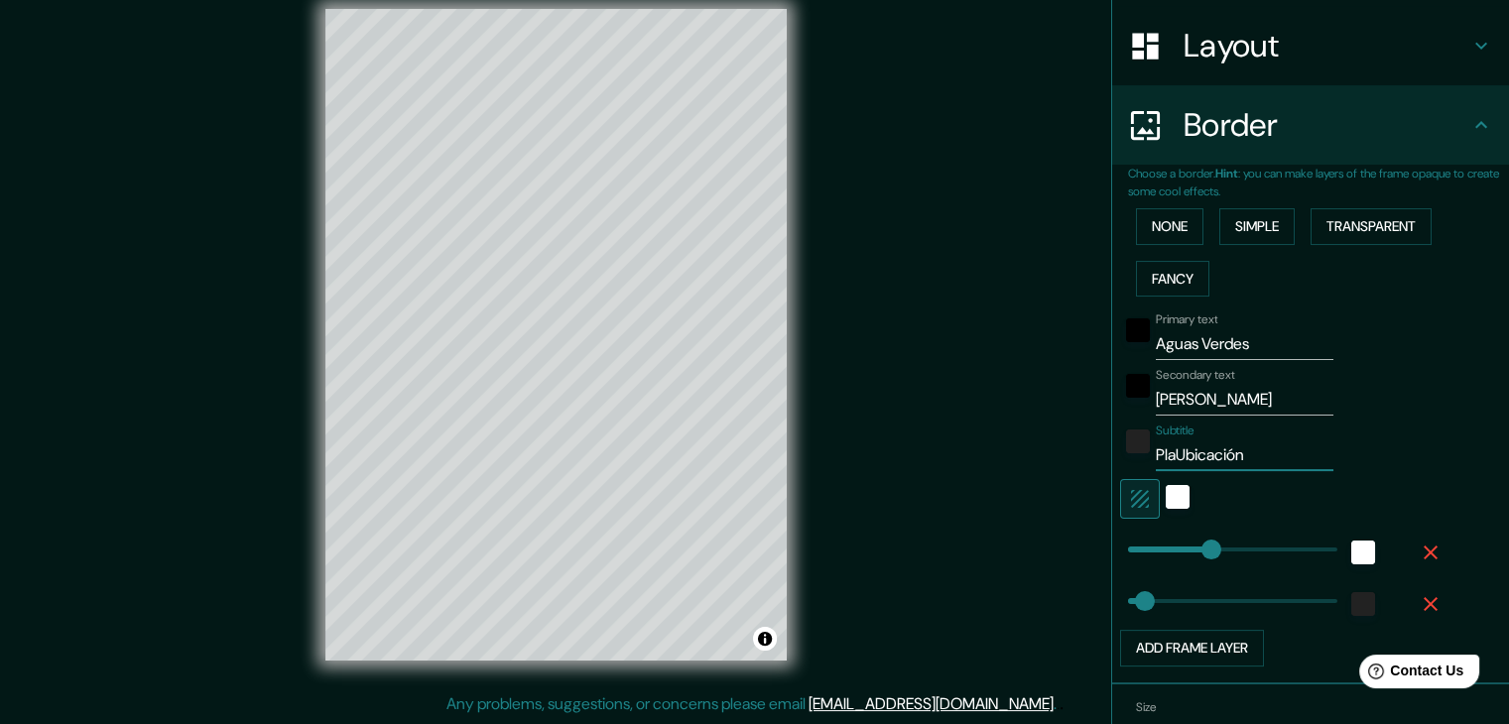
type input "PlanUbicación"
type input "37"
type input "PlanoUbicación"
type input "37"
type input "Plano Ubicación"
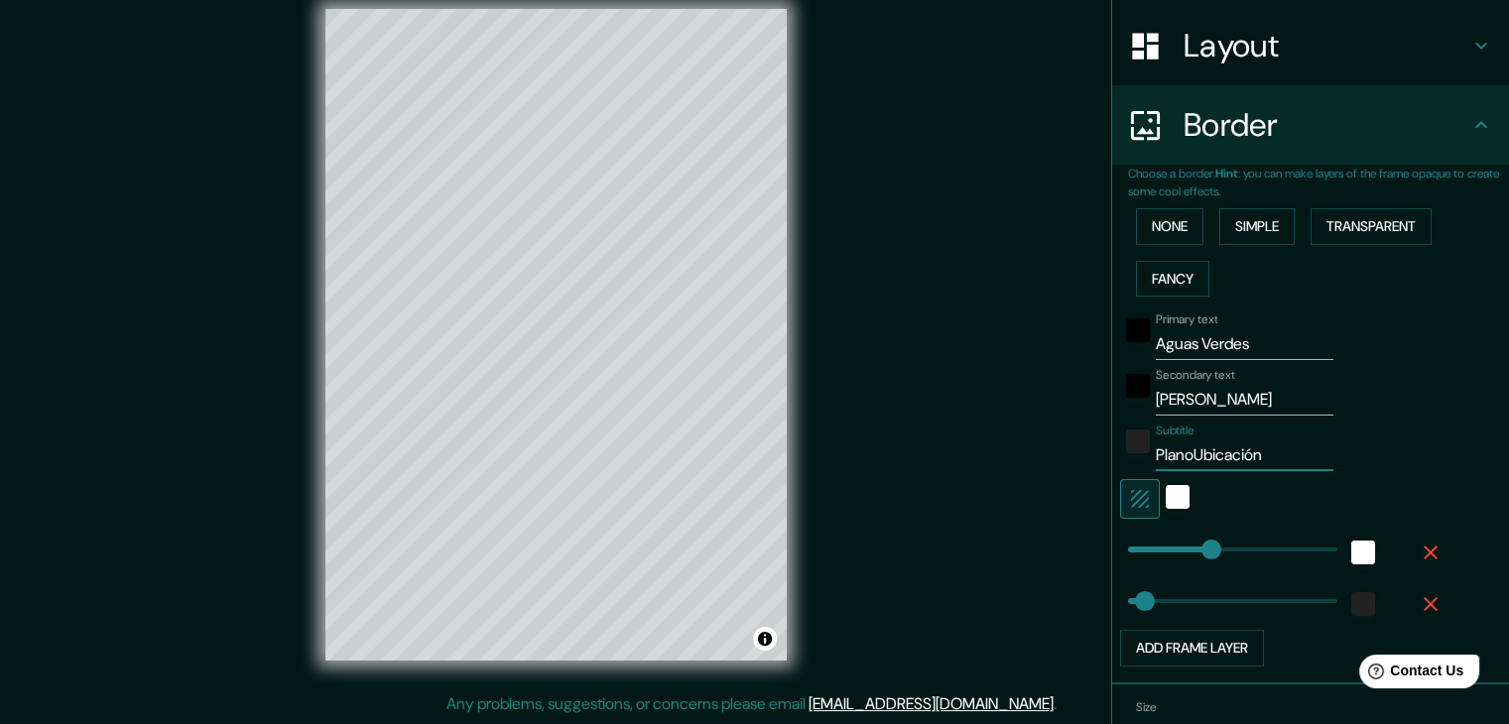
type input "37"
type input "Plano dUbicación"
type input "37"
type input "Plano deUbicación"
type input "37"
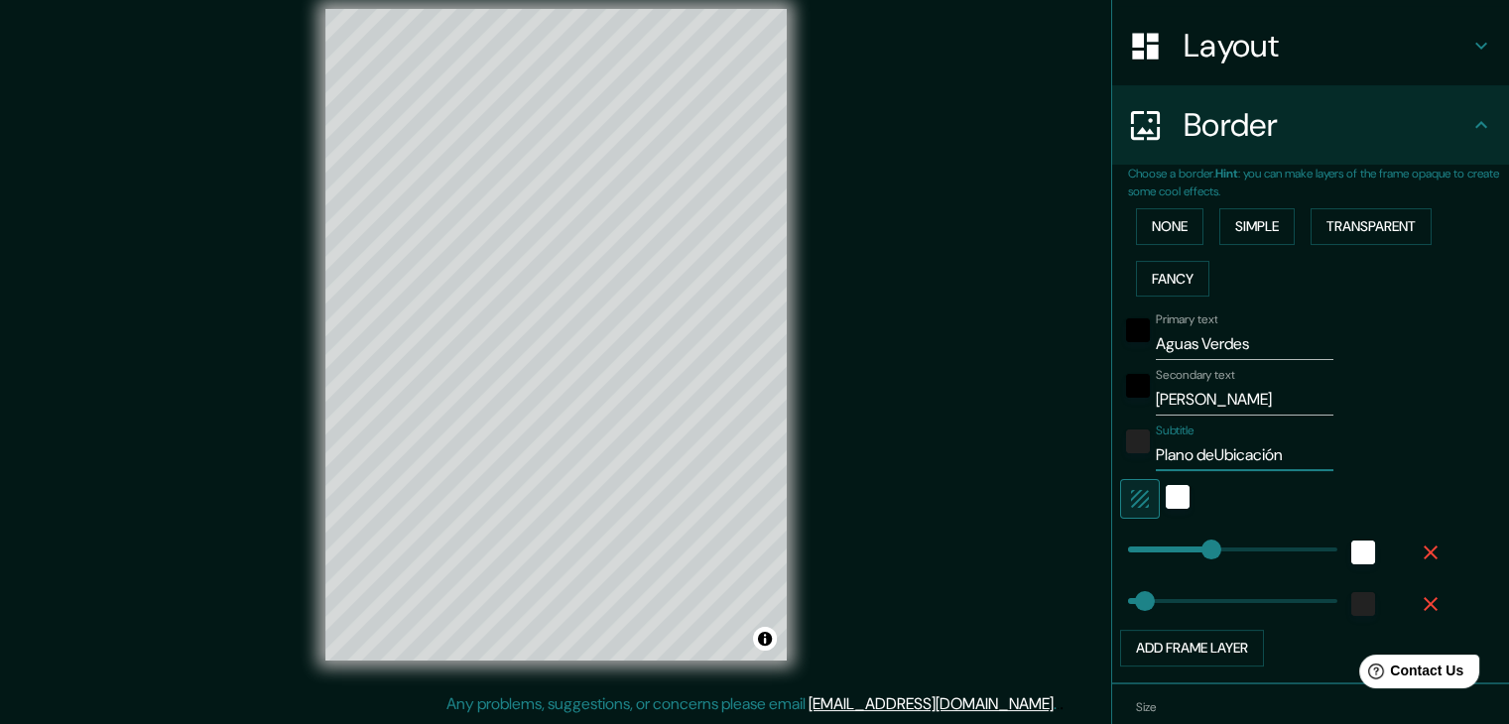
type input "Plano de Ubicación"
type input "37"
type input "Plano de Ubicación"
click at [1091, 501] on div "Mappin Location [GEOGRAPHIC_DATA], [GEOGRAPHIC_DATA], [GEOGRAPHIC_DATA] Pins St…" at bounding box center [754, 350] width 1509 height 747
click at [1049, 513] on div "Mappin Location [GEOGRAPHIC_DATA], [GEOGRAPHIC_DATA], [GEOGRAPHIC_DATA] Pins St…" at bounding box center [754, 350] width 1509 height 747
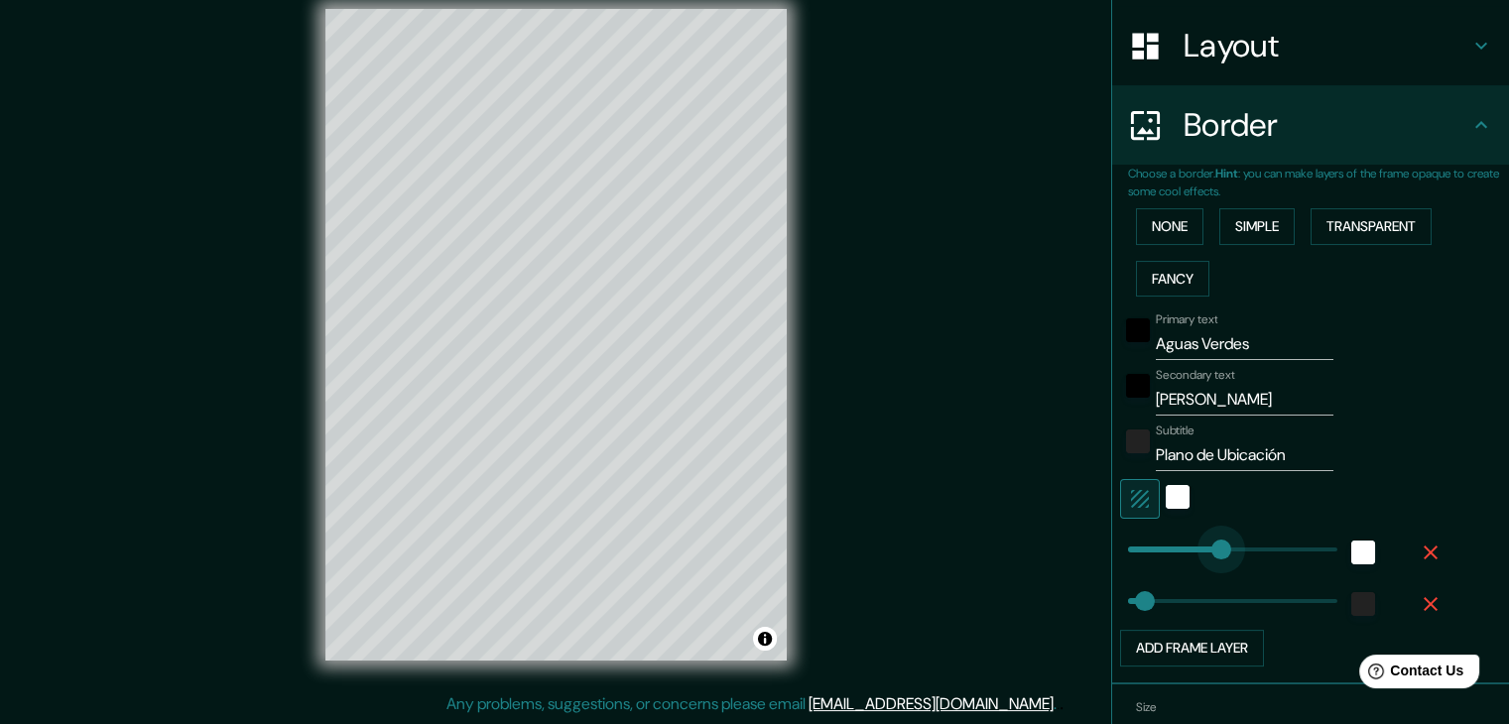
type input "250"
drag, startPoint x: 1196, startPoint y: 541, endPoint x: 1225, endPoint y: 540, distance: 29.8
type input "37"
type input "352"
type input "37"
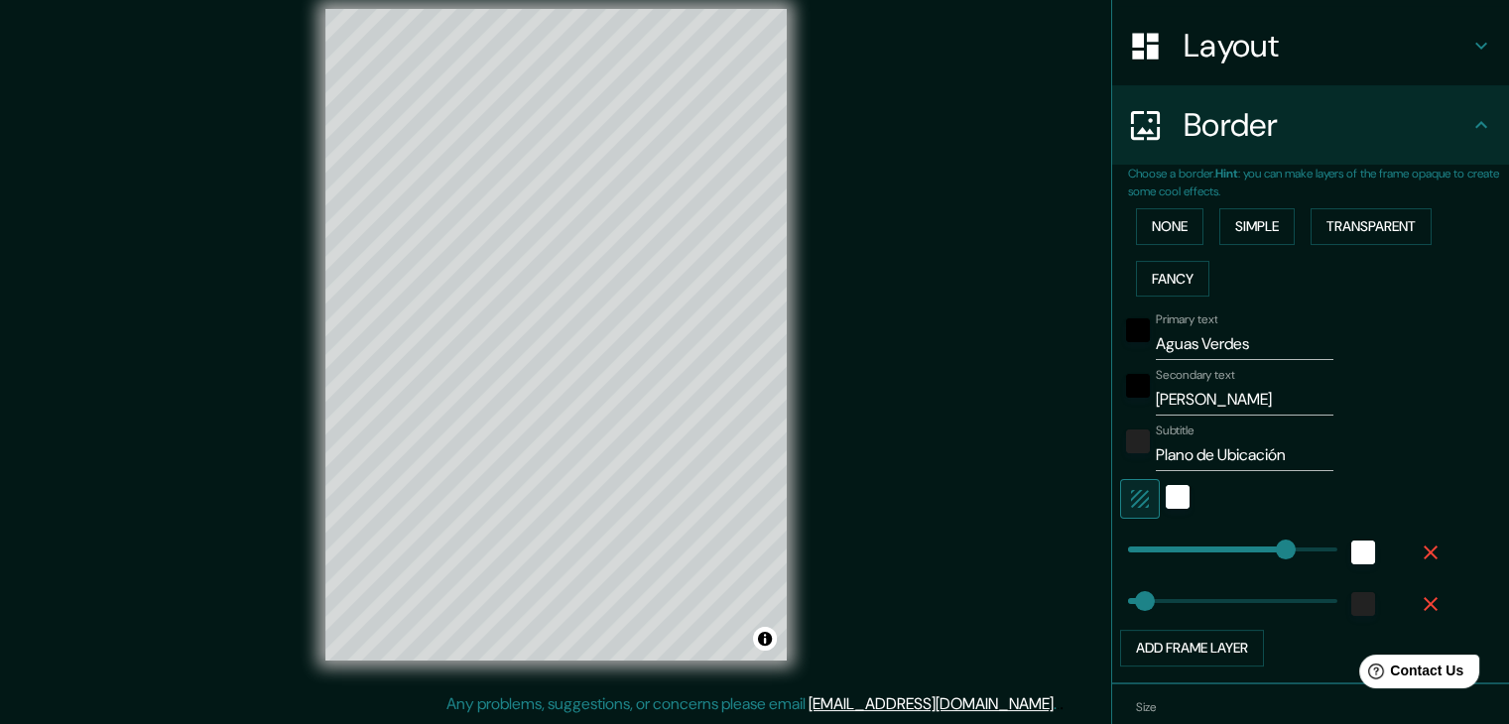
type input "98"
type input "155"
drag, startPoint x: 1139, startPoint y: 598, endPoint x: 1183, endPoint y: 601, distance: 43.8
type input "38"
type input "19"
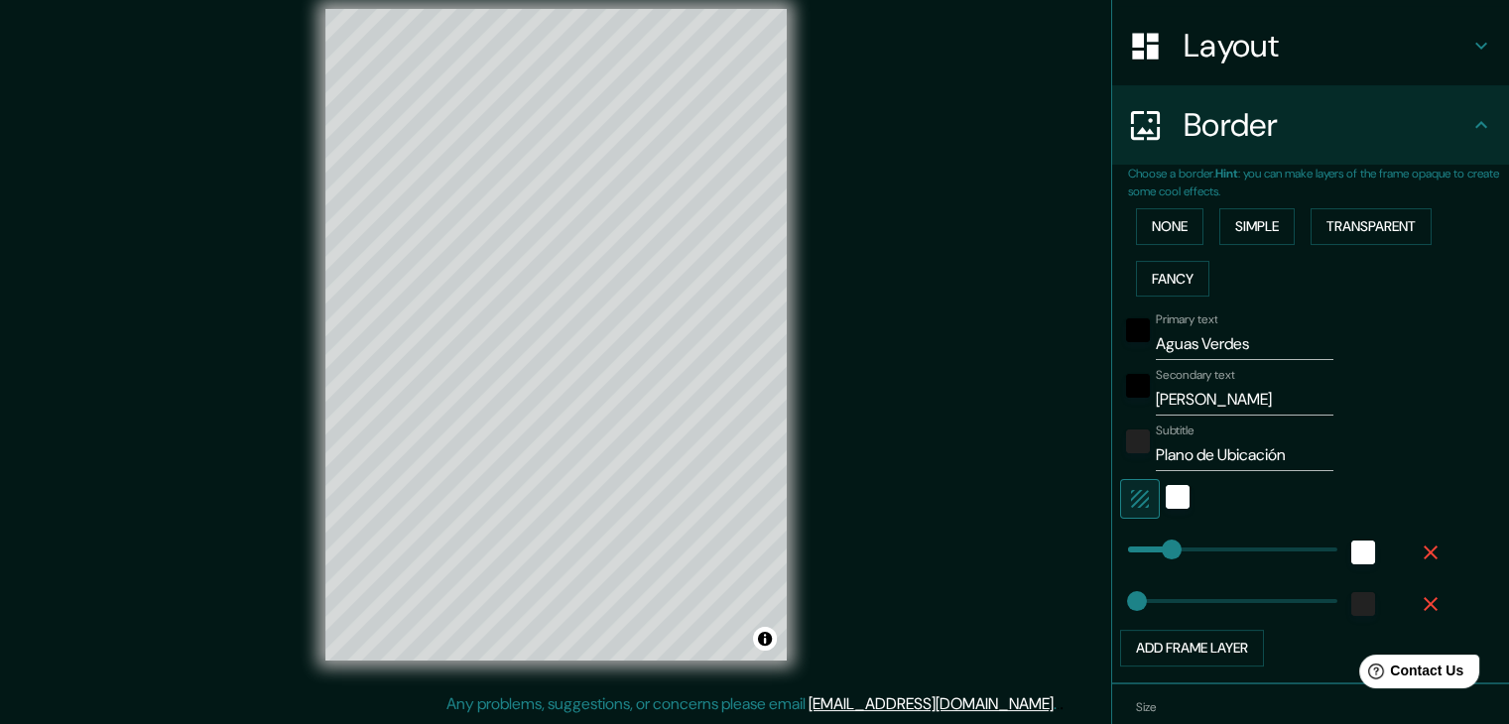
type input "45"
type input "27"
drag, startPoint x: 1348, startPoint y: 550, endPoint x: 1226, endPoint y: 548, distance: 121.1
click at [1230, 549] on div at bounding box center [1282, 549] width 325 height 44
type input "155"
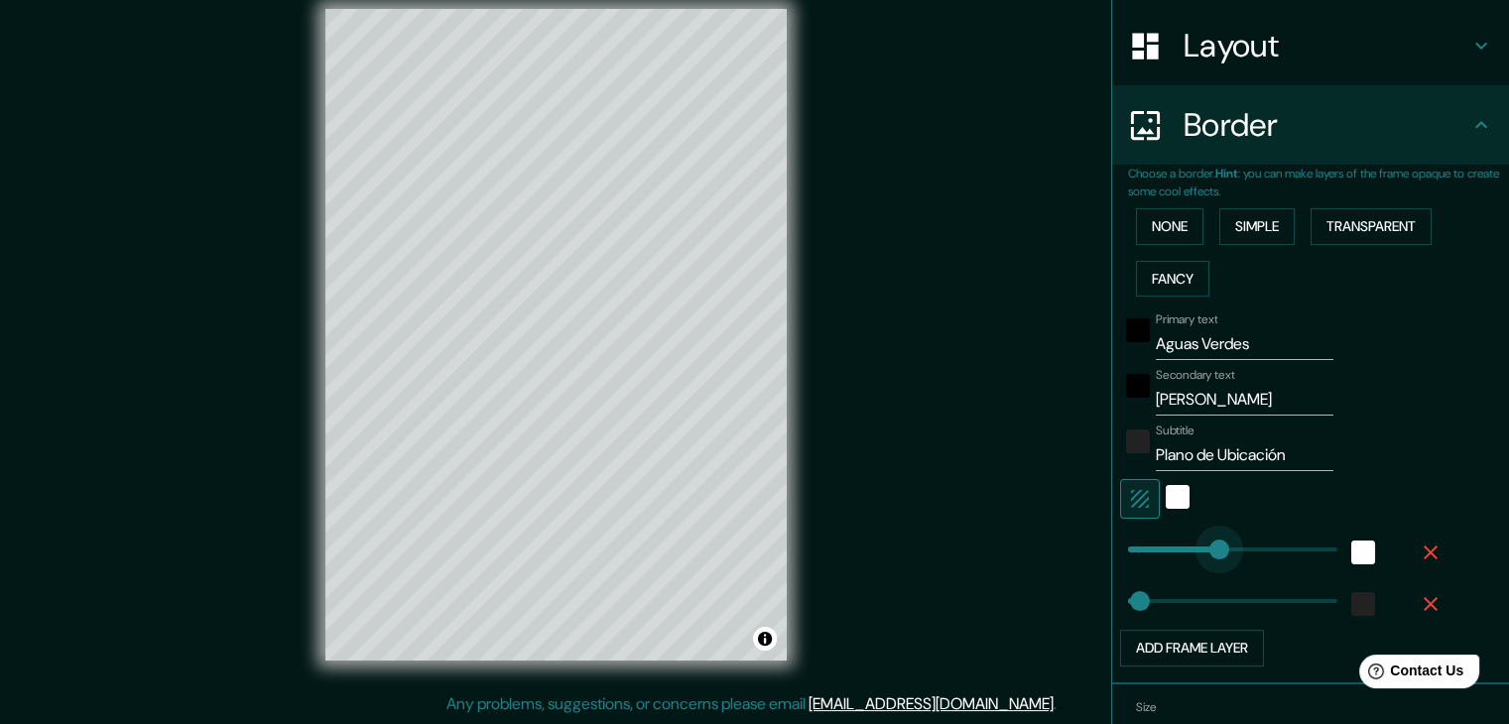
type input "294"
drag, startPoint x: 1201, startPoint y: 545, endPoint x: 1245, endPoint y: 550, distance: 44.9
type input "367"
type input "217"
type input "124"
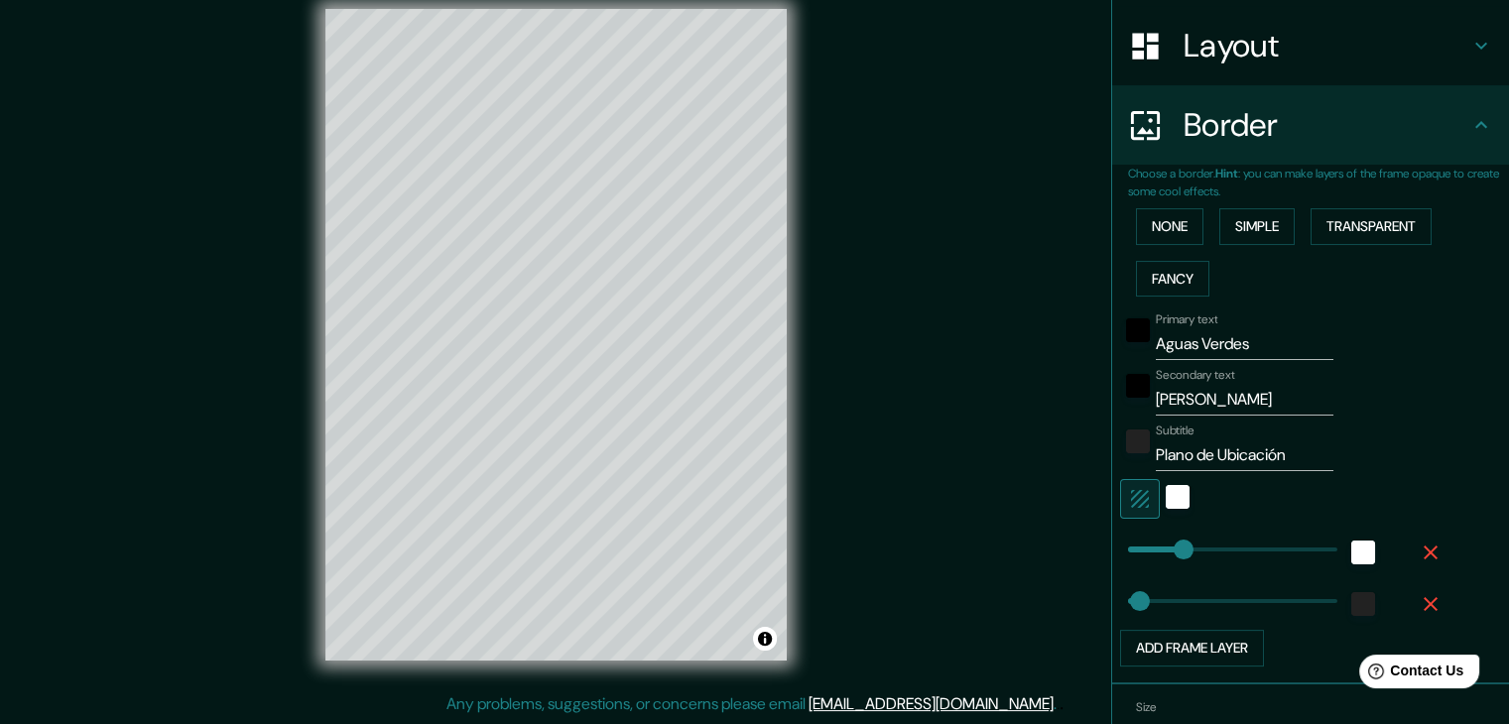
type input "38"
click at [1131, 497] on icon "button" at bounding box center [1140, 499] width 18 height 18
click at [1131, 496] on icon "button" at bounding box center [1140, 499] width 18 height 18
click at [1128, 501] on icon "button" at bounding box center [1140, 499] width 24 height 24
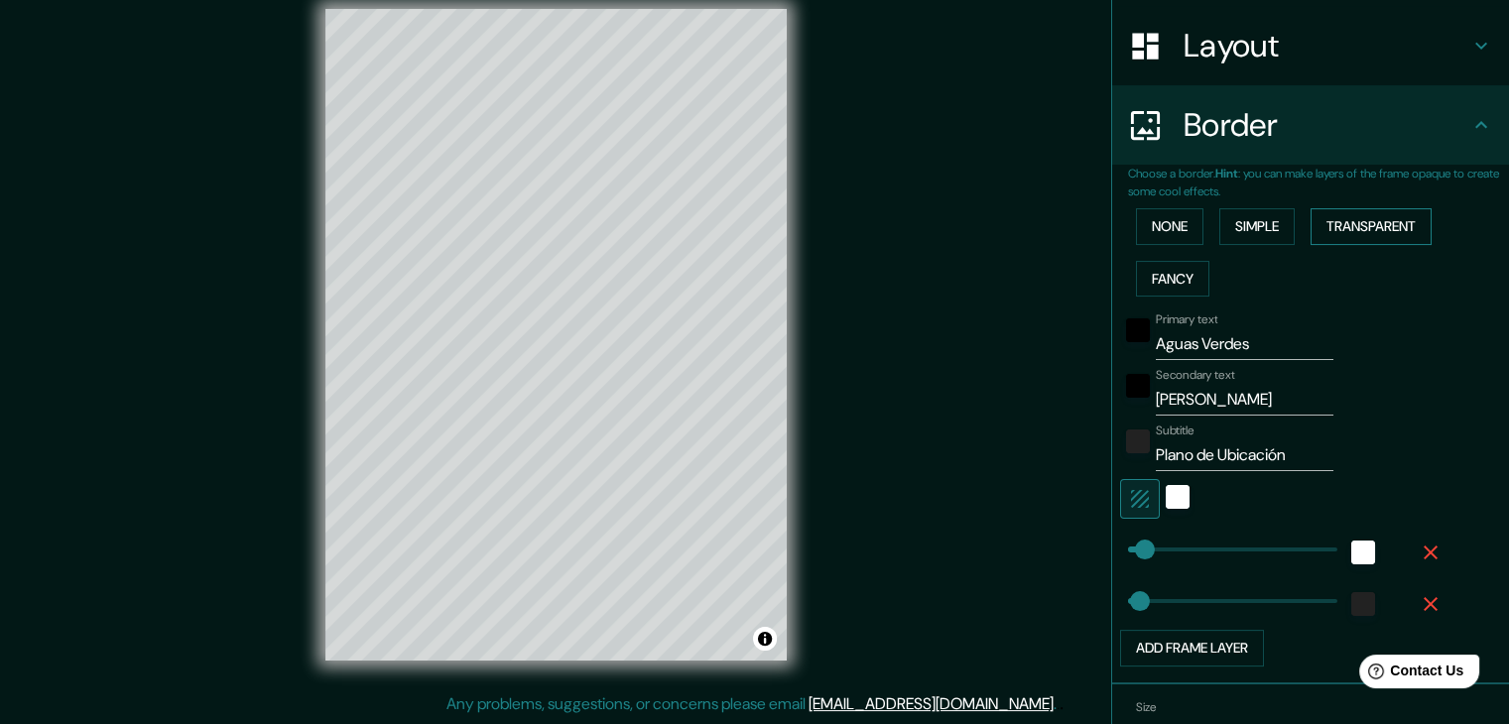
click at [1357, 225] on button "Transparent" at bounding box center [1371, 226] width 121 height 37
drag, startPoint x: 1247, startPoint y: 218, endPoint x: 1187, endPoint y: 219, distance: 60.5
click at [1244, 218] on button "Simple" at bounding box center [1257, 226] width 75 height 37
click at [1155, 220] on button "None" at bounding box center [1169, 226] width 67 height 37
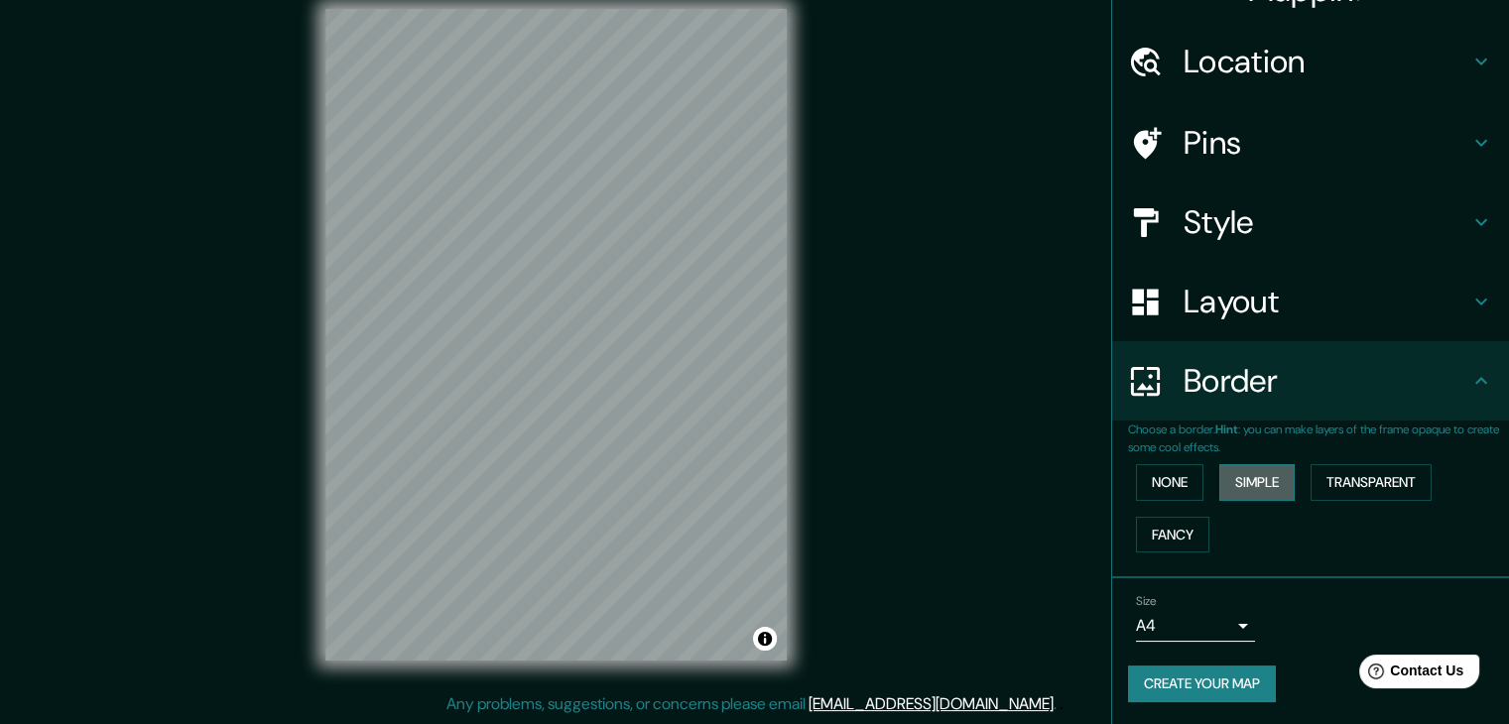
click at [1222, 485] on button "Simple" at bounding box center [1257, 482] width 75 height 37
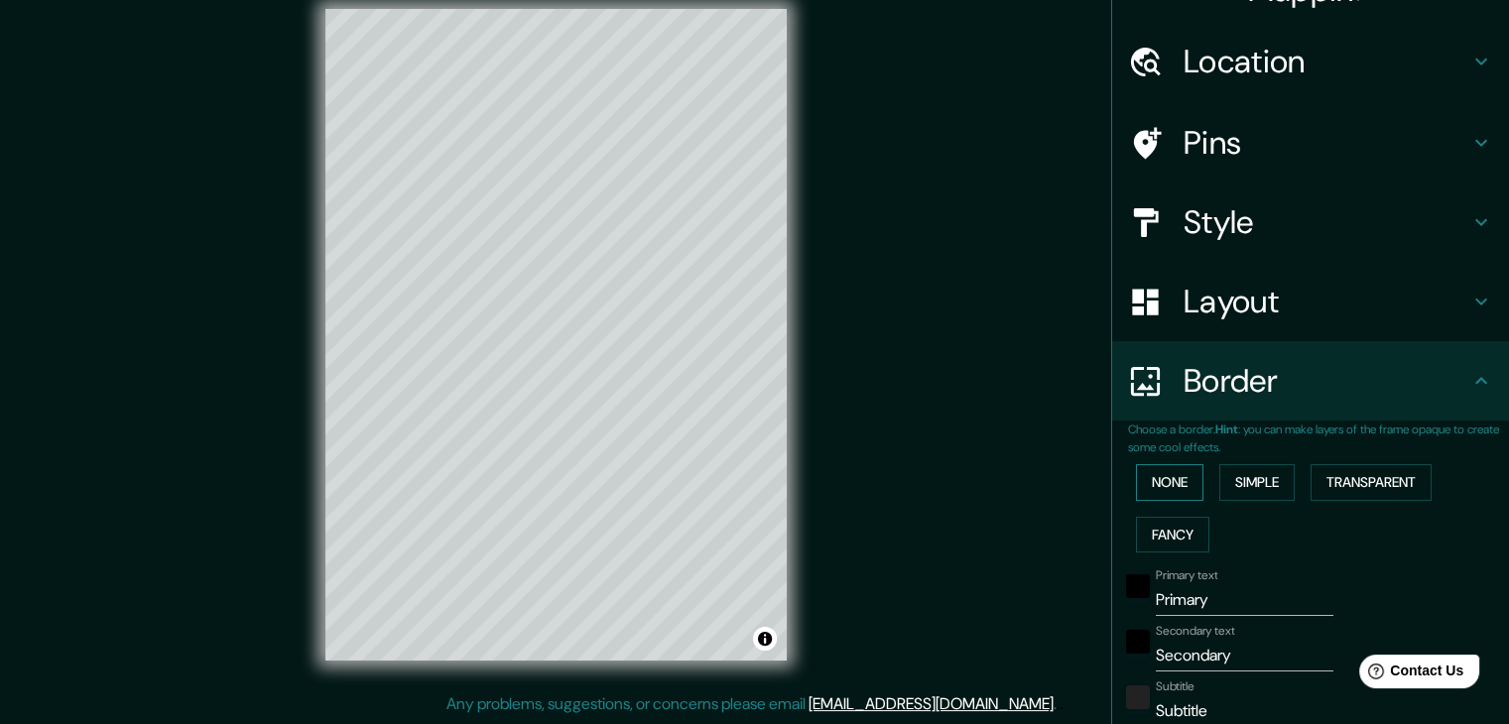
click at [1165, 476] on button "None" at bounding box center [1169, 482] width 67 height 37
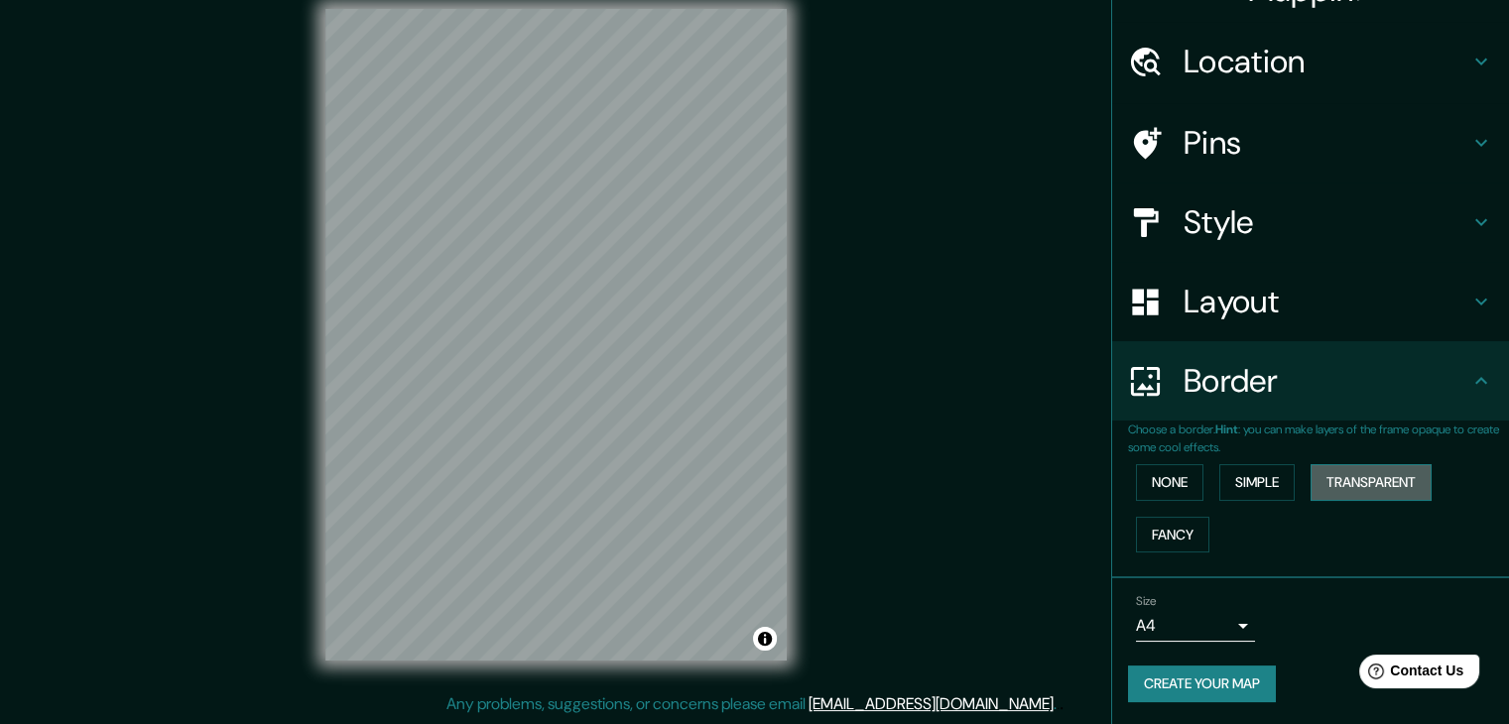
click at [1326, 478] on button "Transparent" at bounding box center [1371, 482] width 121 height 37
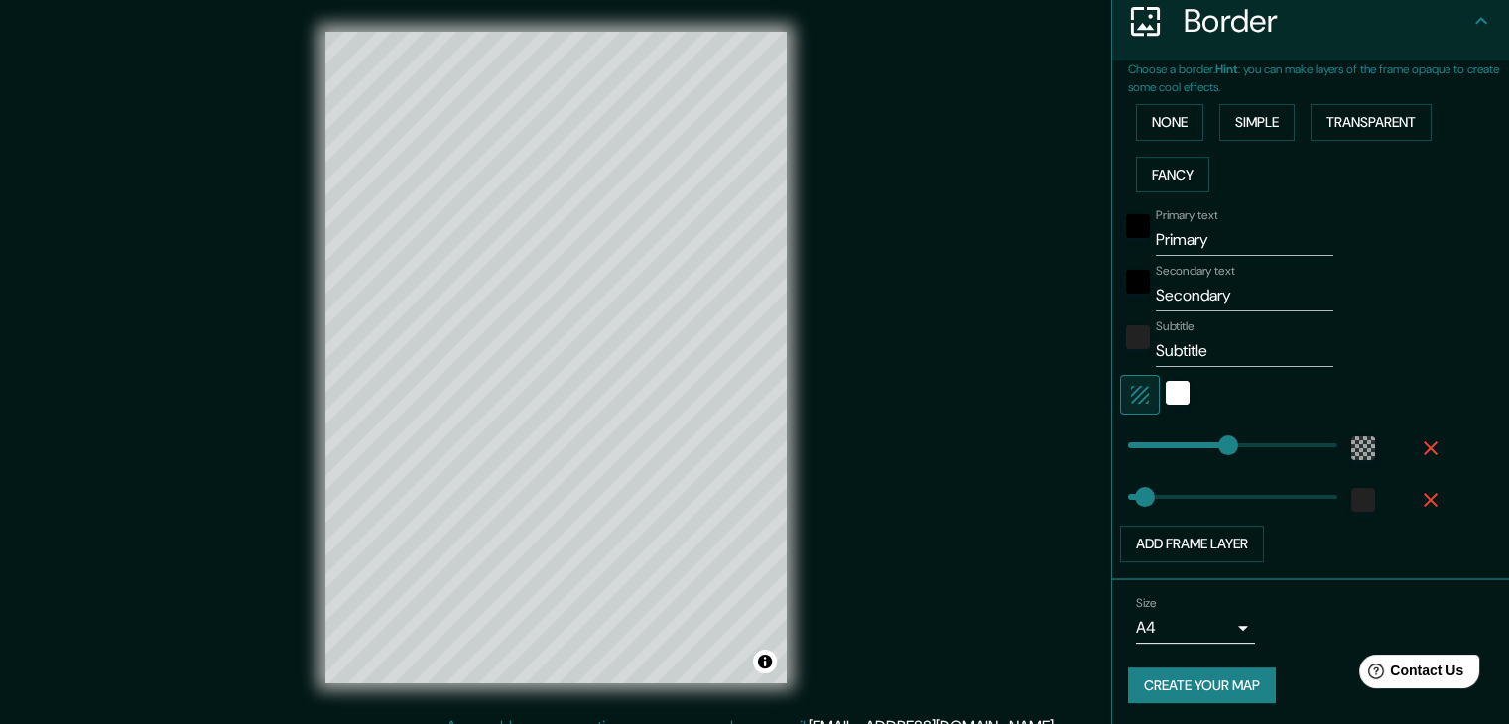
scroll to position [0, 0]
